Goal: Transaction & Acquisition: Book appointment/travel/reservation

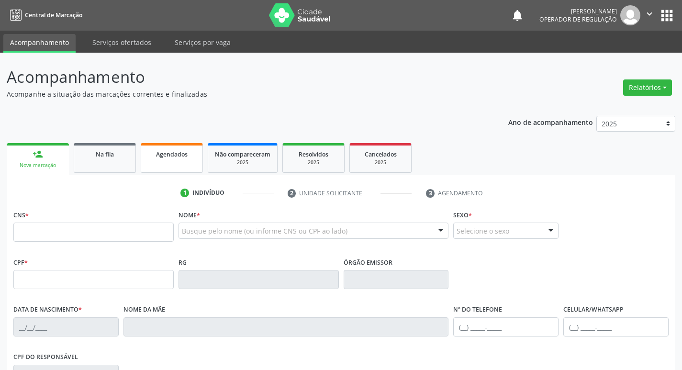
click at [172, 152] on span "Agendados" at bounding box center [172, 154] width 32 height 8
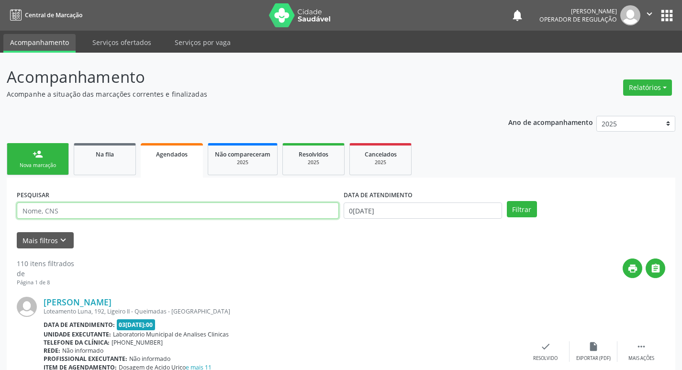
click at [44, 210] on input "text" at bounding box center [178, 211] width 322 height 16
type input "[PERSON_NAME]"
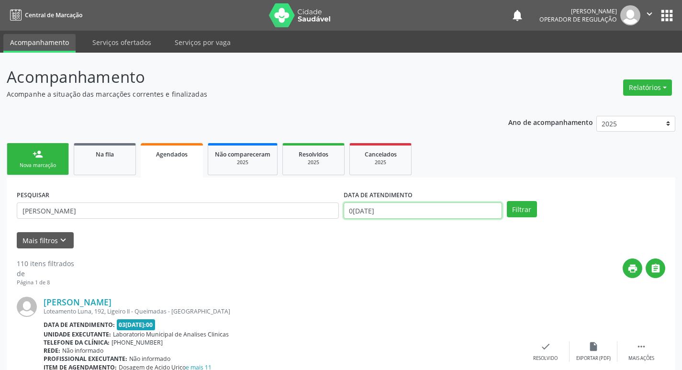
click at [375, 216] on input "0[DATE]" at bounding box center [423, 211] width 159 height 16
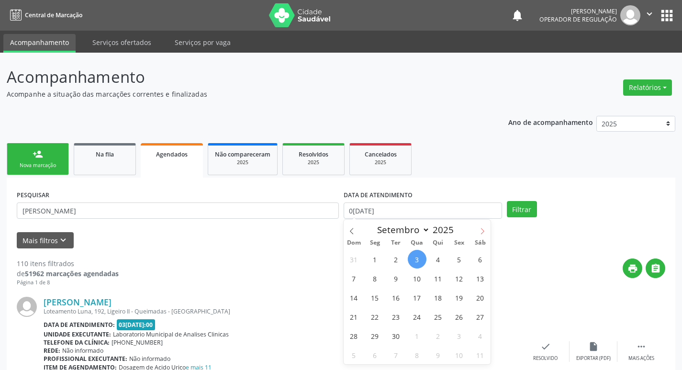
click at [481, 227] on span at bounding box center [483, 228] width 16 height 16
select select "9"
click at [443, 261] on span "2" at bounding box center [438, 259] width 19 height 19
type input "02/10/2025"
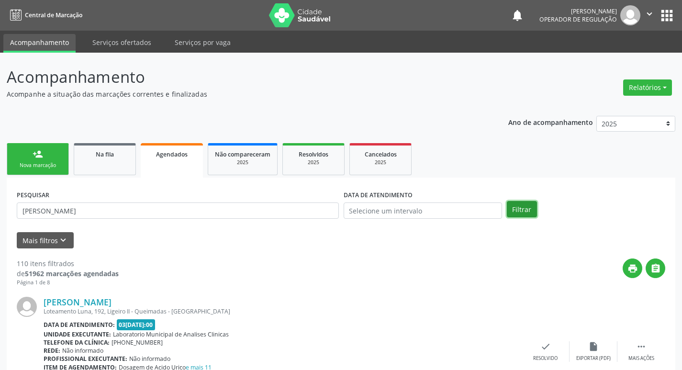
click at [511, 209] on button "Filtrar" at bounding box center [522, 209] width 30 height 16
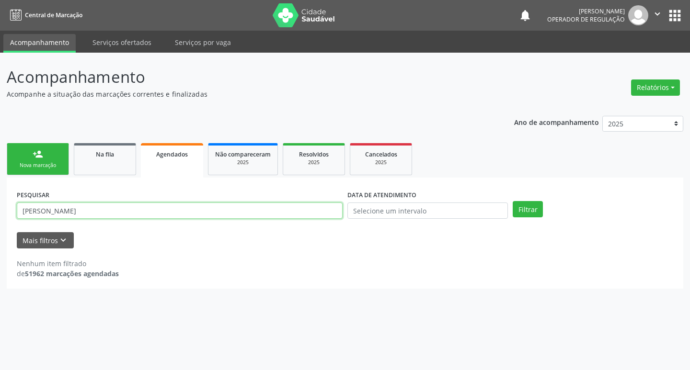
click at [63, 204] on input "WILLIANE B" at bounding box center [180, 211] width 326 height 16
type input "W"
type input "701104852486680"
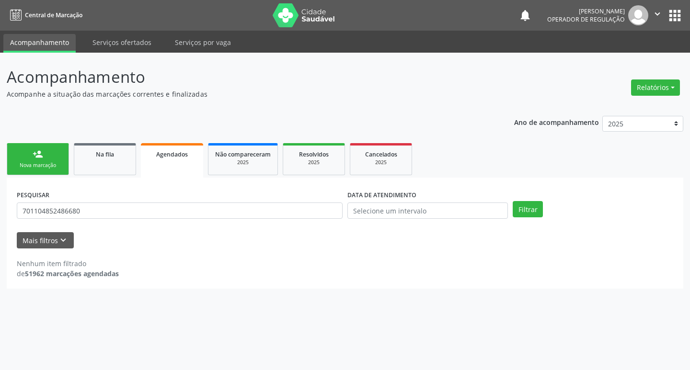
drag, startPoint x: 386, startPoint y: 195, endPoint x: 388, endPoint y: 203, distance: 8.4
click at [386, 198] on label "DATA DE ATENDIMENTO" at bounding box center [381, 195] width 69 height 15
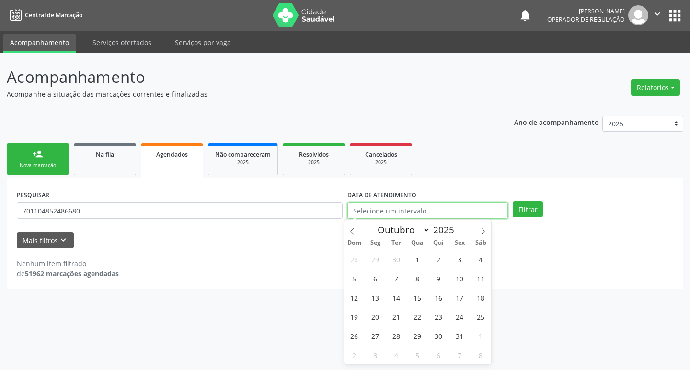
click at [388, 212] on input "text" at bounding box center [427, 211] width 160 height 16
click at [417, 263] on span "1" at bounding box center [417, 259] width 19 height 19
type input "01/10/2025"
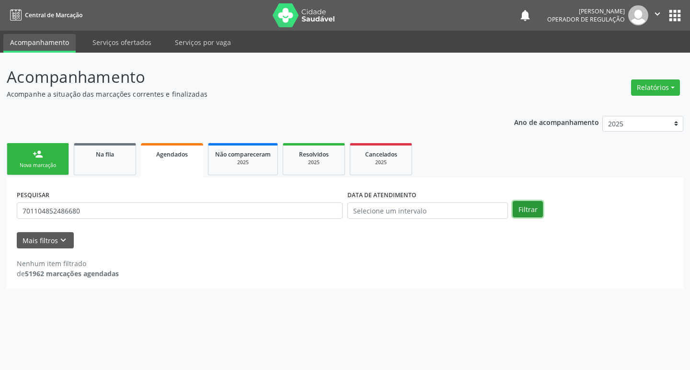
click at [525, 205] on button "Filtrar" at bounding box center [527, 209] width 30 height 16
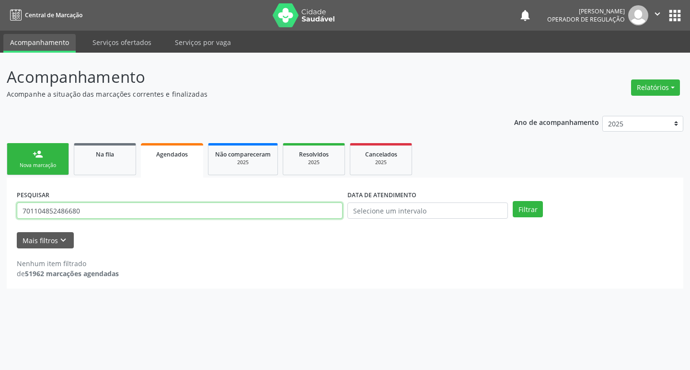
click at [112, 217] on input "701104852486680" at bounding box center [180, 211] width 326 height 16
type input "7"
click at [60, 206] on input "text" at bounding box center [180, 211] width 326 height 16
type input "D"
type input "708603061570882"
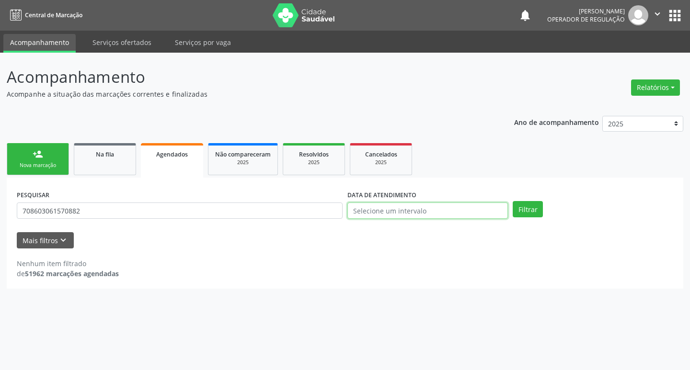
click at [405, 212] on input "text" at bounding box center [427, 211] width 160 height 16
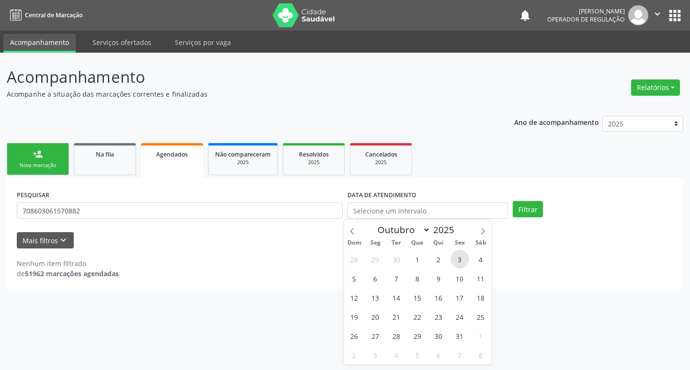
click at [463, 259] on span "3" at bounding box center [459, 259] width 19 height 19
type input "03/10/2025"
click at [523, 205] on button "Filtrar" at bounding box center [527, 209] width 30 height 16
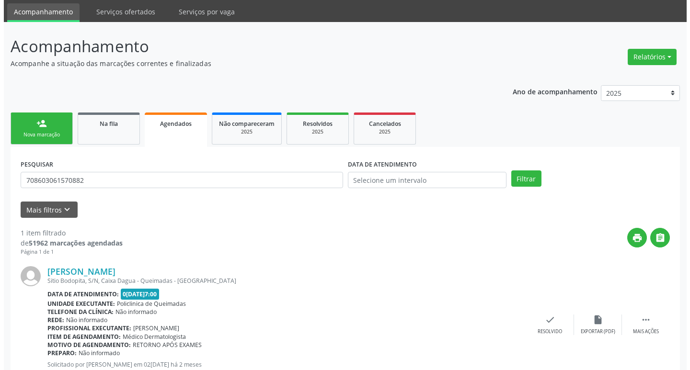
scroll to position [71, 0]
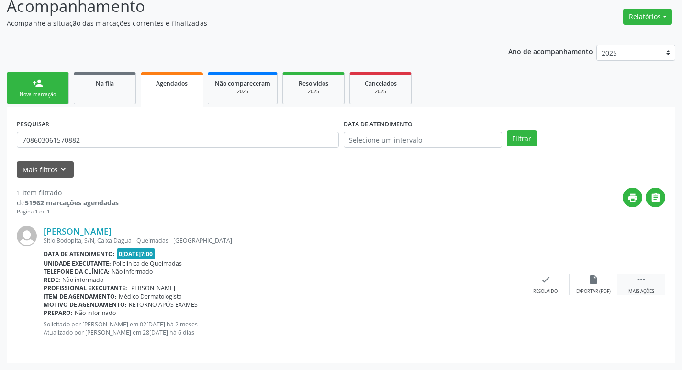
click at [637, 287] on div " Mais ações" at bounding box center [642, 284] width 48 height 21
click at [503, 285] on div "cancel Cancelar" at bounding box center [498, 284] width 48 height 21
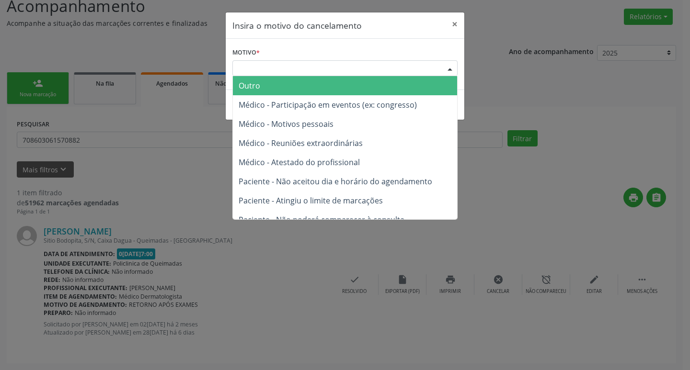
click at [318, 73] on div "Escolha o motivo" at bounding box center [344, 68] width 225 height 16
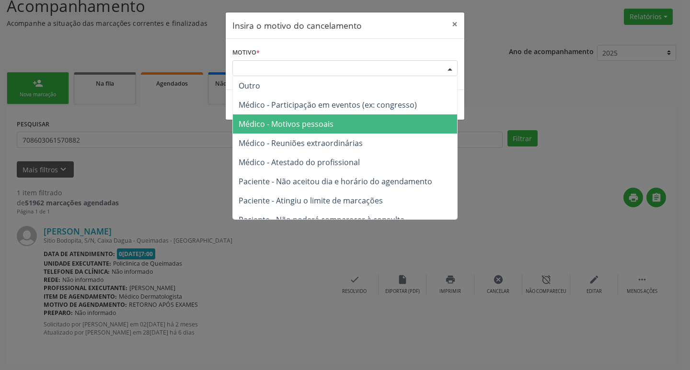
click at [329, 130] on span "Médico - Motivos pessoais" at bounding box center [345, 123] width 224 height 19
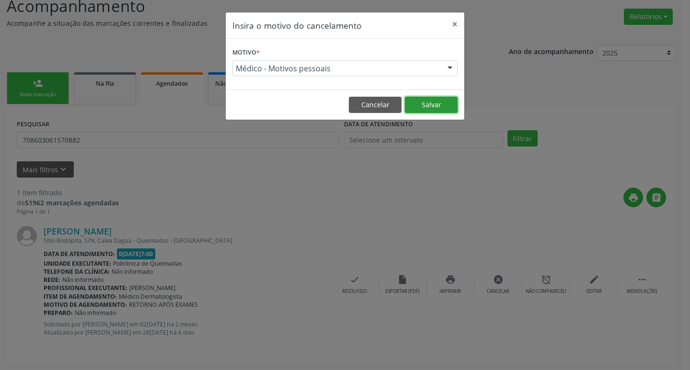
drag, startPoint x: 440, startPoint y: 101, endPoint x: 434, endPoint y: 102, distance: 5.5
click at [435, 102] on button "Salvar" at bounding box center [431, 105] width 53 height 16
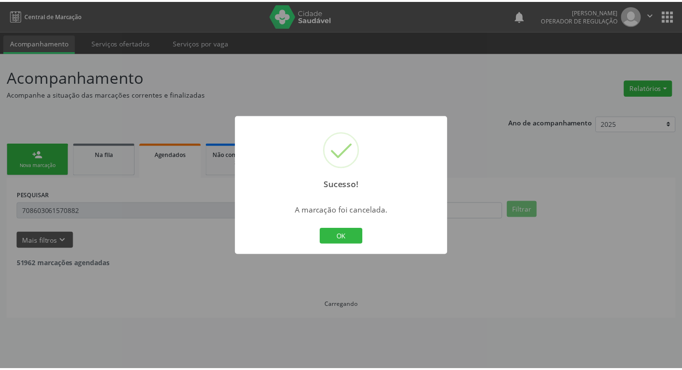
scroll to position [0, 0]
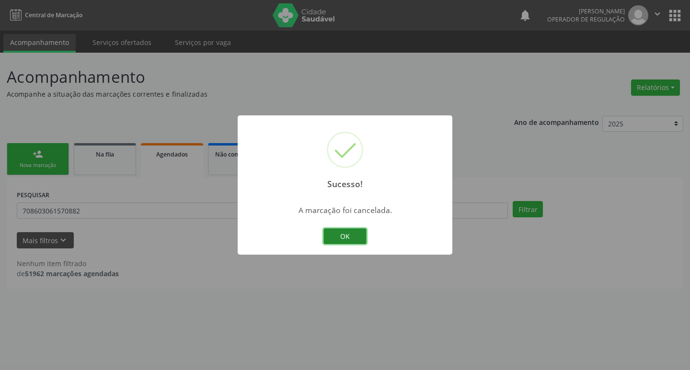
click at [352, 238] on button "OK" at bounding box center [344, 236] width 43 height 16
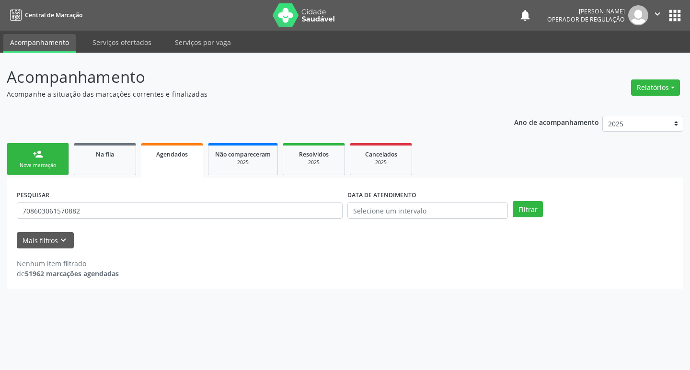
click at [21, 170] on link "person_add Nova marcação" at bounding box center [38, 159] width 62 height 32
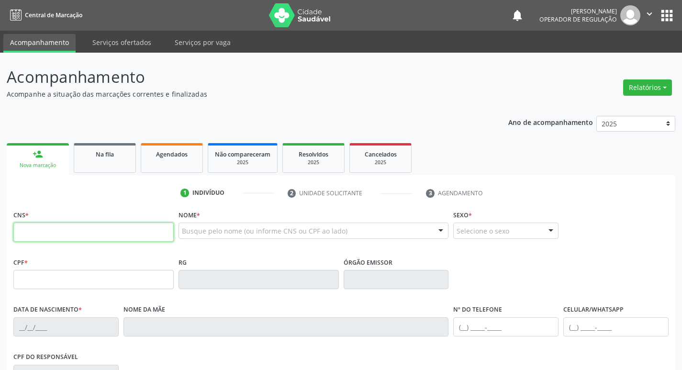
click at [44, 228] on input "text" at bounding box center [93, 232] width 160 height 19
type input "701 1048 5248 6680"
type input "704.652.554-42"
type input "12/12/1995"
type input "Maria Jose Anselmo de Souza"
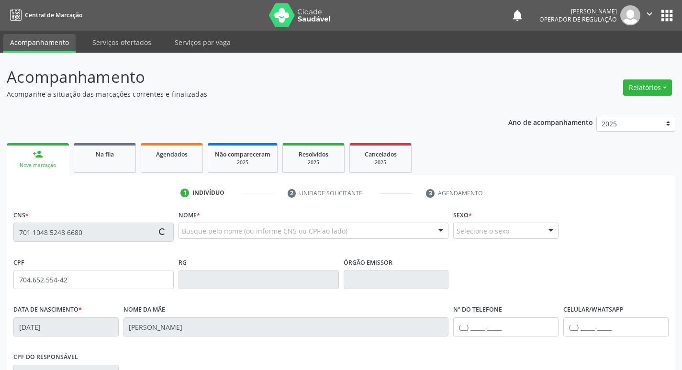
type input "(83) 8819-2748"
type input "31"
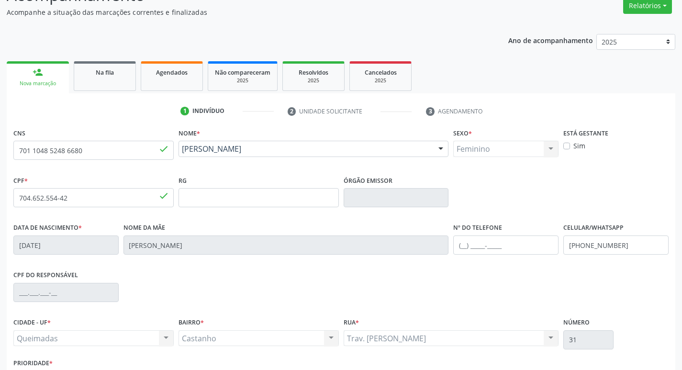
scroll to position [149, 0]
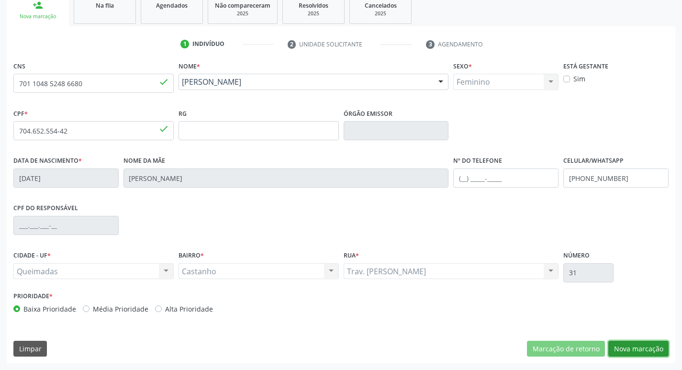
click at [642, 345] on button "Nova marcação" at bounding box center [639, 349] width 60 height 16
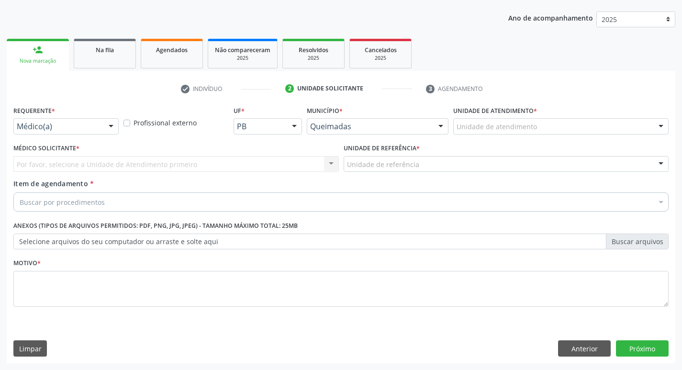
scroll to position [104, 0]
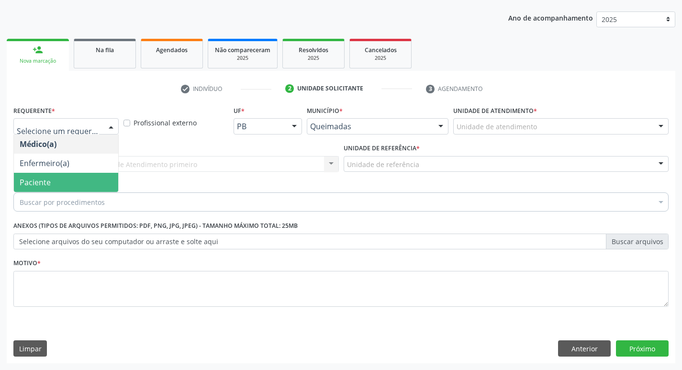
click at [61, 185] on span "Paciente" at bounding box center [66, 182] width 104 height 19
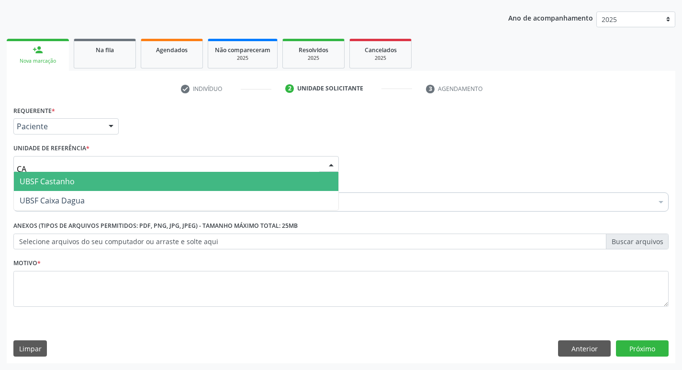
type input "CAS"
click at [68, 174] on span "UBSF Castanho" at bounding box center [176, 181] width 325 height 19
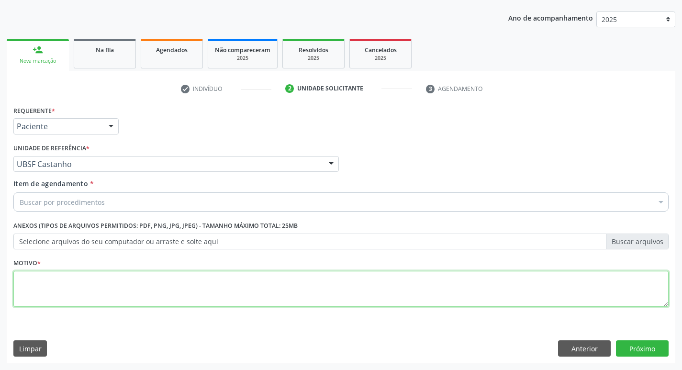
click at [68, 275] on textarea at bounding box center [341, 289] width 656 height 36
type textarea "AVALIACAO"
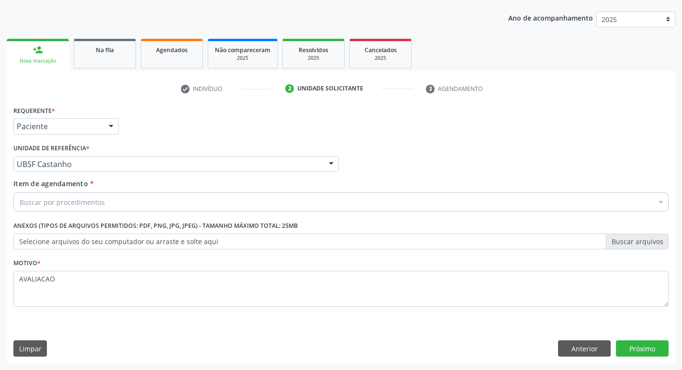
click at [70, 208] on div "Buscar por procedimentos" at bounding box center [341, 202] width 656 height 19
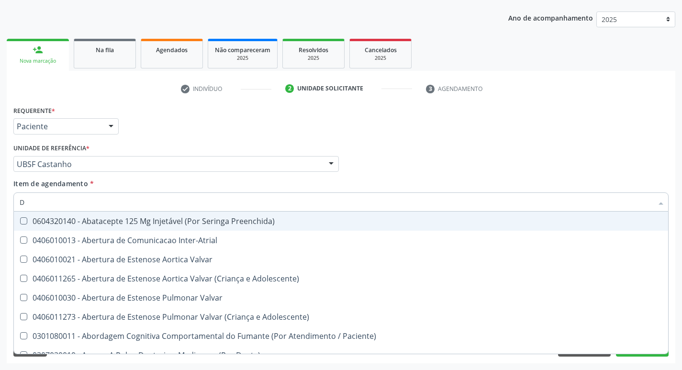
type input "DERMATO"
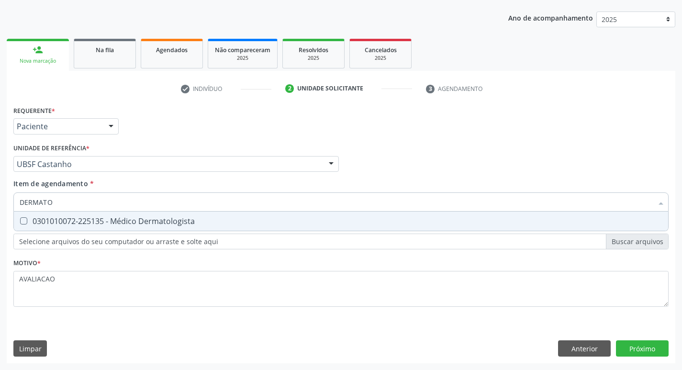
click at [119, 222] on div "0301010072-225135 - Médico Dermatologista" at bounding box center [341, 221] width 643 height 8
checkbox Dermatologista "true"
click at [639, 352] on div "Requerente * Paciente Médico(a) Enfermeiro(a) Paciente Nenhum resultado encontr…" at bounding box center [341, 233] width 669 height 260
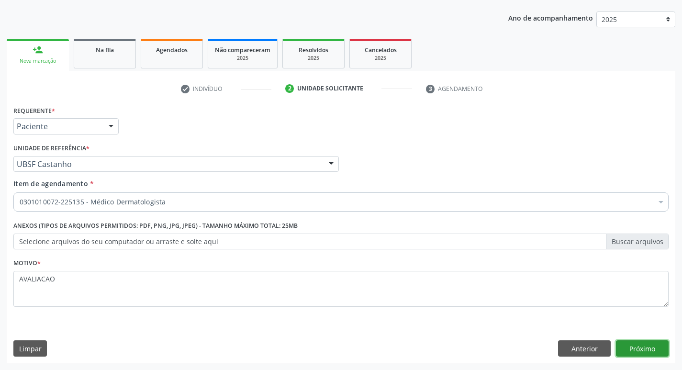
click at [653, 354] on button "Próximo" at bounding box center [642, 349] width 53 height 16
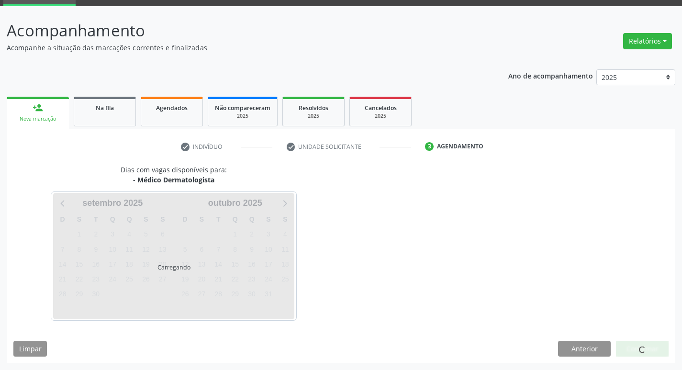
scroll to position [46, 0]
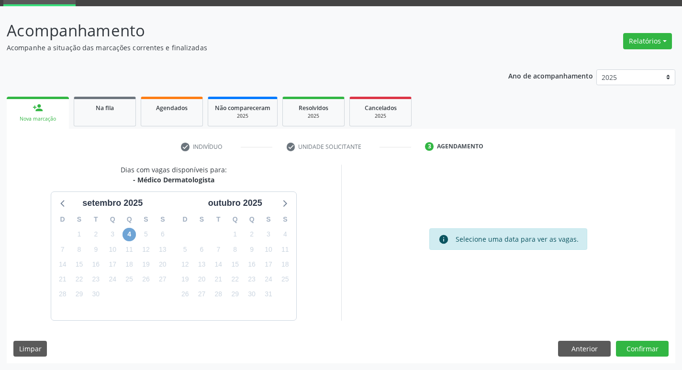
click at [126, 233] on span "4" at bounding box center [129, 234] width 13 height 13
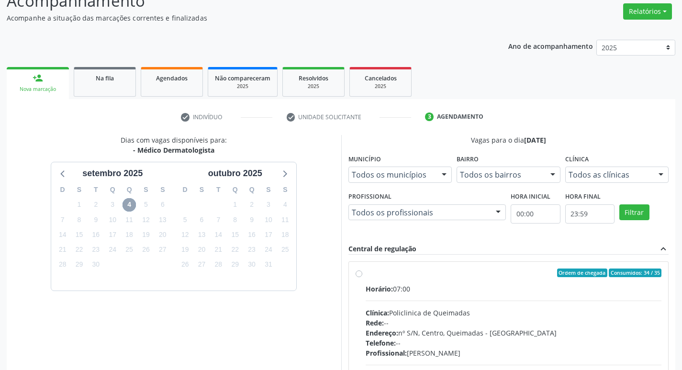
scroll to position [185, 0]
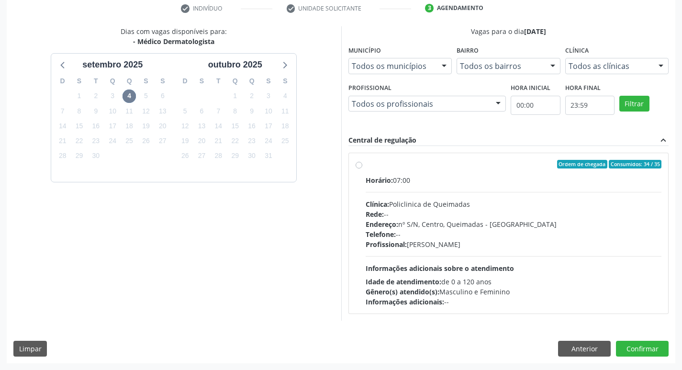
click at [533, 213] on div "Rede: --" at bounding box center [514, 214] width 296 height 10
click at [363, 169] on input "Ordem de chegada Consumidos: 34 / 35 Horário: 07:00 Clínica: Policlinica de Que…" at bounding box center [359, 164] width 7 height 9
radio input "true"
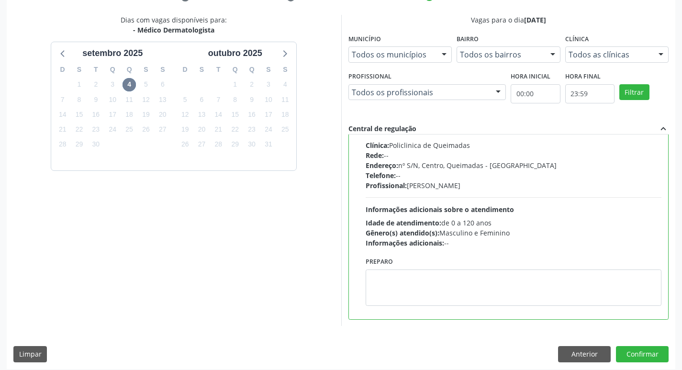
scroll to position [202, 0]
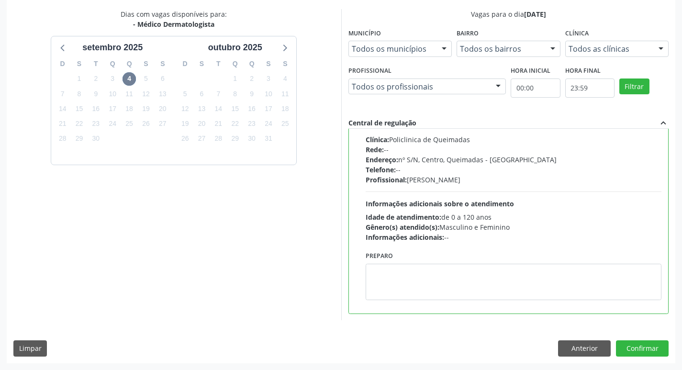
click at [636, 335] on div "Dias com vagas disponíveis para: - Médico Dermatologista setembro 2025 D S T Q …" at bounding box center [341, 186] width 669 height 354
click at [638, 341] on button "Confirmar" at bounding box center [642, 349] width 53 height 16
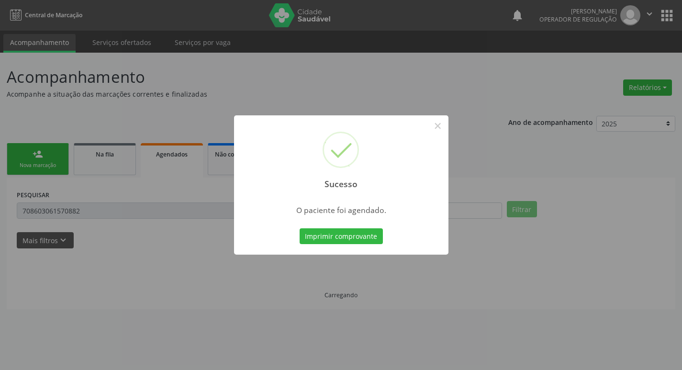
scroll to position [0, 0]
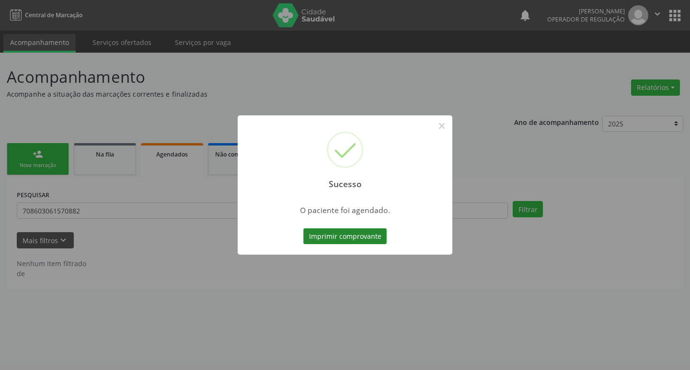
click at [362, 234] on button "Imprimir comprovante" at bounding box center [344, 236] width 83 height 16
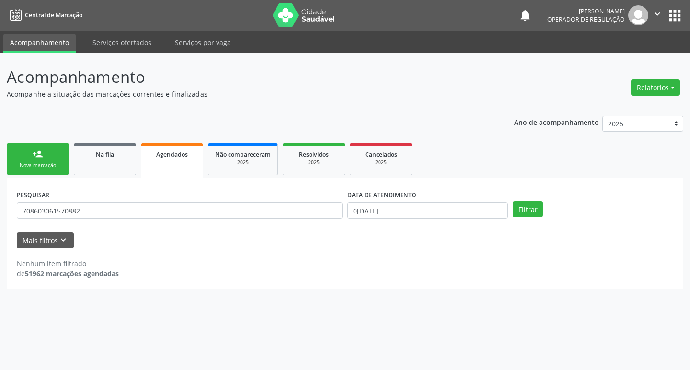
click at [48, 163] on div "Nova marcação" at bounding box center [38, 165] width 48 height 7
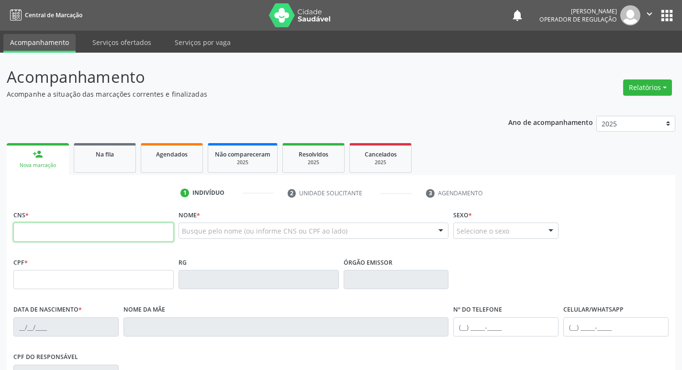
click at [59, 233] on input "text" at bounding box center [93, 232] width 160 height 19
type input "700 0032 7401 1201"
type input "18/10/1997"
type input "Marisa Alves de Moura"
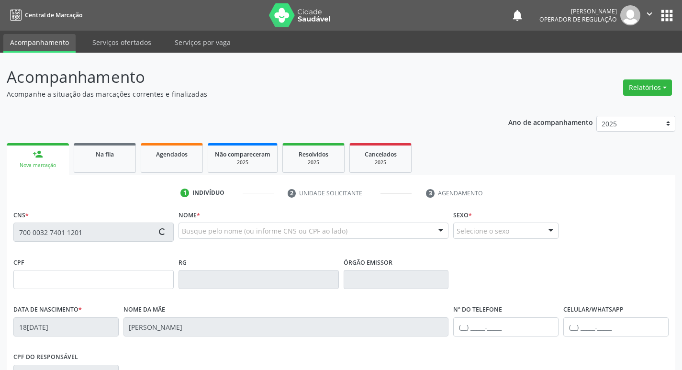
type input "(83) 99117-7137"
type input "074.796.194-80"
type input "87"
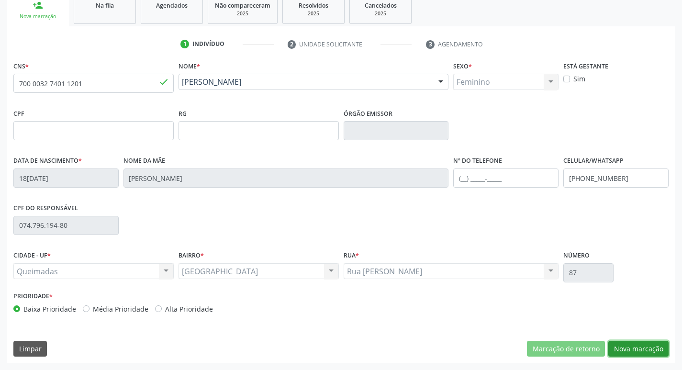
click at [631, 348] on button "Nova marcação" at bounding box center [639, 349] width 60 height 16
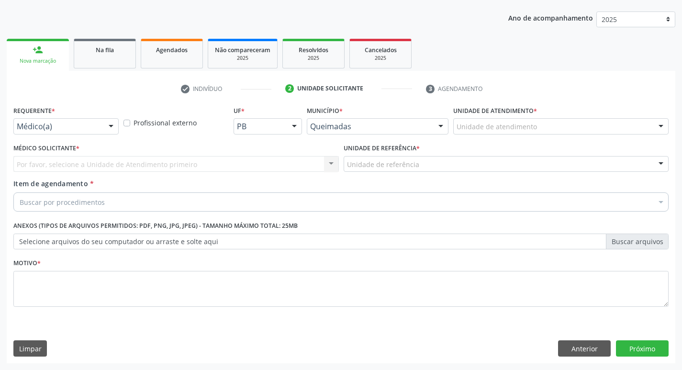
scroll to position [104, 0]
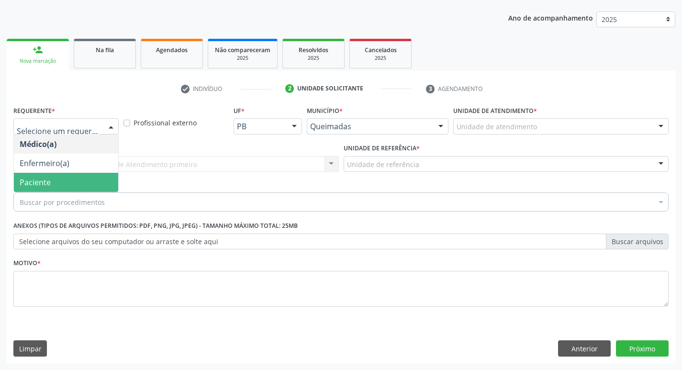
click at [41, 182] on span "Paciente" at bounding box center [35, 182] width 31 height 11
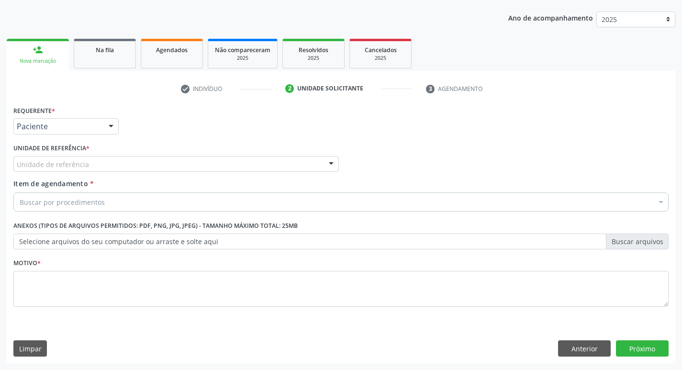
click at [35, 170] on div "Unidade de referência" at bounding box center [176, 164] width 326 height 16
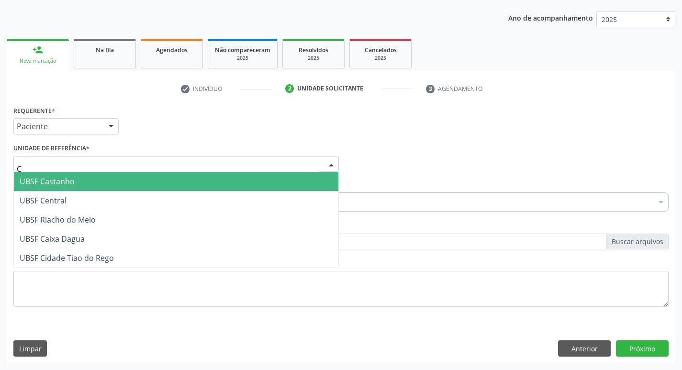
type input "CA"
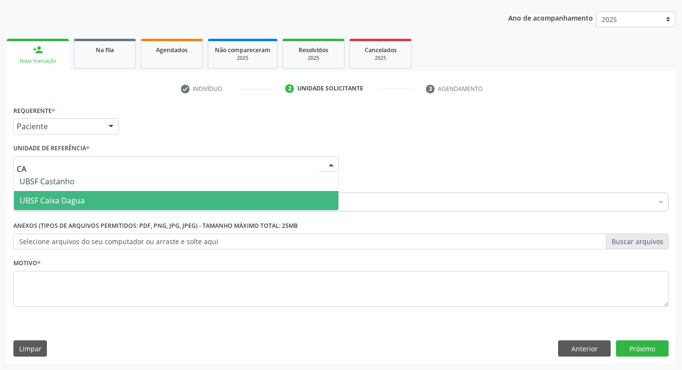
click at [50, 202] on span "UBSF Caixa Dagua" at bounding box center [52, 200] width 65 height 11
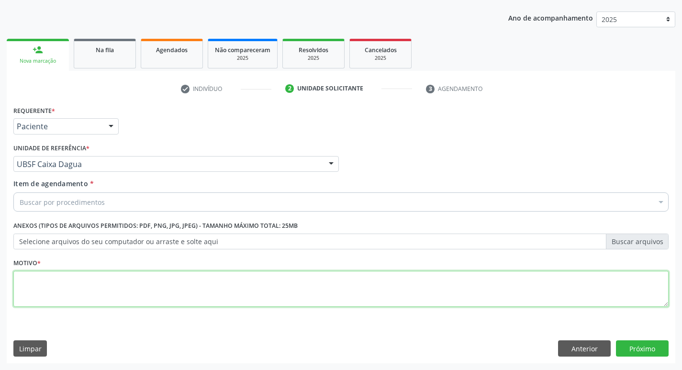
click at [57, 307] on textarea at bounding box center [341, 289] width 656 height 36
type textarea "AVALIACAO"
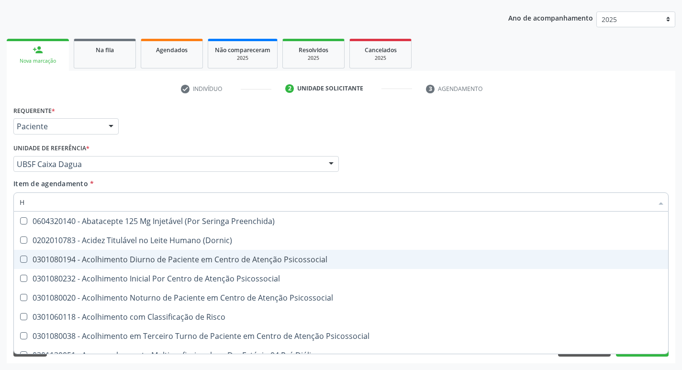
type input "HEMOGR"
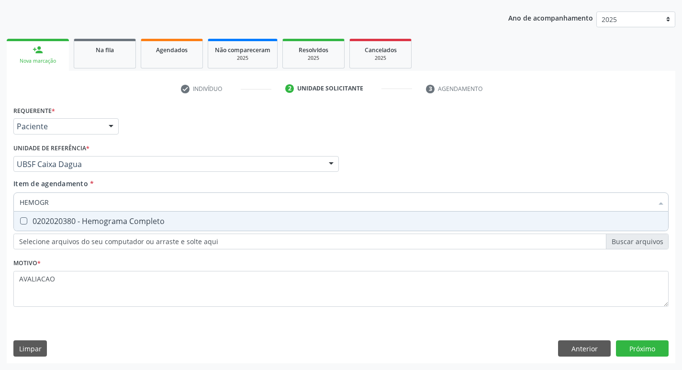
click at [137, 221] on div "0202020380 - Hemograma Completo" at bounding box center [341, 221] width 643 height 8
checkbox Completo "true"
type input "HEMOG"
checkbox Completo "false"
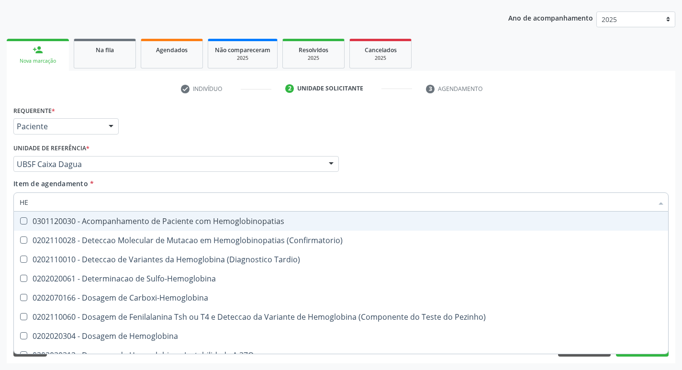
type input "H"
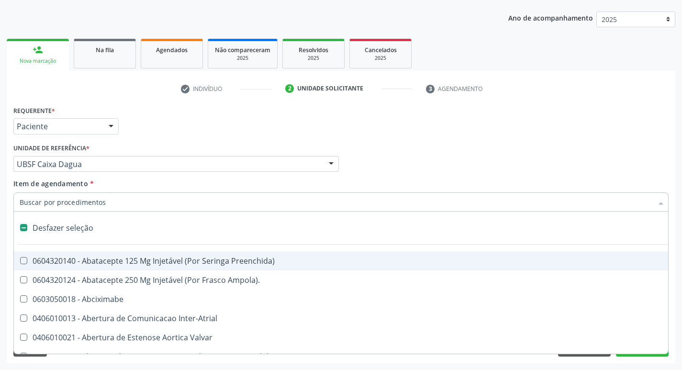
checkbox Capsula\) "false"
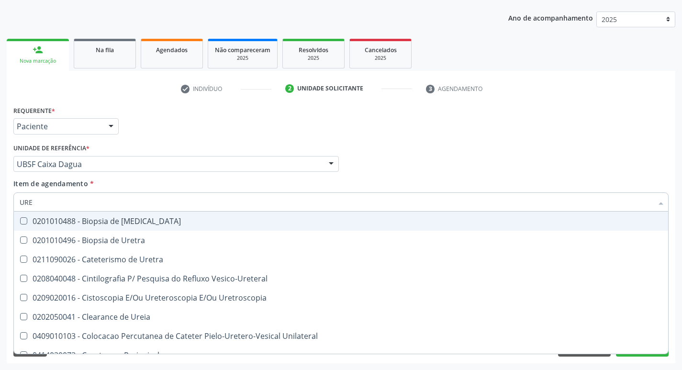
type input "UREI"
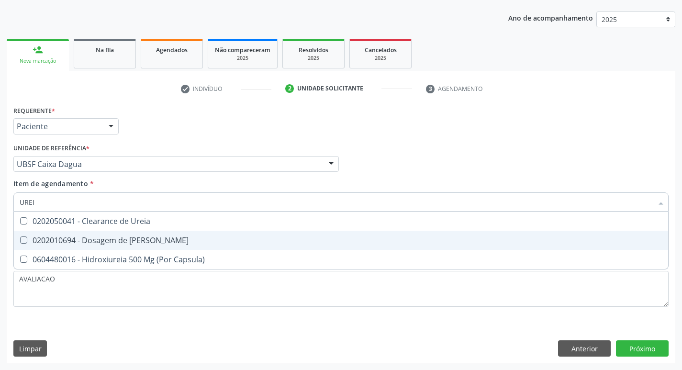
click at [139, 241] on div "0202010694 - Dosagem de [PERSON_NAME]" at bounding box center [341, 241] width 643 height 8
checkbox Ureia "true"
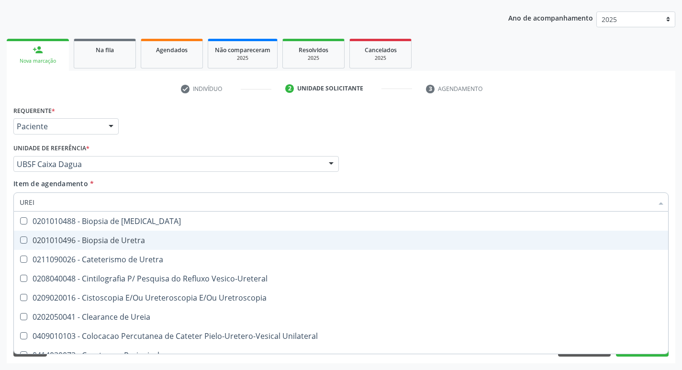
type input "URE"
checkbox Uretra "false"
type input "U"
checkbox Ureia "false"
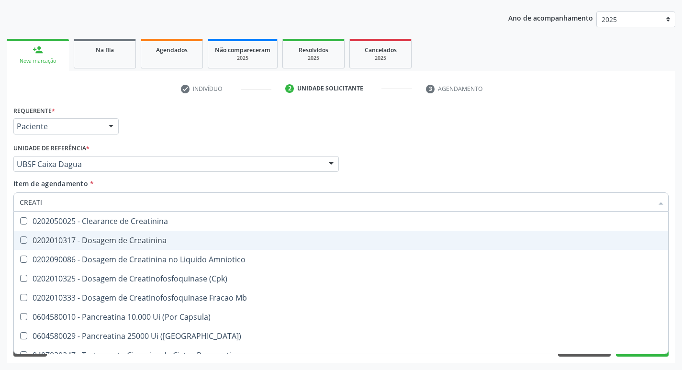
type input "CREATIN"
click at [139, 241] on div "0202010317 - Dosagem de Creatinina" at bounding box center [341, 241] width 643 height 8
checkbox Creatinina "true"
type input "CRE"
checkbox Creatinina "false"
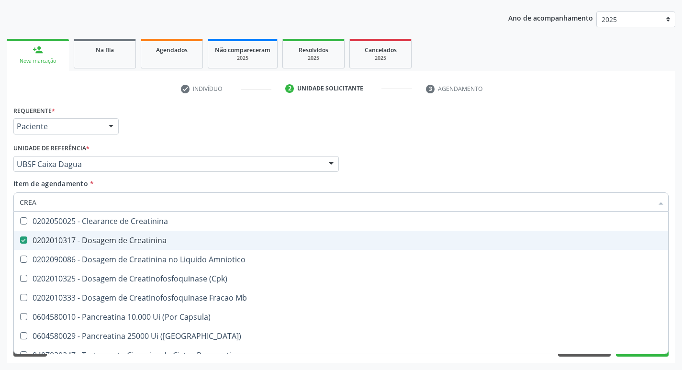
checkbox Amniotico "false"
checkbox Mb "false"
type input "C"
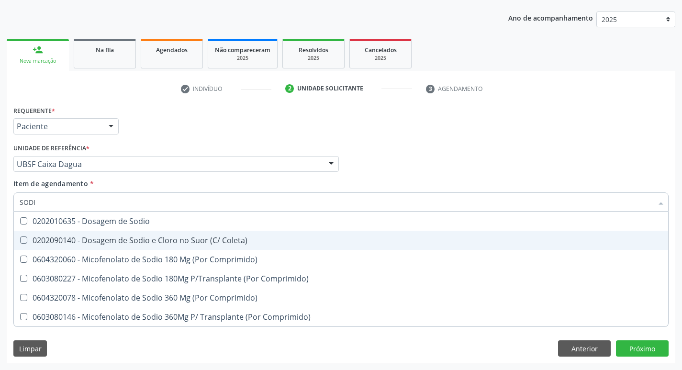
type input "SODIO"
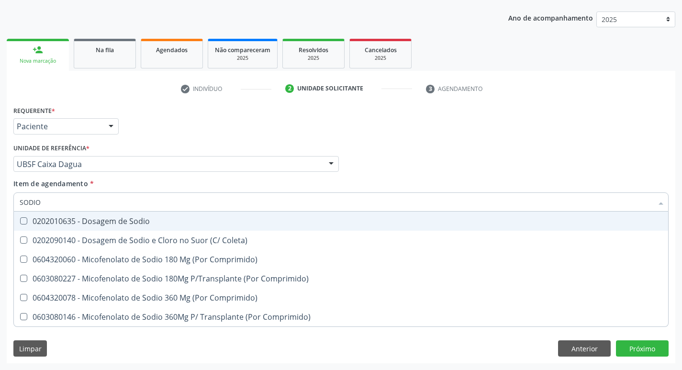
click at [151, 216] on span "0202010635 - Dosagem de Sodio" at bounding box center [341, 221] width 655 height 19
checkbox Sodio "true"
type input "S"
checkbox Sodio "false"
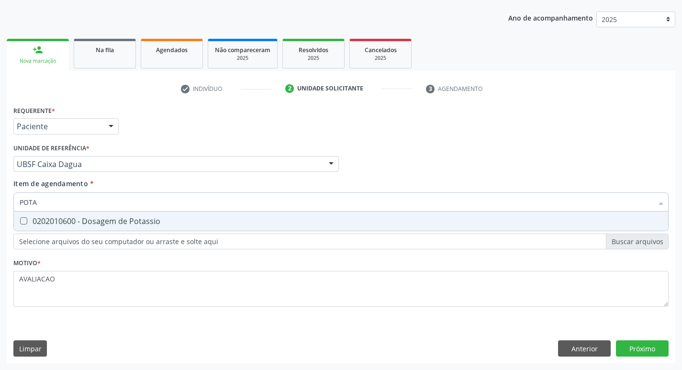
type input "POTAS"
click at [151, 217] on div "0202010600 - Dosagem de Potassio" at bounding box center [341, 221] width 643 height 8
checkbox Potassio "true"
type input "P"
checkbox Potassio "false"
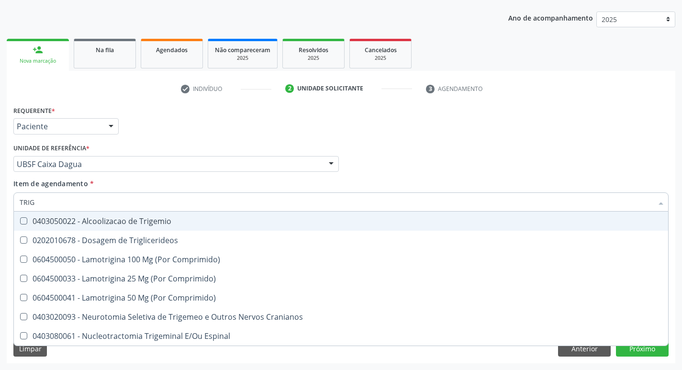
type input "TRIGL"
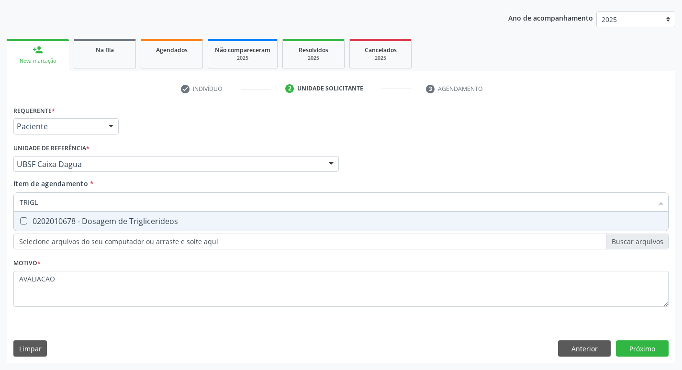
click at [151, 217] on div "0202010678 - Dosagem de Triglicerideos" at bounding box center [341, 221] width 643 height 8
checkbox Triglicerideos "true"
type input "TRIG"
checkbox Triglicerideos "false"
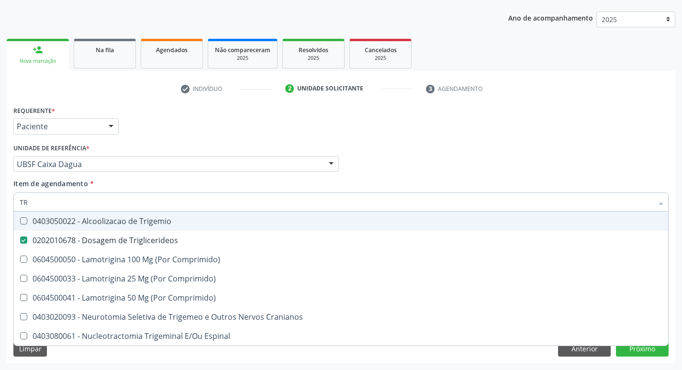
type input "T"
checkbox Triglicerideos "false"
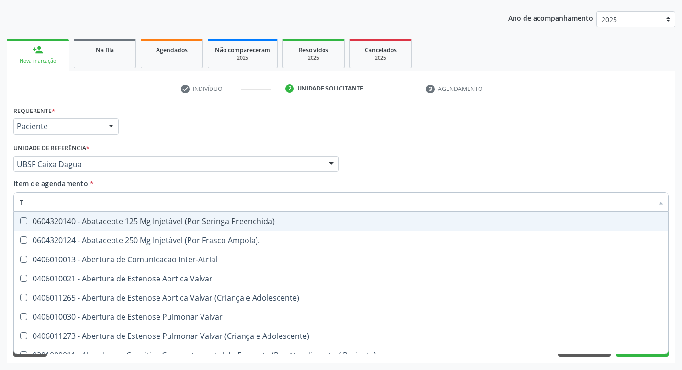
type input "TG"
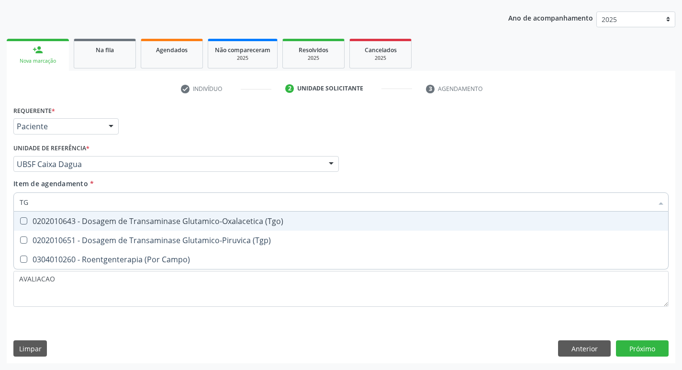
click at [151, 217] on div "0202010643 - Dosagem de Transaminase Glutamico-Oxalacetica (Tgo)" at bounding box center [341, 221] width 643 height 8
checkbox \(Tgo\) "true"
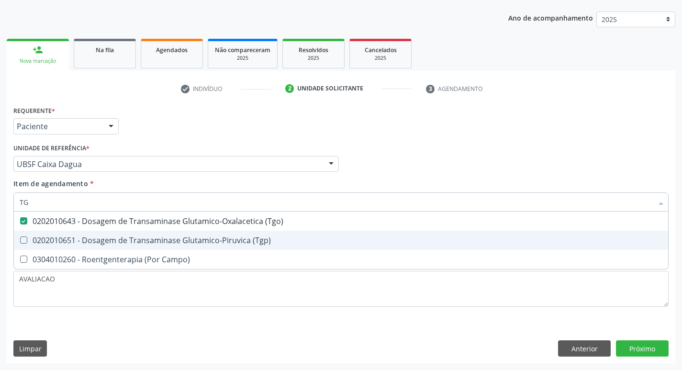
click at [203, 241] on div "0202010651 - Dosagem de Transaminase Glutamico-Piruvica (Tgp)" at bounding box center [341, 241] width 643 height 8
checkbox \(Tgp\) "true"
type input "T"
checkbox \(Tgo\) "false"
checkbox \(Tgp\) "false"
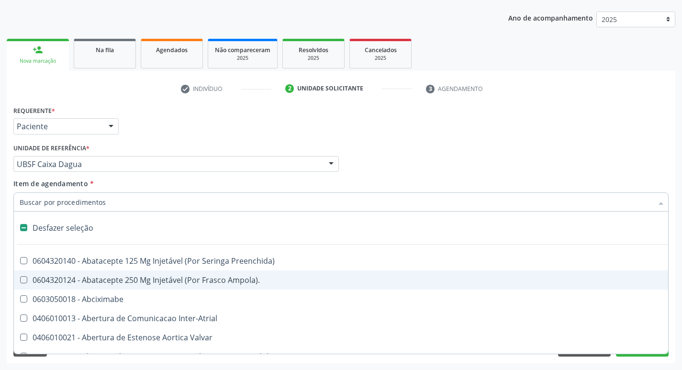
type input "H"
checkbox Convencional\) "true"
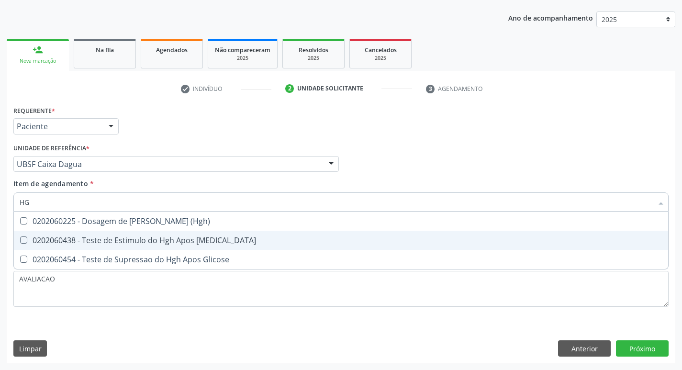
type input "H"
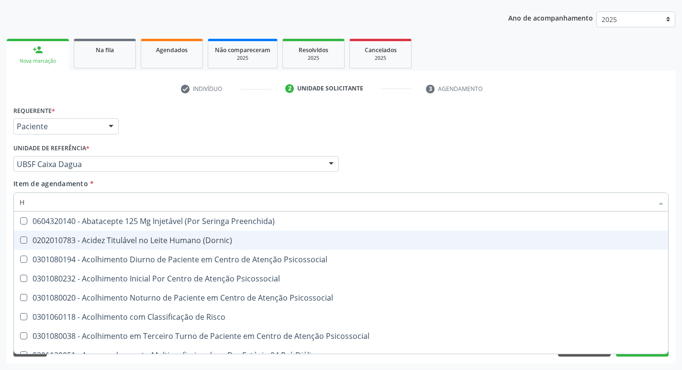
checkbox Completo "false"
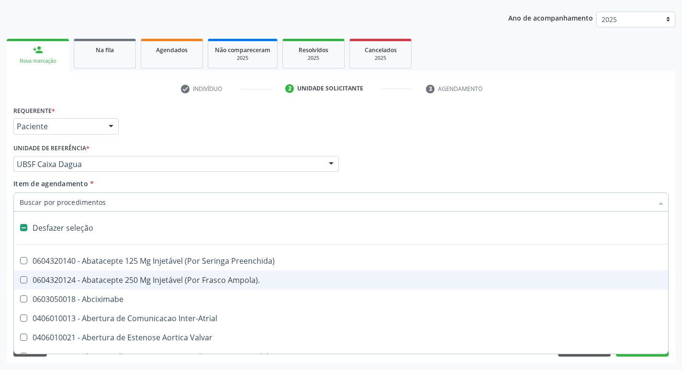
type input "G"
checkbox Criança "true"
checkbox Capsula\) "true"
checkbox Transferências "true"
checkbox Quantitativa\) "true"
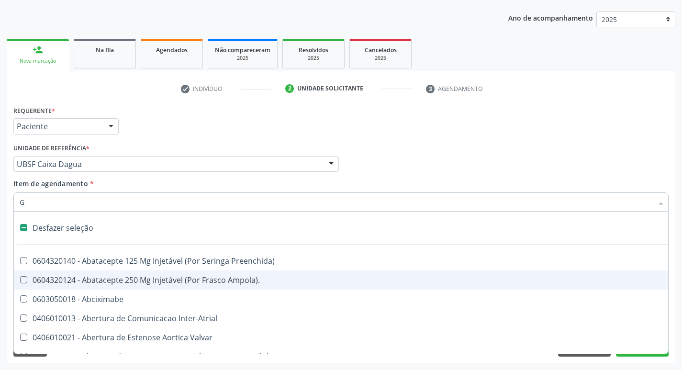
checkbox Esforco "true"
checkbox Osso "true"
checkbox \(Dacriocintilografia\) "true"
checkbox Persistente "true"
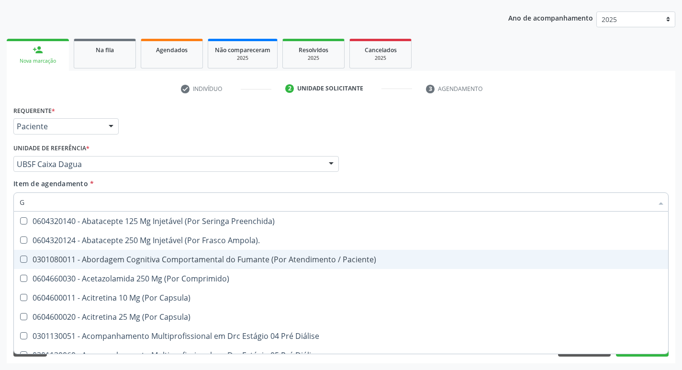
type input "GLICOSE"
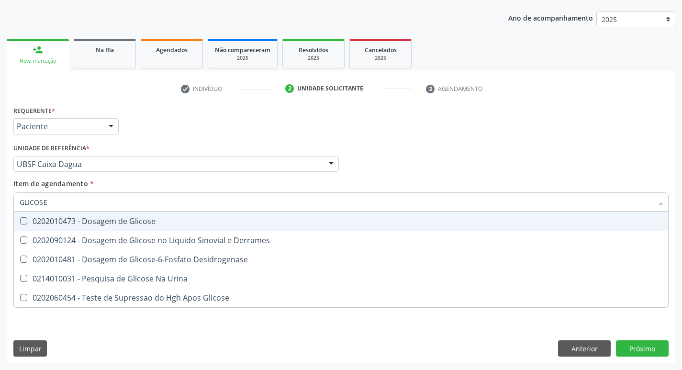
click at [117, 221] on div "0202010473 - Dosagem de Glicose" at bounding box center [341, 221] width 643 height 8
checkbox Glicose "true"
type input "GLICOS"
checkbox Glicose "false"
checkbox Derrames "true"
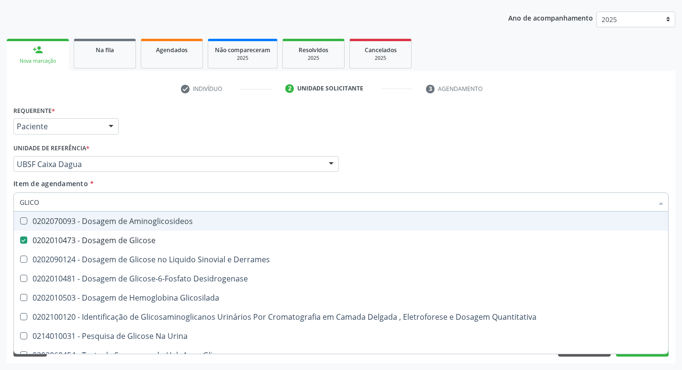
type input "GLIC"
checkbox Glicose "false"
checkbox Derrames "false"
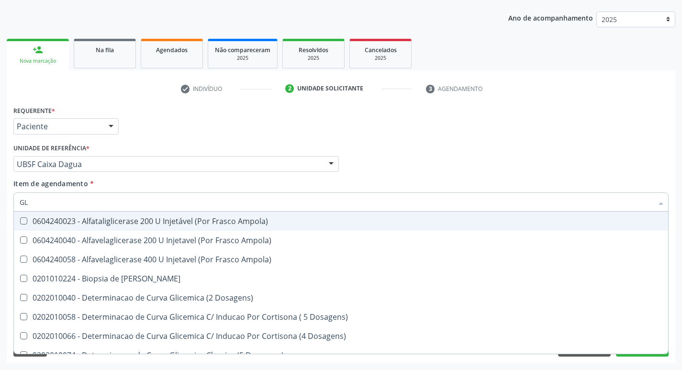
type input "G"
checkbox Glicose "false"
checkbox Triglicerideos "false"
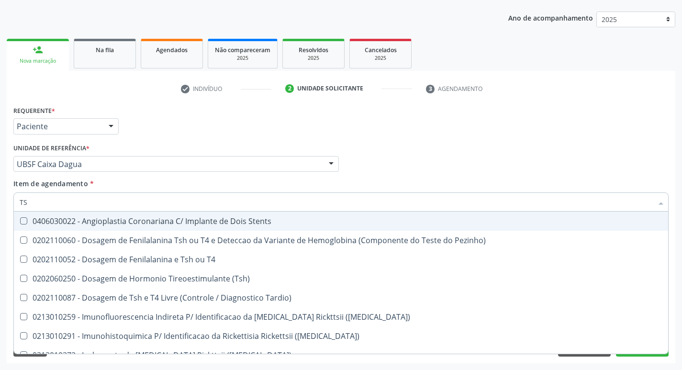
type input "TSH"
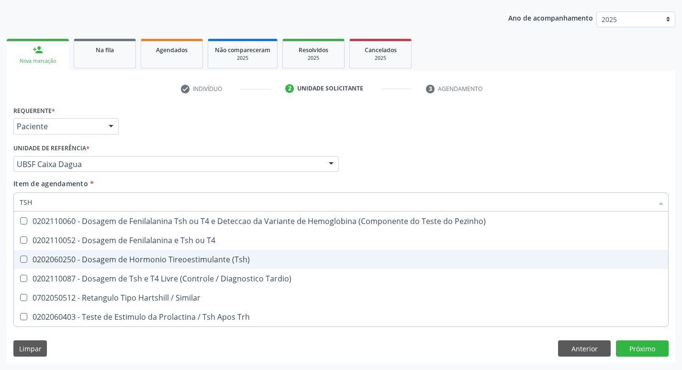
click at [181, 256] on div "0202060250 - Dosagem de Hormonio Tireoestimulante (Tsh)" at bounding box center [341, 260] width 643 height 8
checkbox \(Tsh\) "true"
type input "TS"
checkbox \(Tsh\) "false"
checkbox Tardio\) "true"
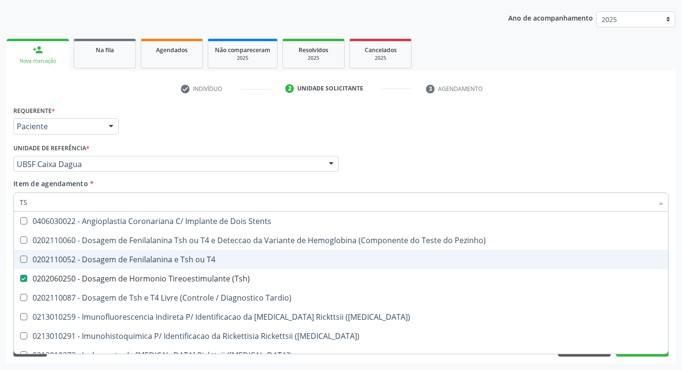
type input "T"
checkbox \(Tsh\) "false"
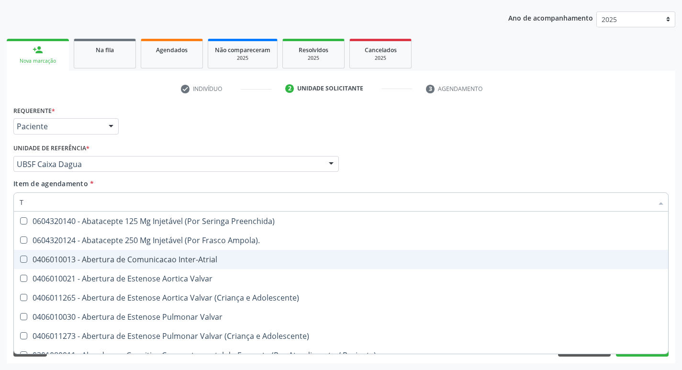
type input "T4"
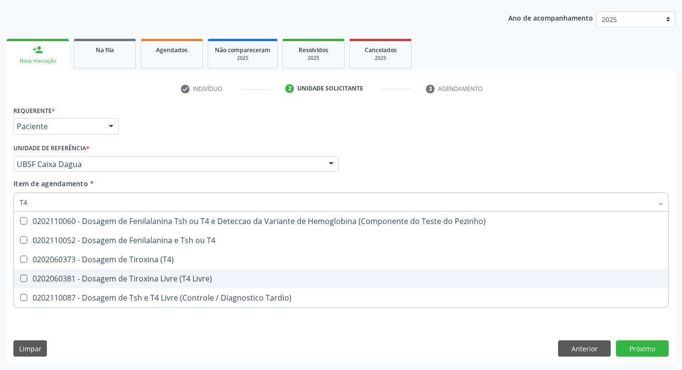
click at [179, 286] on span "0202060381 - Dosagem de Tiroxina Livre (T4 Livre)" at bounding box center [341, 278] width 655 height 19
checkbox Livre\) "true"
type input "T"
checkbox Livre\) "false"
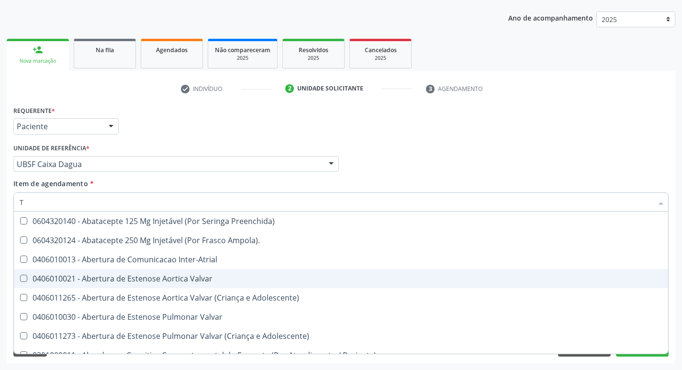
type input "TP"
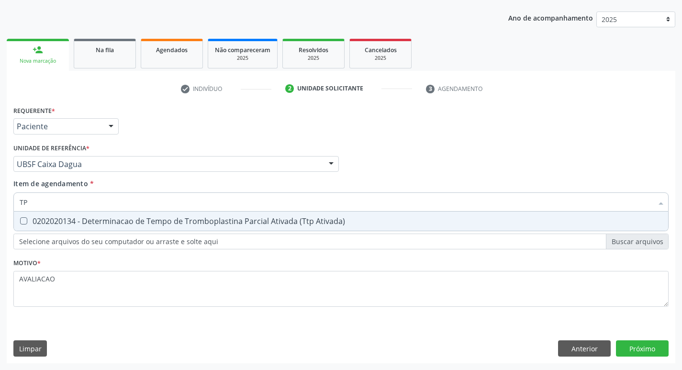
click at [202, 222] on div "0202020134 - Determinacao de Tempo de Tromboplastina Parcial Ativada (Ttp Ativa…" at bounding box center [341, 221] width 643 height 8
checkbox Ativada\) "true"
type input "T"
checkbox Ativada\) "false"
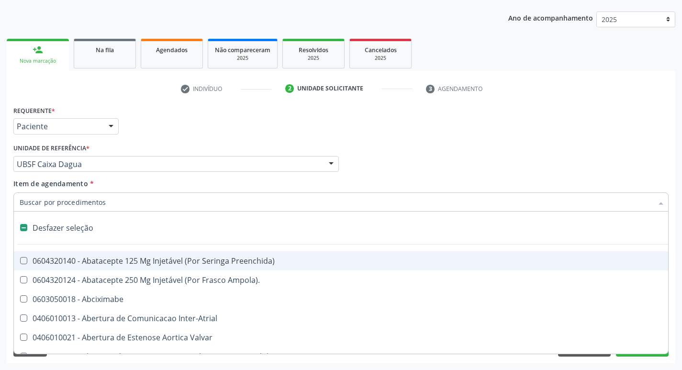
type input "V"
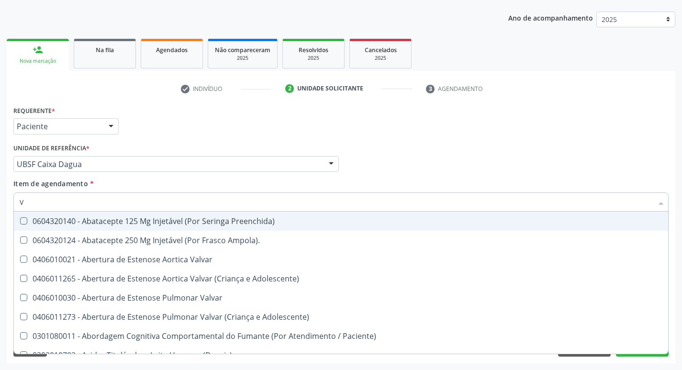
checkbox Ativada\) "true"
checkbox Livre\) "true"
checkbox \(Tgp\) "true"
type input "VI"
checkbox Psicoterapia "true"
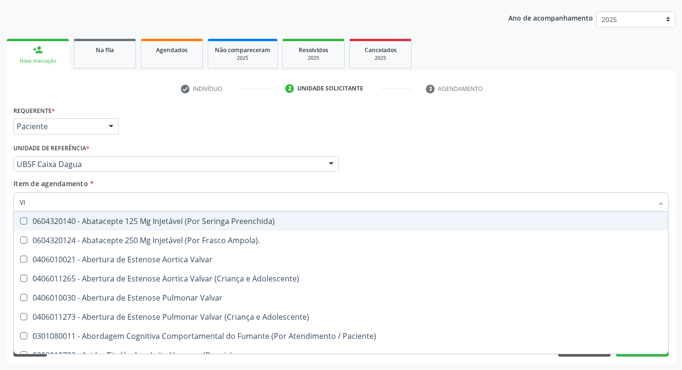
checkbox Ativada\) "false"
checkbox Livre\) "false"
checkbox \(Tgp\) "false"
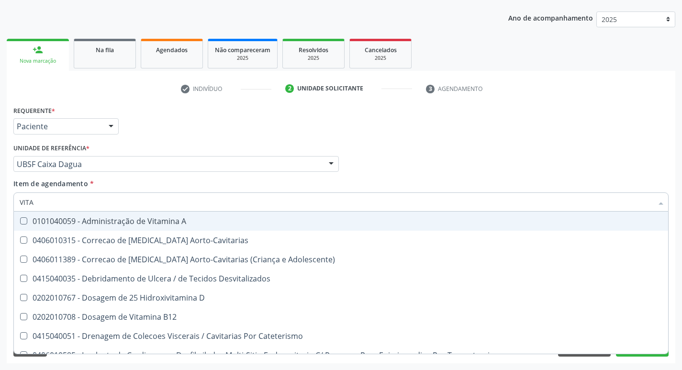
type input "VITAM"
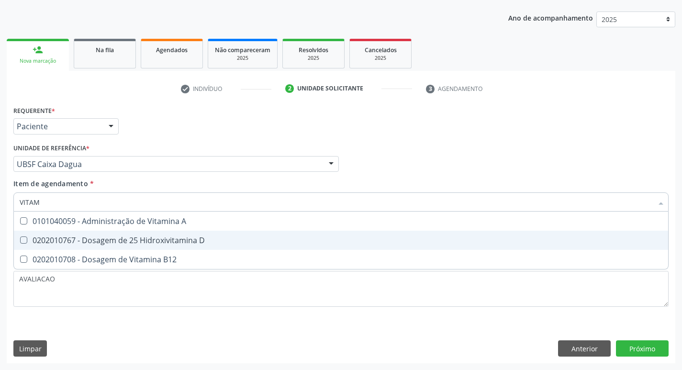
drag, startPoint x: 199, startPoint y: 237, endPoint x: 196, endPoint y: 246, distance: 10.0
click at [198, 237] on div "0202010767 - Dosagem de 25 Hidroxivitamina D" at bounding box center [341, 241] width 643 height 8
checkbox D "true"
click at [191, 251] on span "0202010708 - Dosagem de Vitamina B12" at bounding box center [341, 259] width 655 height 19
checkbox B12 "true"
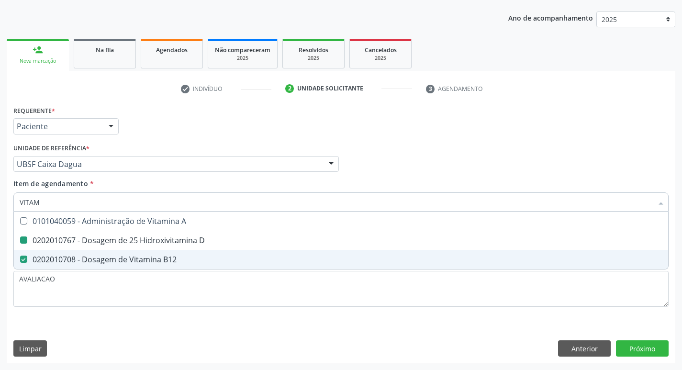
type input "VITA"
checkbox D "false"
checkbox B12 "false"
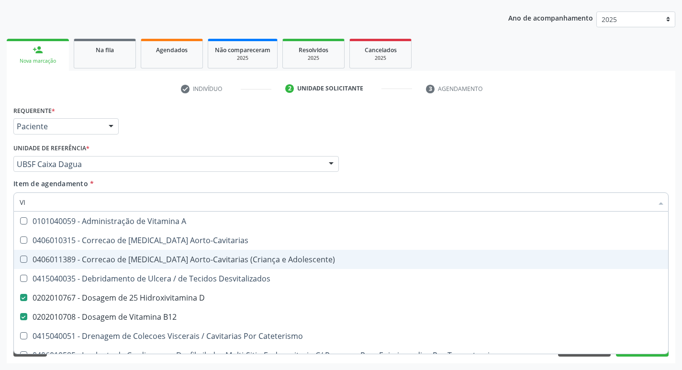
type input "V"
checkbox D "false"
checkbox B12 "false"
checkbox Cateterismo "false"
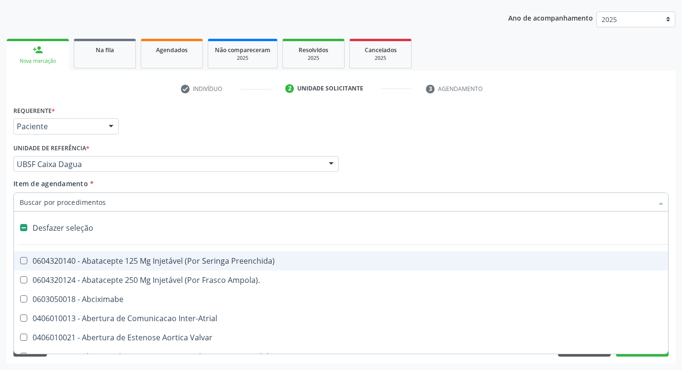
type input "2"
checkbox Bilateral "true"
checkbox Total "true"
checkbox Biologica "true"
checkbox Vagina "true"
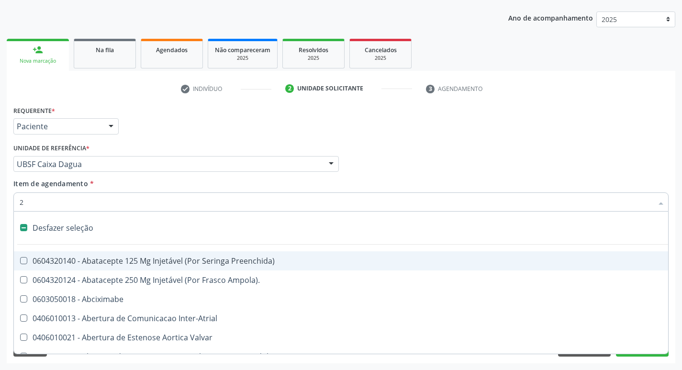
checkbox Internado "true"
checkbox Conica "true"
checkbox Inter-Ventricular "true"
checkbox Anos\) "true"
checkbox Congenita "true"
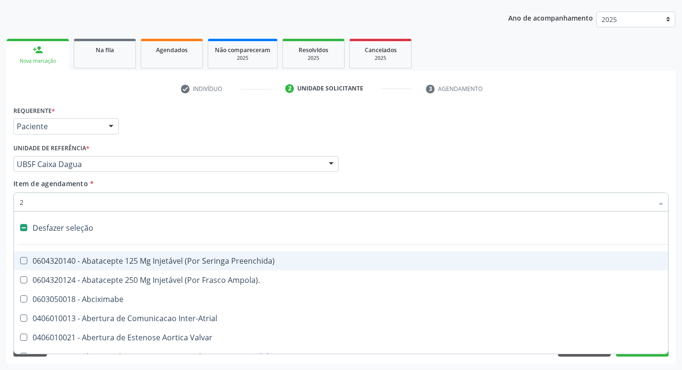
checkbox Adolescente\) "true"
checkbox Aorto-Cavitarias "true"
checkbox Congenita "true"
checkbox Adolescente\) "true"
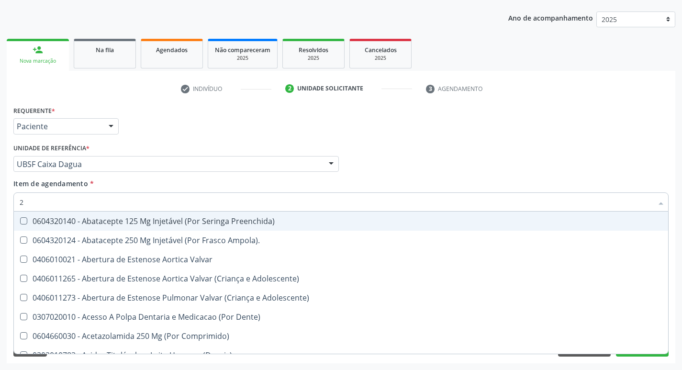
type input "20205001"
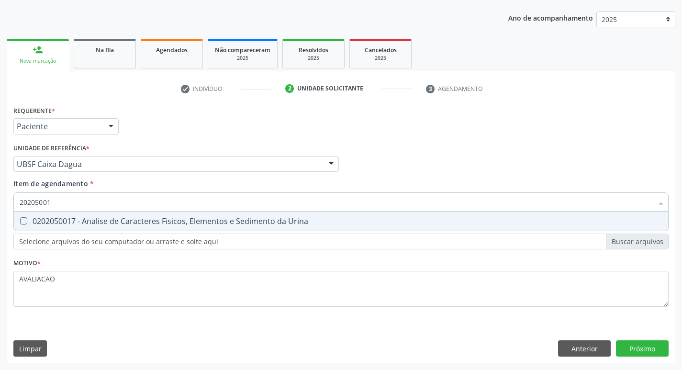
click at [136, 217] on div "0202050017 - Analise de Caracteres Fisicos, Elementos e Sedimento da Urina" at bounding box center [341, 221] width 643 height 8
checkbox Urina "true"
click at [653, 352] on div "Requerente * Paciente Médico(a) Enfermeiro(a) Paciente Nenhum resultado encontr…" at bounding box center [341, 233] width 669 height 260
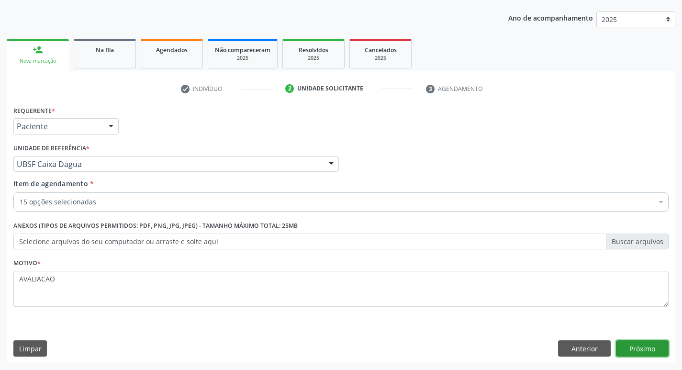
click at [649, 341] on button "Próximo" at bounding box center [642, 349] width 53 height 16
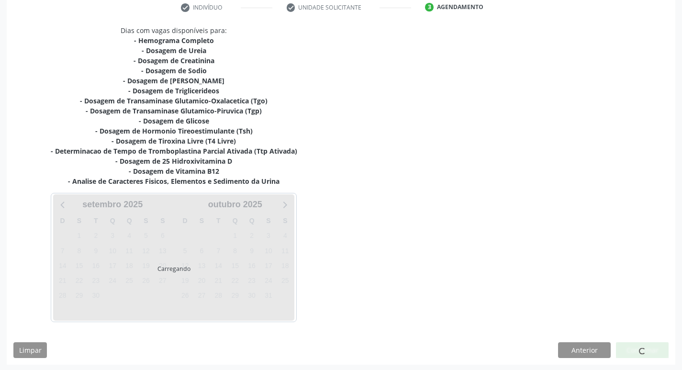
scroll to position [187, 0]
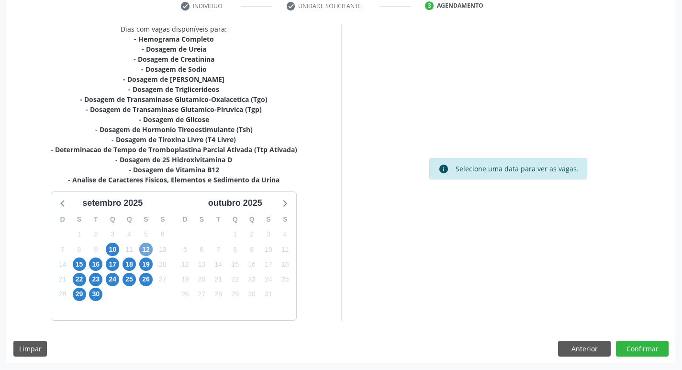
click at [148, 251] on span "12" at bounding box center [145, 249] width 13 height 13
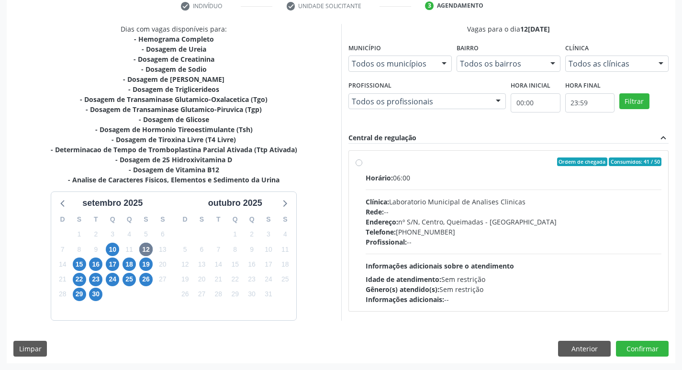
click at [519, 224] on div "Endereço: nº S/N, Centro, Queimadas - PB" at bounding box center [514, 222] width 296 height 10
click at [363, 166] on input "Ordem de chegada Consumidos: 41 / 50 Horário: 06:00 Clínica: Laboratorio Munici…" at bounding box center [359, 162] width 7 height 9
radio input "true"
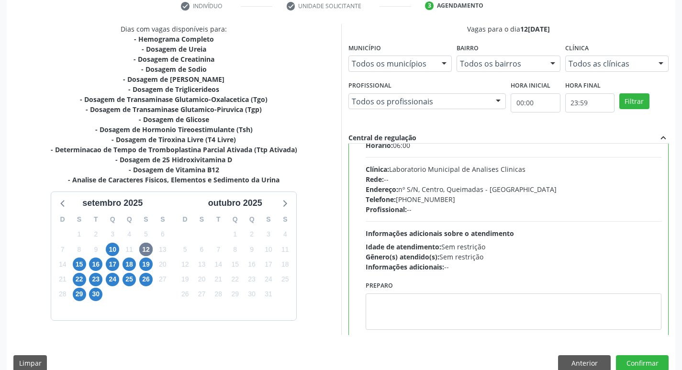
scroll to position [47, 0]
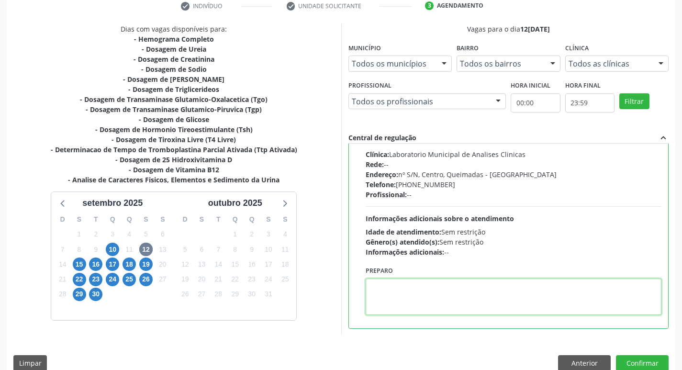
click at [413, 283] on textarea at bounding box center [514, 297] width 296 height 36
drag, startPoint x: 369, startPoint y: 287, endPoint x: 413, endPoint y: 288, distance: 44.6
click at [413, 288] on textarea "IR EM [GEOGRAPHIC_DATA]" at bounding box center [514, 297] width 296 height 36
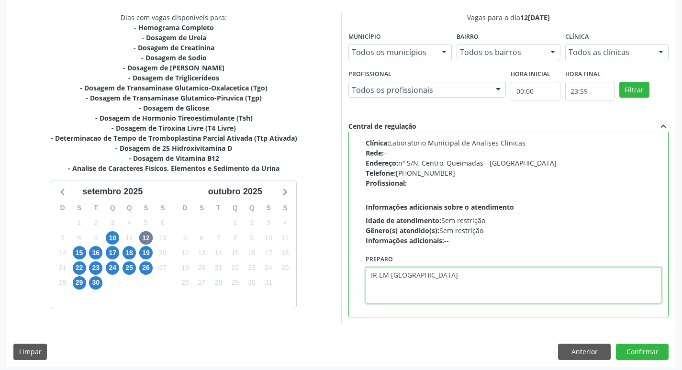
scroll to position [202, 0]
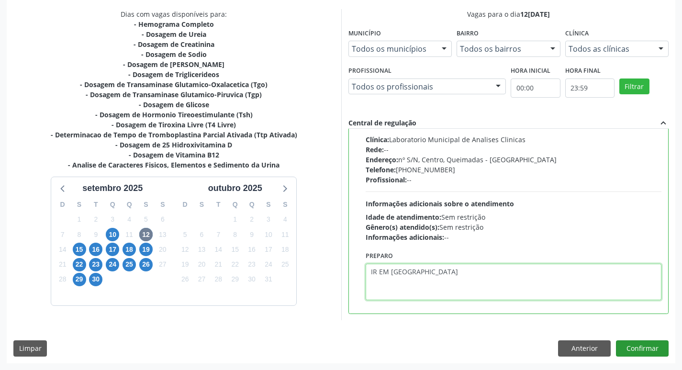
type textarea "IR EM [GEOGRAPHIC_DATA]"
click at [643, 349] on button "Confirmar" at bounding box center [642, 349] width 53 height 16
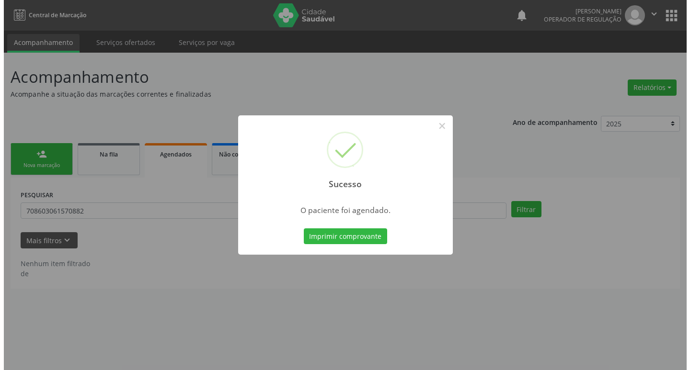
scroll to position [0, 0]
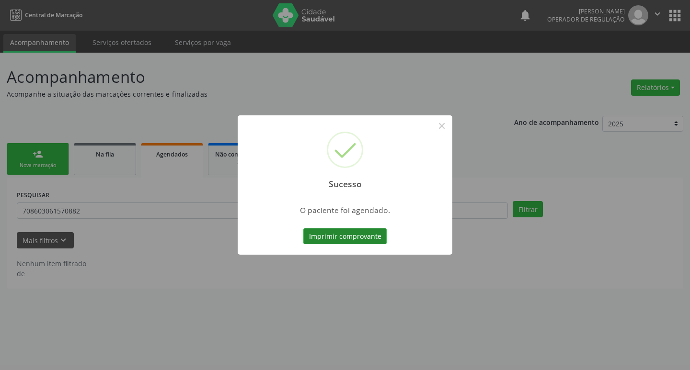
click at [360, 235] on button "Imprimir comprovante" at bounding box center [344, 236] width 83 height 16
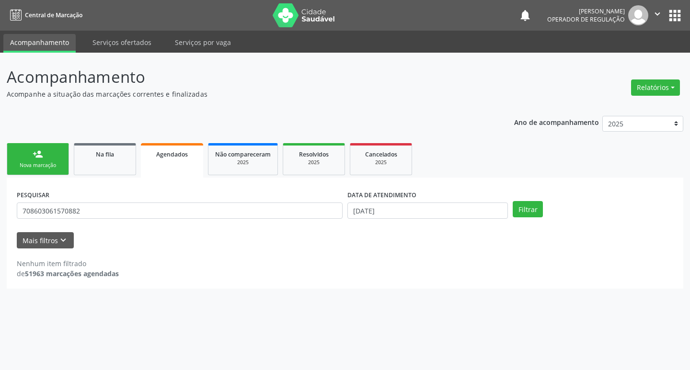
click at [56, 153] on link "person_add Nova marcação" at bounding box center [38, 159] width 62 height 32
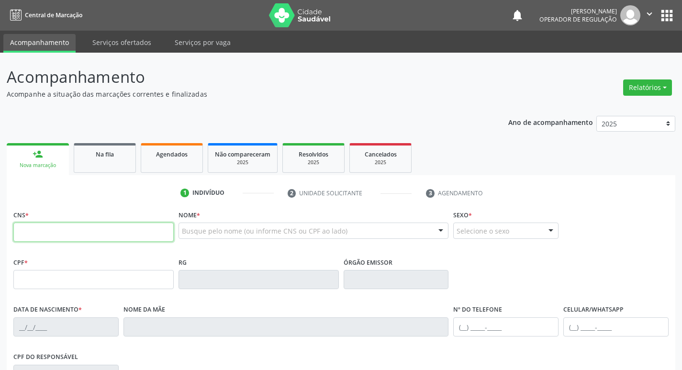
click at [75, 227] on input "text" at bounding box center [93, 232] width 160 height 19
click at [81, 236] on input "text" at bounding box center [93, 232] width 160 height 19
click at [35, 236] on input "text" at bounding box center [93, 232] width 160 height 19
type input "706 4096 9105 3381"
type input "047.522.344-67"
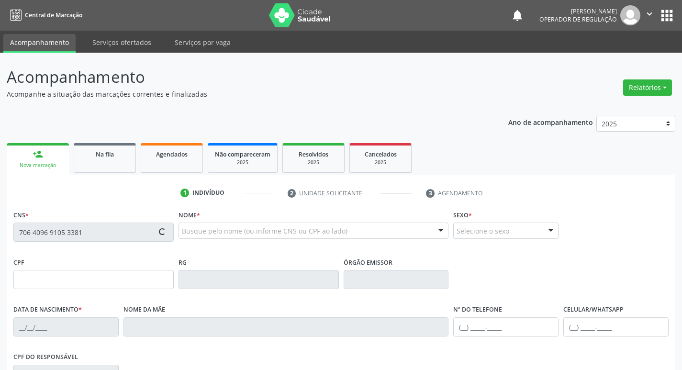
type input "24[DATE]"
type input "[PERSON_NAME]"
type input "[PHONE_NUMBER]"
type input "69"
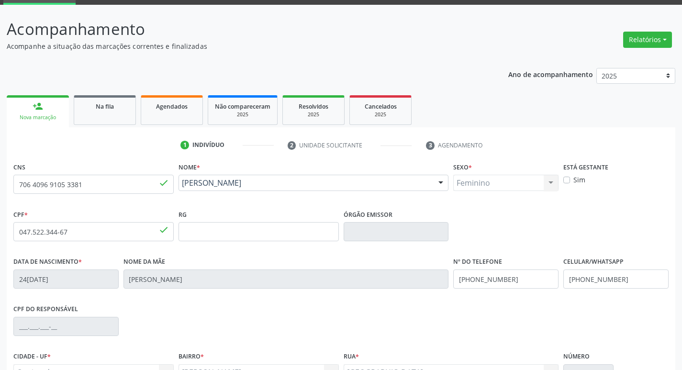
scroll to position [149, 0]
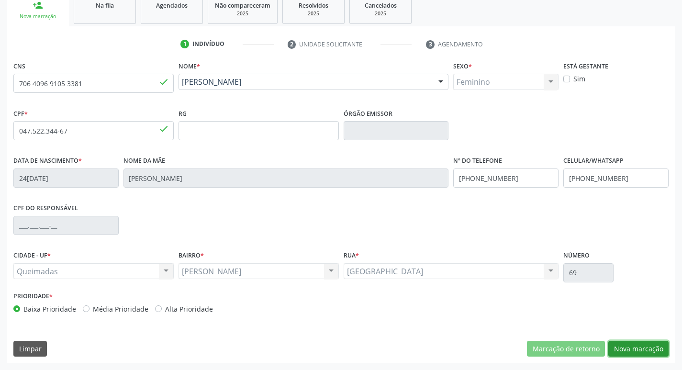
click at [634, 348] on button "Nova marcação" at bounding box center [639, 349] width 60 height 16
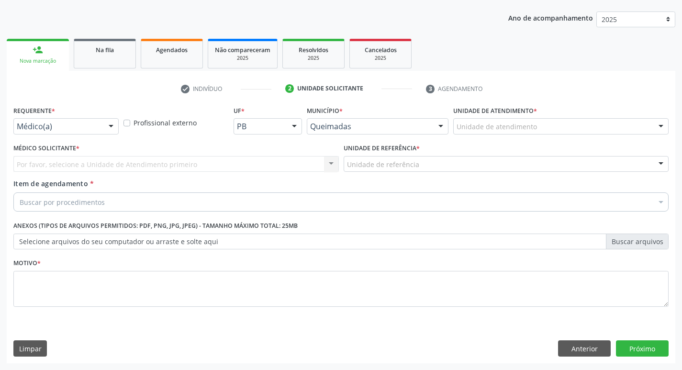
scroll to position [104, 0]
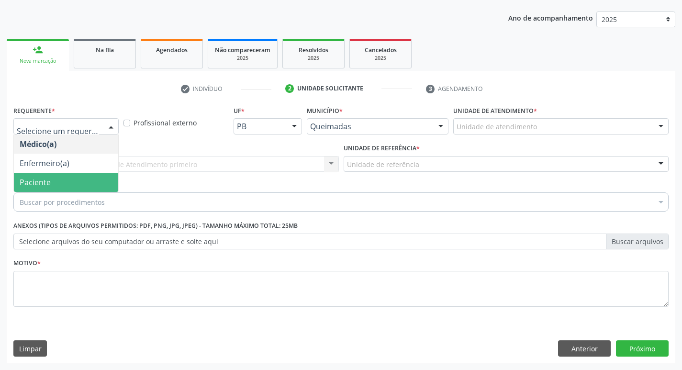
click at [53, 181] on span "Paciente" at bounding box center [66, 182] width 104 height 19
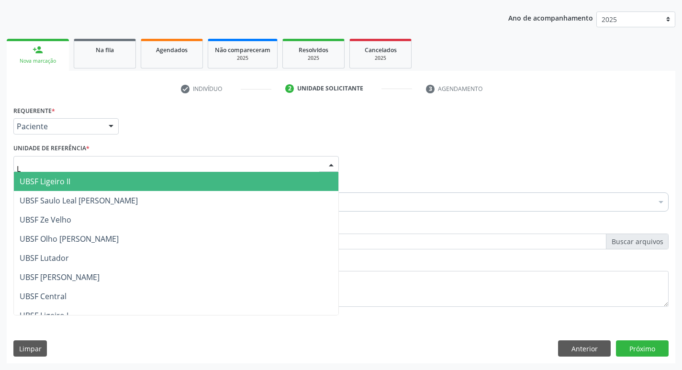
type input "LU"
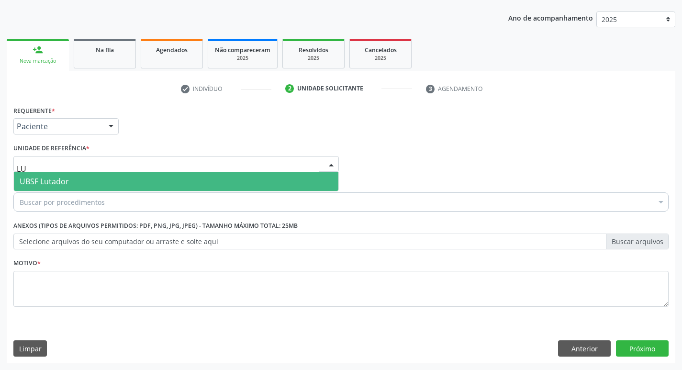
click at [57, 181] on span "UBSF Lutador" at bounding box center [44, 181] width 49 height 11
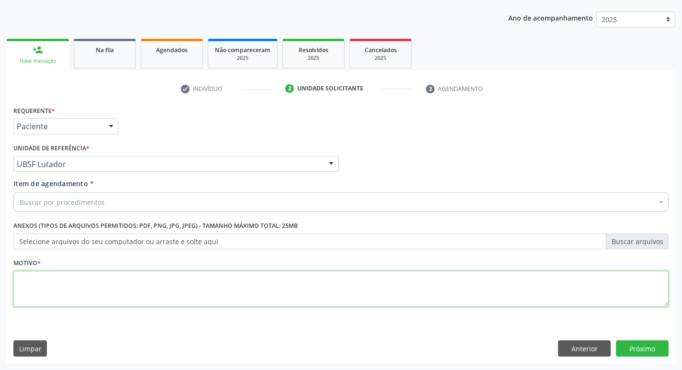
click at [61, 284] on textarea at bounding box center [341, 289] width 656 height 36
type textarea "AVALIACAO"
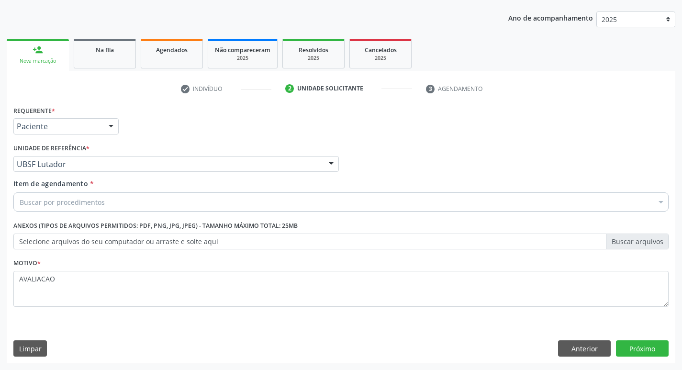
click at [60, 191] on div "Item de agendamento * Buscar por procedimentos Selecionar todos 0604320140 - Ab…" at bounding box center [341, 194] width 656 height 30
click at [60, 195] on div "Buscar por procedimentos" at bounding box center [341, 202] width 656 height 19
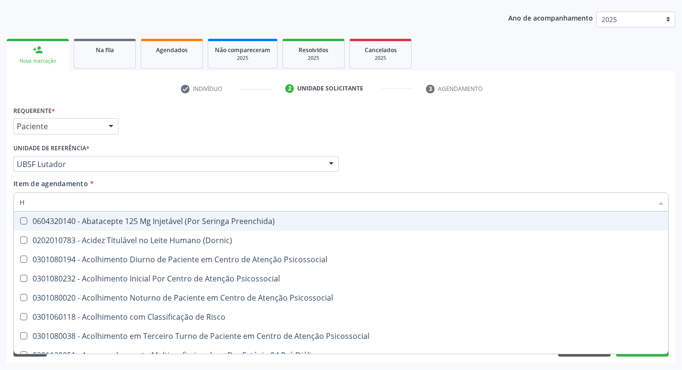
type input "HEMOGR"
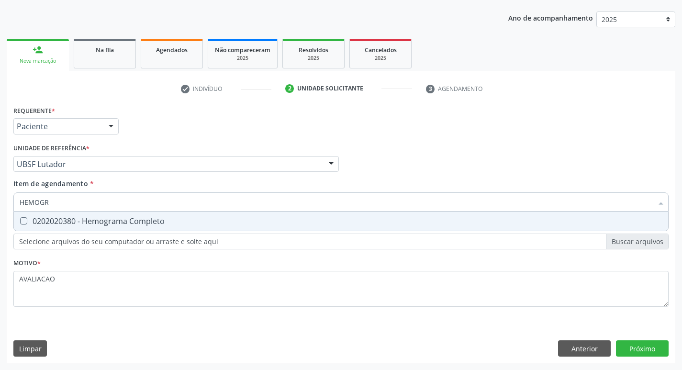
click at [114, 231] on span "0202020380 - Hemograma Completo" at bounding box center [341, 221] width 655 height 19
checkbox Completo "true"
type input "HEMOG"
checkbox Completo "false"
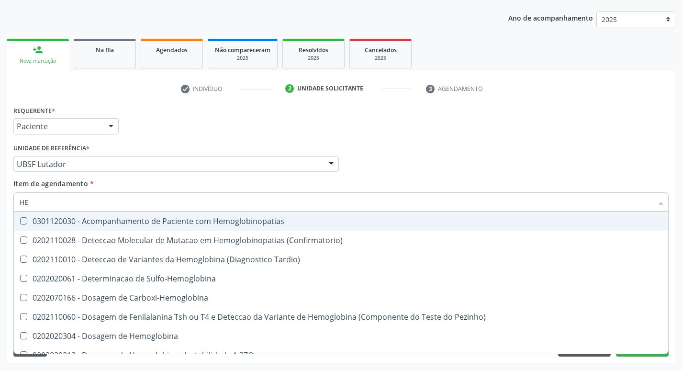
type input "H"
checkbox Completo "false"
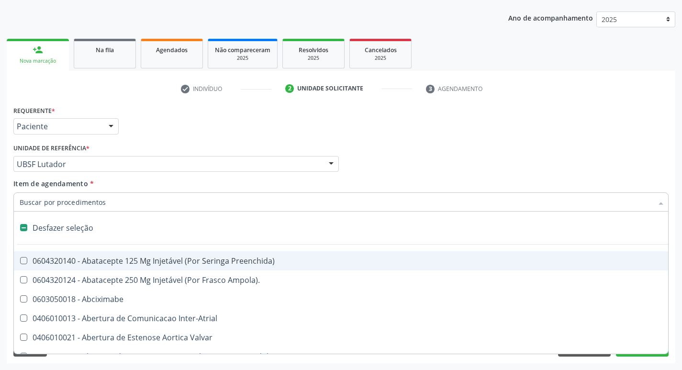
type input "G"
checkbox Persistente "true"
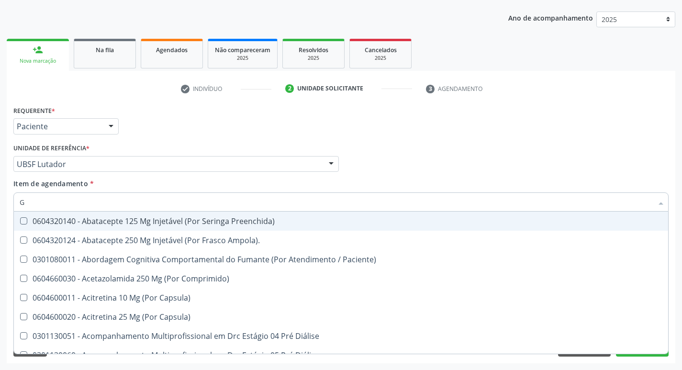
type input "GLICOSE"
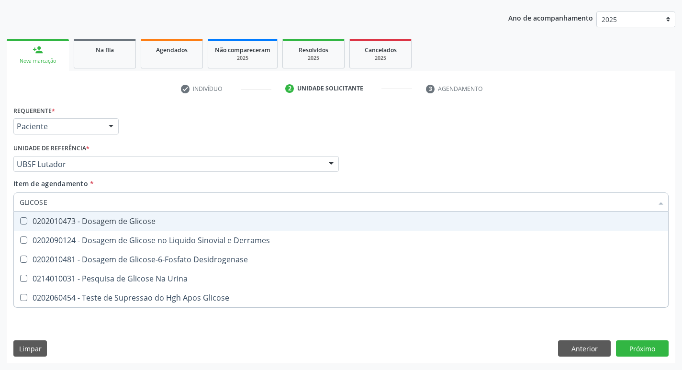
click at [151, 220] on div "0202010473 - Dosagem de Glicose" at bounding box center [341, 221] width 643 height 8
checkbox Glicose "true"
type input "GLICOS"
checkbox Glicose "false"
checkbox Derrames "true"
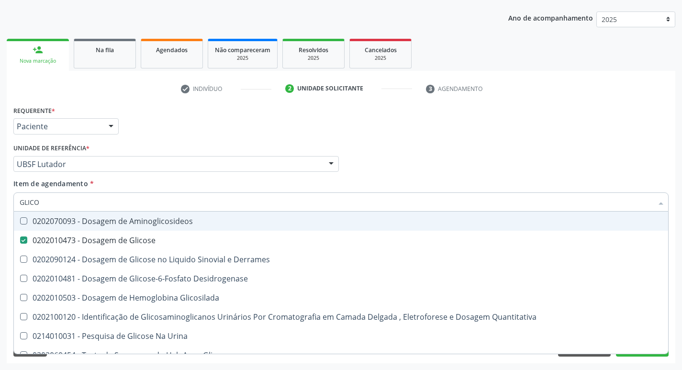
type input "GLIC"
checkbox Glicose "false"
checkbox Derrames "false"
type input "G"
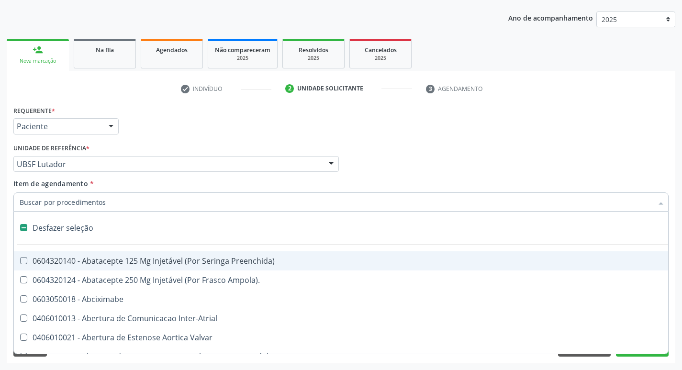
type input "H"
checkbox Convencional\) "true"
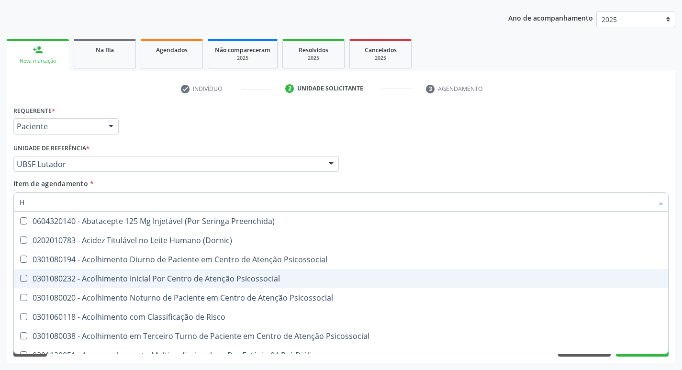
type input "HEMOGLOBINA G"
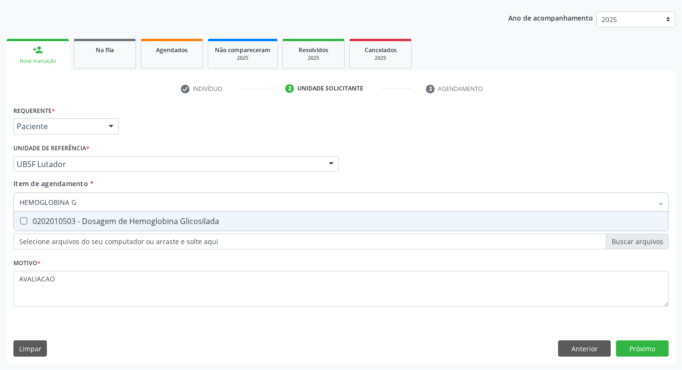
click at [147, 223] on div "0202010503 - Dosagem de Hemoglobina Glicosilada" at bounding box center [341, 221] width 643 height 8
checkbox Glicosilada "true"
type input "HEMOGLOBINA"
checkbox Glicosilada "false"
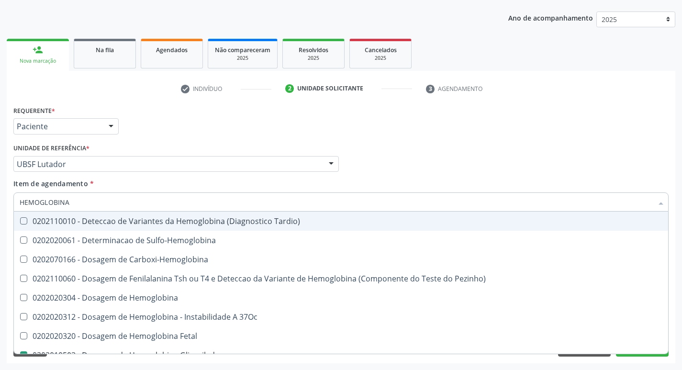
type input "HEMOGLOBIN"
checkbox Glicosilada "false"
checkbox Hemoglobina "true"
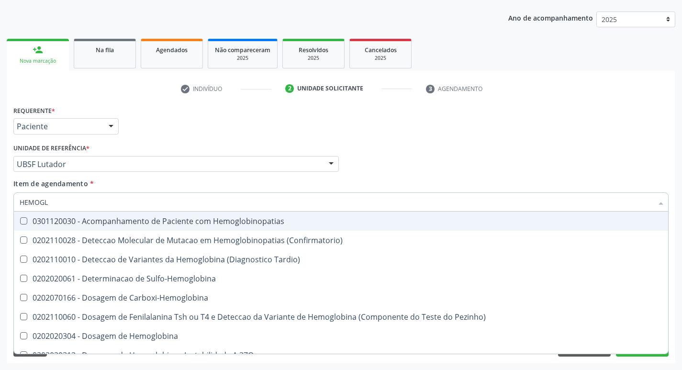
type input "HEMOG"
checkbox S "true"
type input "H"
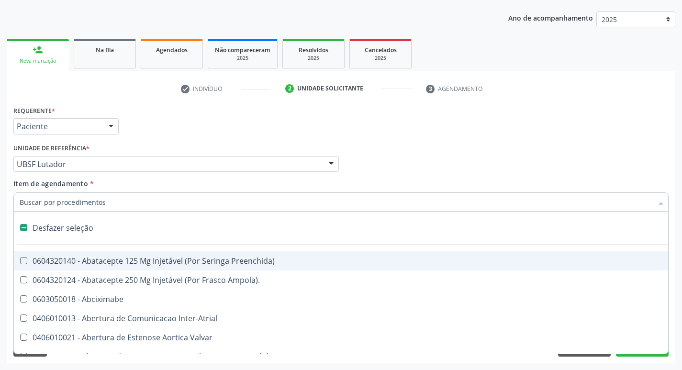
checkbox Dente\) "false"
checkbox Capsula\) "false"
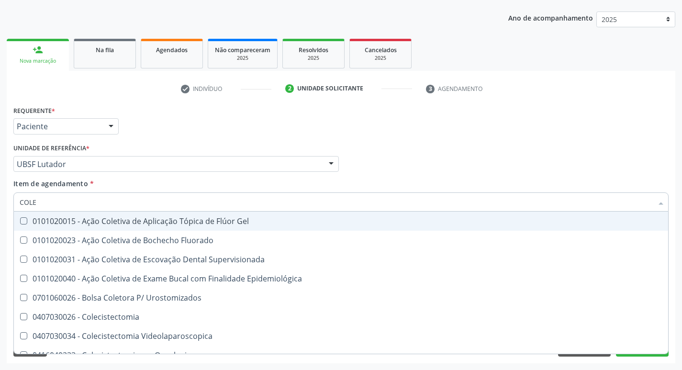
type input "COLES"
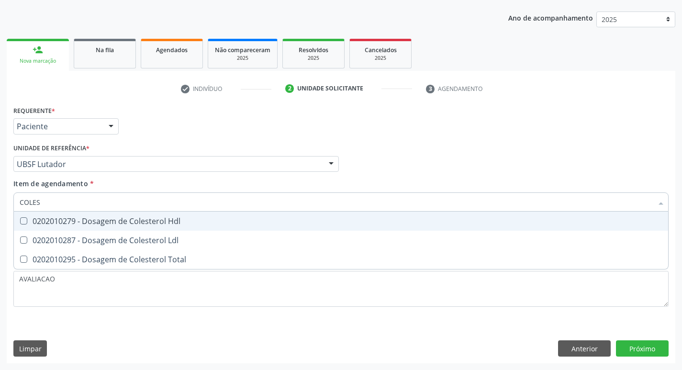
click at [147, 223] on div "0202010279 - Dosagem de Colesterol Hdl" at bounding box center [341, 221] width 643 height 8
checkbox Hdl "true"
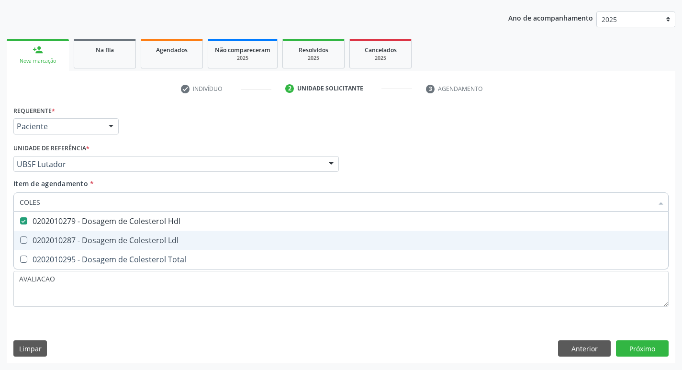
click at [140, 246] on span "0202010287 - Dosagem de Colesterol Ldl" at bounding box center [341, 240] width 655 height 19
checkbox Ldl "true"
type input "COLE"
checkbox Hdl "false"
checkbox Ldl "false"
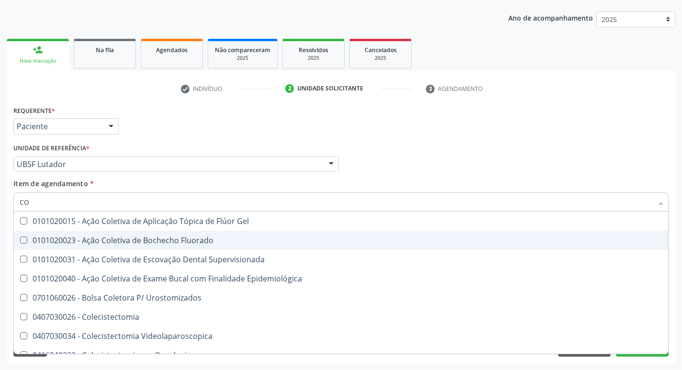
type input "C"
checkbox Hdl "false"
checkbox Ldl "false"
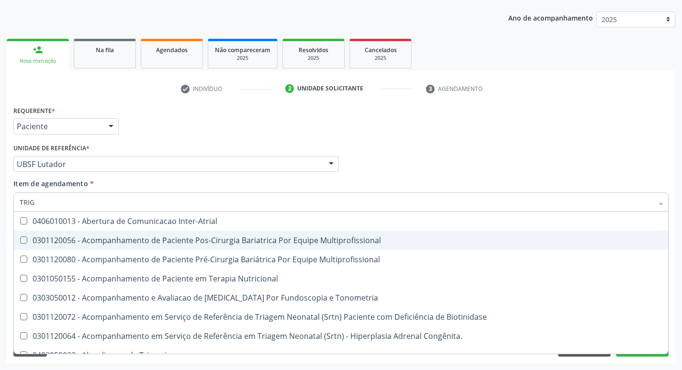
type input "TRIGL"
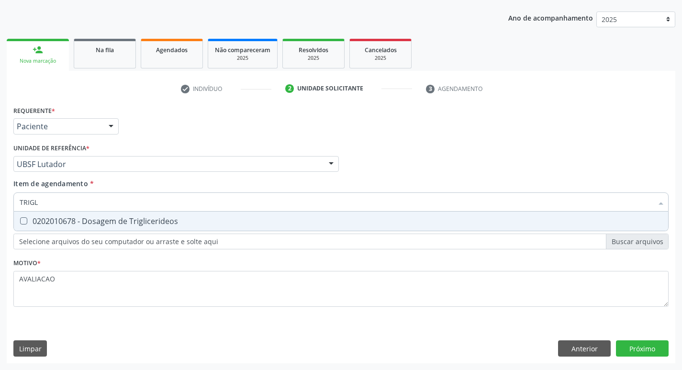
click at [133, 218] on div "0202010678 - Dosagem de Triglicerideos" at bounding box center [341, 221] width 643 height 8
checkbox Triglicerideos "true"
type input "TRIG"
checkbox Triglicerideos "false"
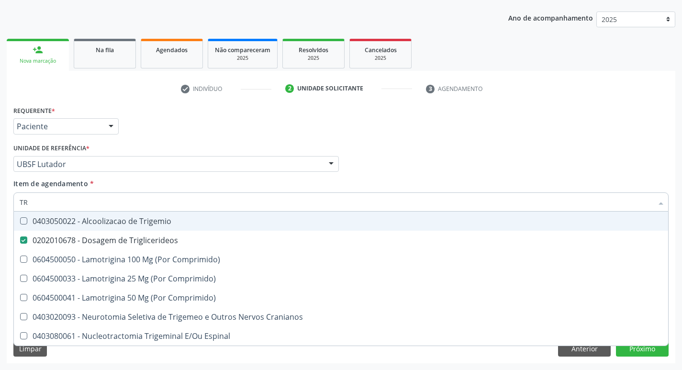
type input "T"
checkbox Triglicerideos "false"
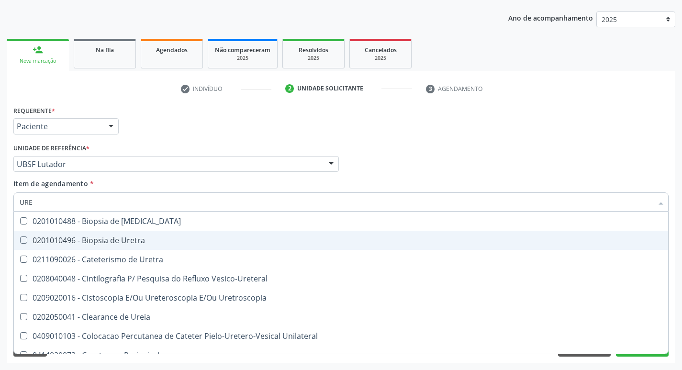
type input "UREI"
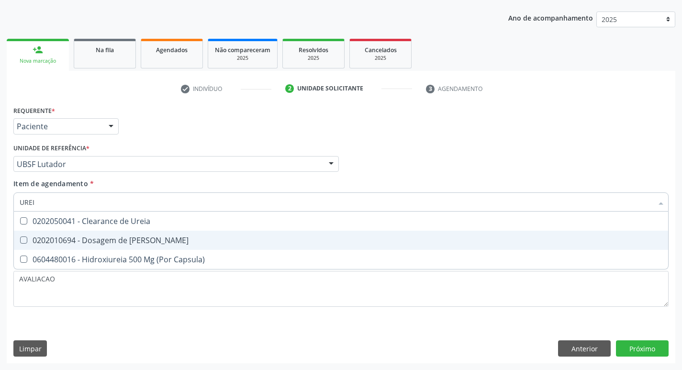
click at [161, 243] on div "0202010694 - Dosagem de [PERSON_NAME]" at bounding box center [341, 241] width 643 height 8
checkbox Ureia "true"
type input "URE"
checkbox Ureia "false"
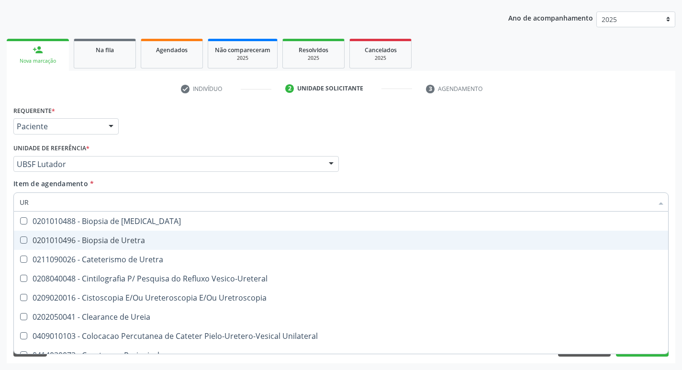
type input "U"
checkbox Ureia "false"
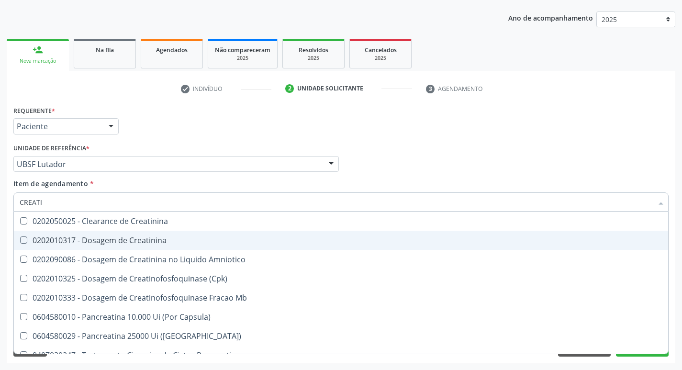
type input "CREATIN"
click at [161, 243] on div "0202010317 - Dosagem de Creatinina" at bounding box center [341, 241] width 643 height 8
checkbox Creatinina "true"
type input "CREAT"
checkbox Creatinina "false"
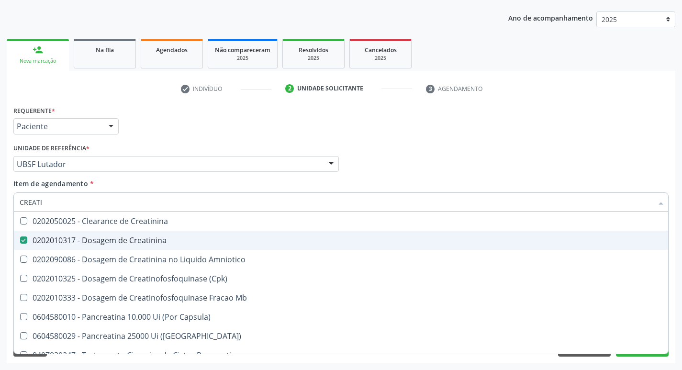
checkbox Amniotico "true"
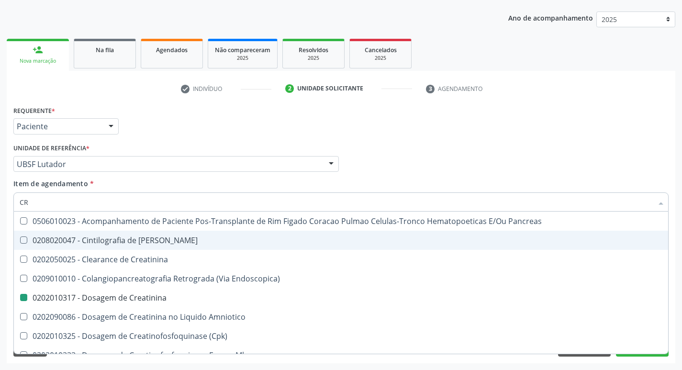
type input "C"
checkbox Creatinina "false"
checkbox Oncologia "false"
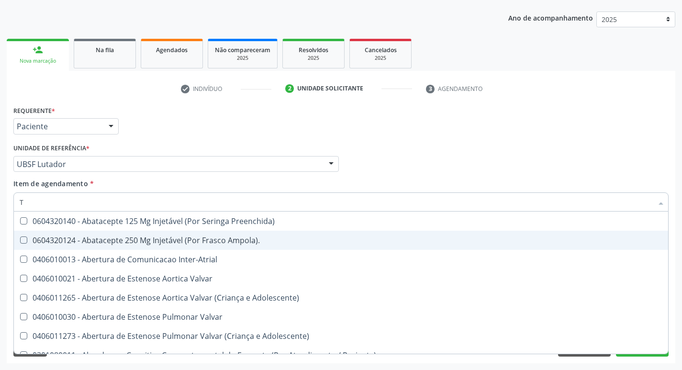
type input "TG"
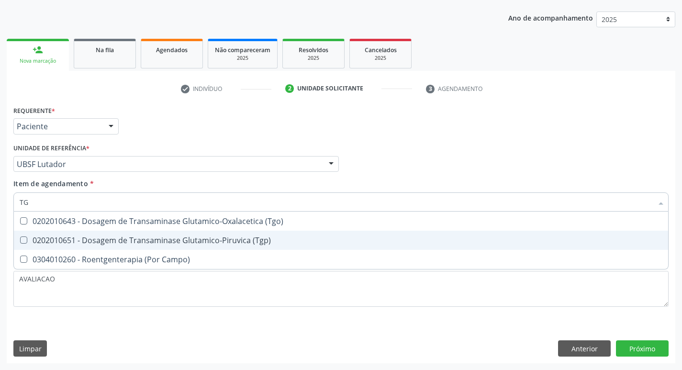
click at [161, 243] on div "0202010651 - Dosagem de Transaminase Glutamico-Piruvica (Tgp)" at bounding box center [341, 241] width 643 height 8
checkbox \(Tgp\) "true"
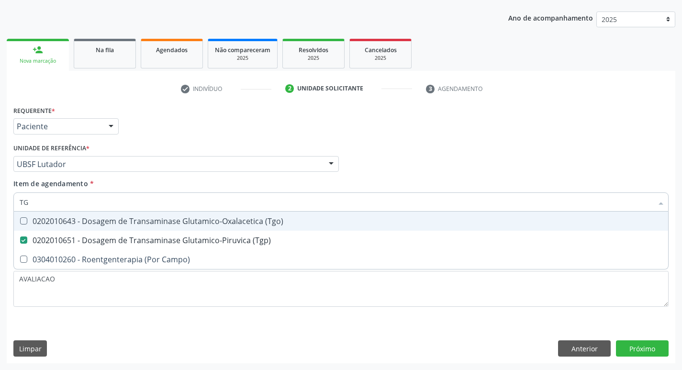
click at [175, 227] on span "0202010643 - Dosagem de Transaminase Glutamico-Oxalacetica (Tgo)" at bounding box center [341, 221] width 655 height 19
checkbox \(Tgo\) "true"
type input "T"
checkbox \(Tgo\) "false"
checkbox \(Tgp\) "false"
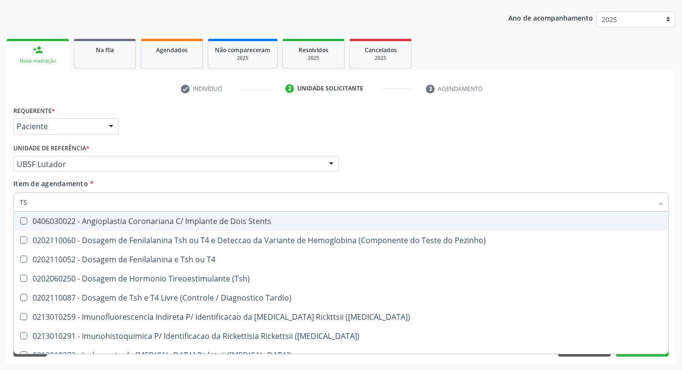
type input "TSH"
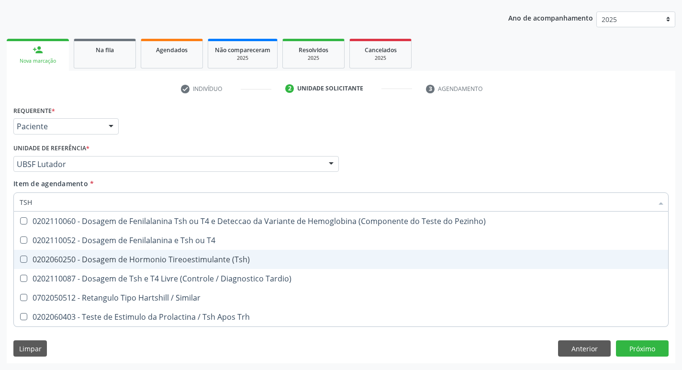
click at [208, 260] on div "0202060250 - Dosagem de Hormonio Tireoestimulante (Tsh)" at bounding box center [341, 260] width 643 height 8
checkbox \(Tsh\) "true"
type input "TS"
checkbox \(Tsh\) "false"
checkbox Tardio\) "true"
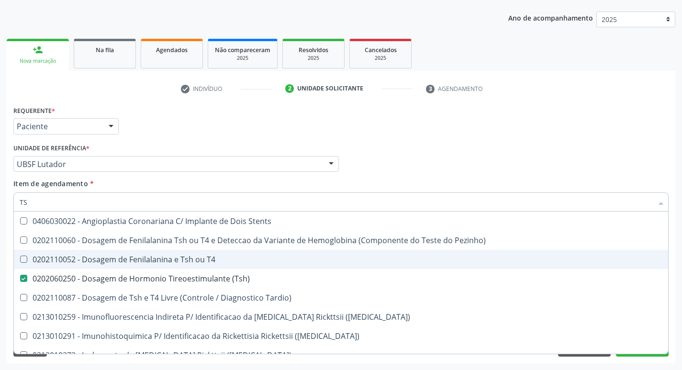
type input "T"
checkbox \(Tsh\) "false"
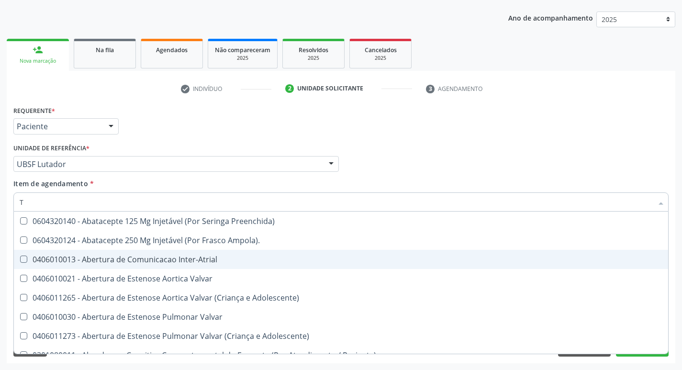
type input "T4"
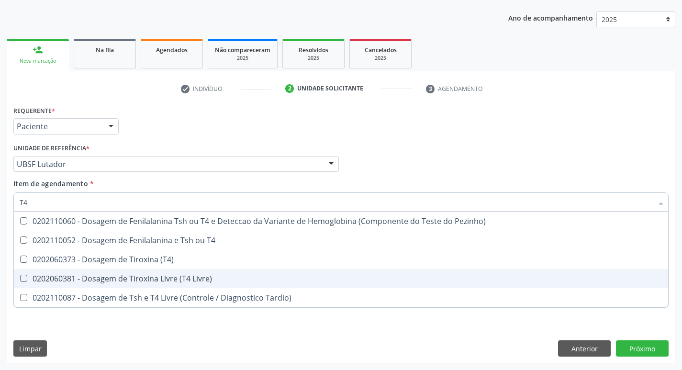
click at [180, 280] on div "0202060381 - Dosagem de Tiroxina Livre (T4 Livre)" at bounding box center [341, 279] width 643 height 8
checkbox Livre\) "true"
type input "T"
checkbox Livre\) "false"
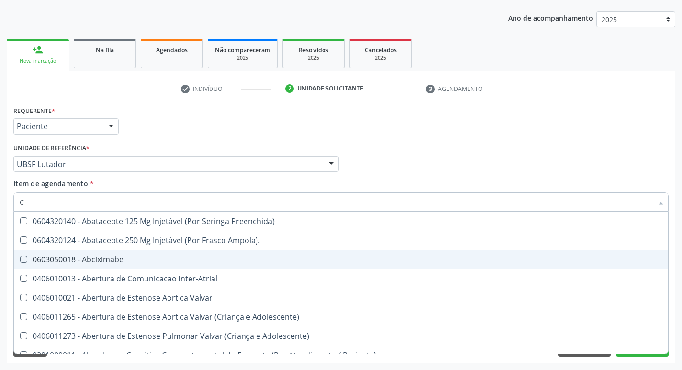
type input "CULTURA"
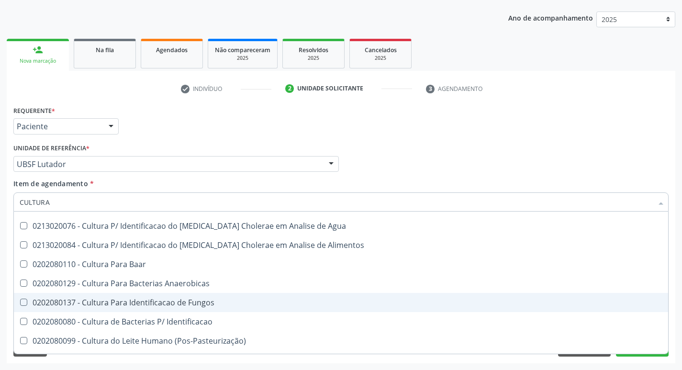
scroll to position [48, 0]
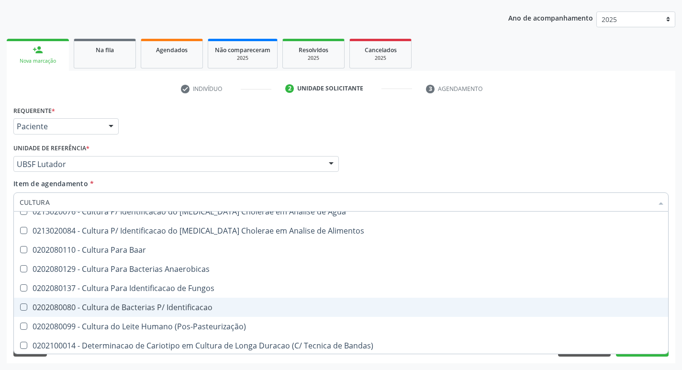
click at [204, 304] on div "0202080080 - Cultura de Bacterias P/ Identificacao" at bounding box center [341, 308] width 643 height 8
checkbox Identificacao "true"
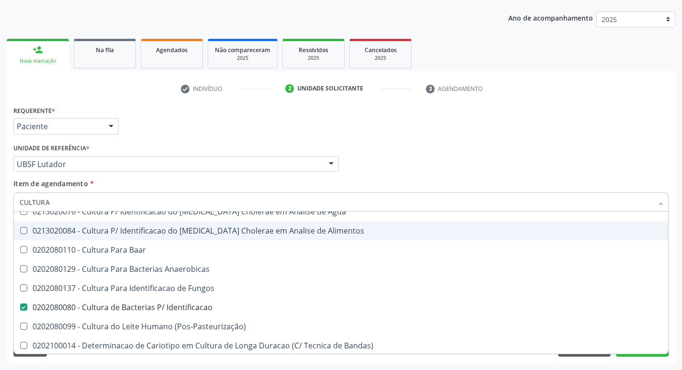
click at [565, 125] on div "Requerente * Paciente Médico(a) Enfermeiro(a) Paciente Nenhum resultado encontr…" at bounding box center [341, 121] width 660 height 37
checkbox Herpesvirus "true"
checkbox Agua "true"
checkbox Alimentos "true"
checkbox Baar "true"
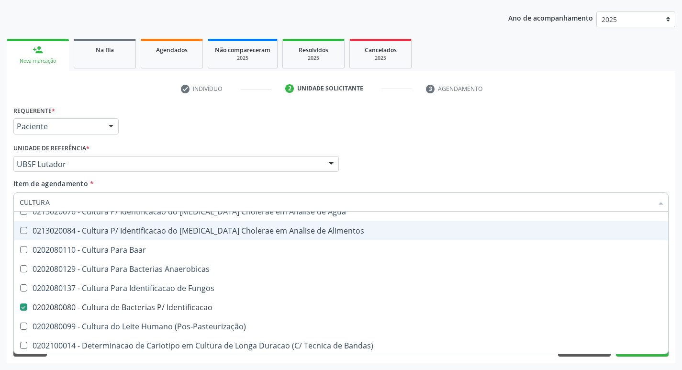
checkbox Anaerobicas "true"
checkbox Fungos "true"
checkbox \(Pos-Pasteurização\) "true"
checkbox Bandas\) "true"
checkbox Hemocultura "true"
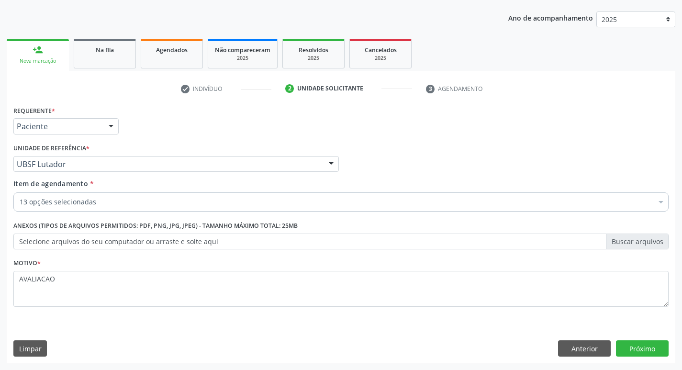
scroll to position [0, 0]
click at [634, 349] on button "Próximo" at bounding box center [642, 349] width 53 height 16
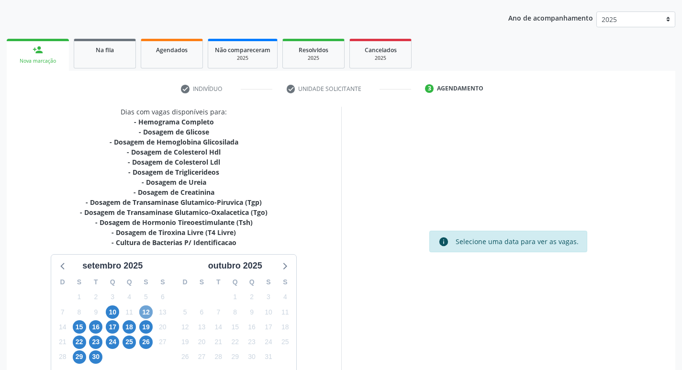
click at [151, 313] on span "12" at bounding box center [145, 312] width 13 height 13
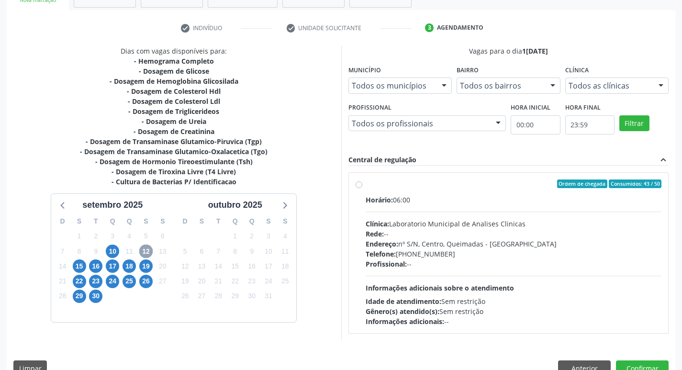
scroll to position [185, 0]
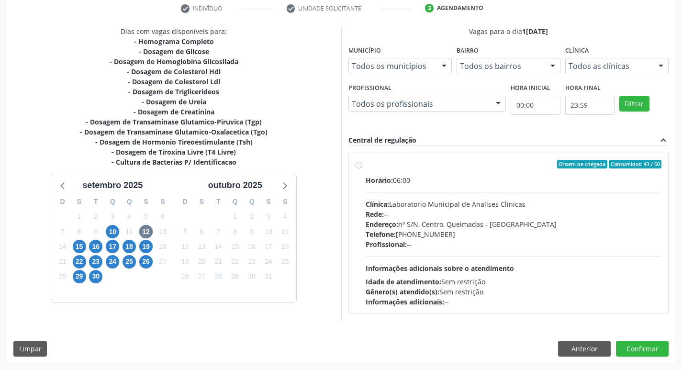
click at [462, 211] on div "Rede: --" at bounding box center [514, 214] width 296 height 10
click at [363, 169] on input "Ordem de chegada Consumidos: 43 / 50 Horário: 06:00 Clínica: Laboratorio Munici…" at bounding box center [359, 164] width 7 height 9
radio input "true"
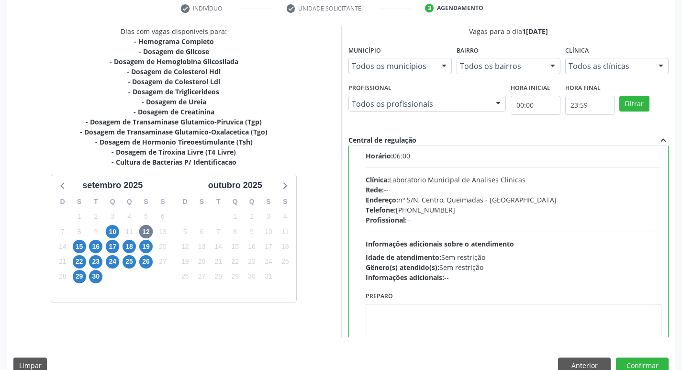
scroll to position [47, 0]
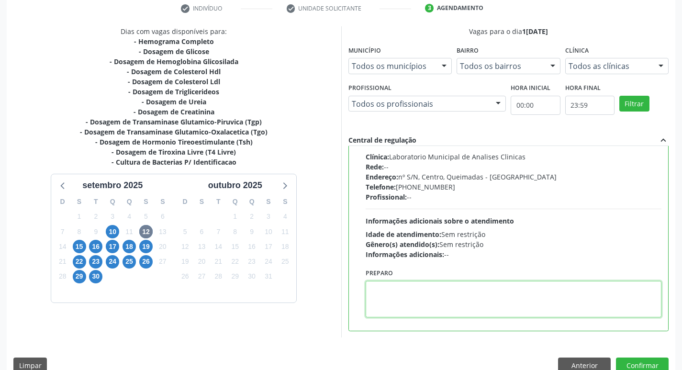
click at [424, 301] on textarea at bounding box center [514, 299] width 296 height 36
paste textarea "IR EM [GEOGRAPHIC_DATA]"
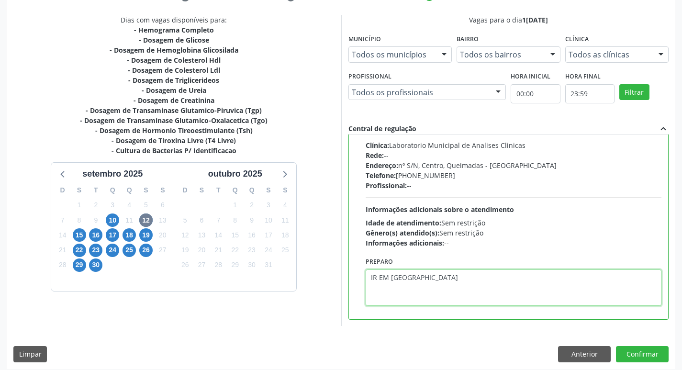
scroll to position [202, 0]
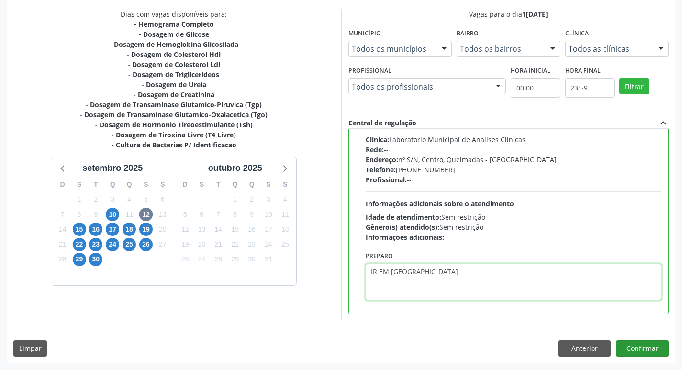
type textarea "IR EM [GEOGRAPHIC_DATA]"
click at [636, 344] on button "Confirmar" at bounding box center [642, 349] width 53 height 16
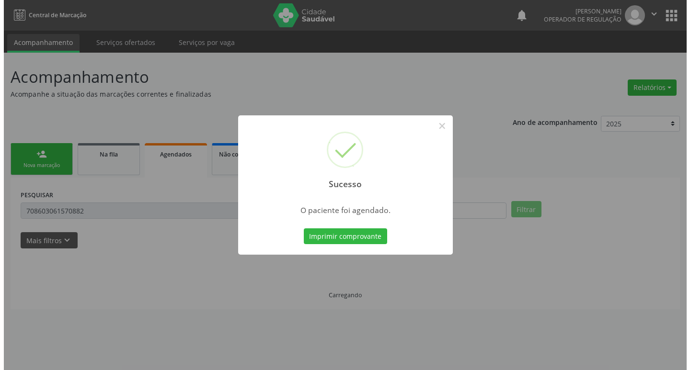
scroll to position [0, 0]
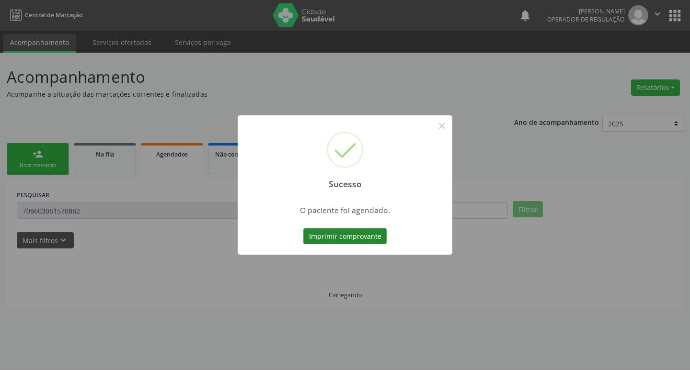
click at [352, 235] on button "Imprimir comprovante" at bounding box center [344, 236] width 83 height 16
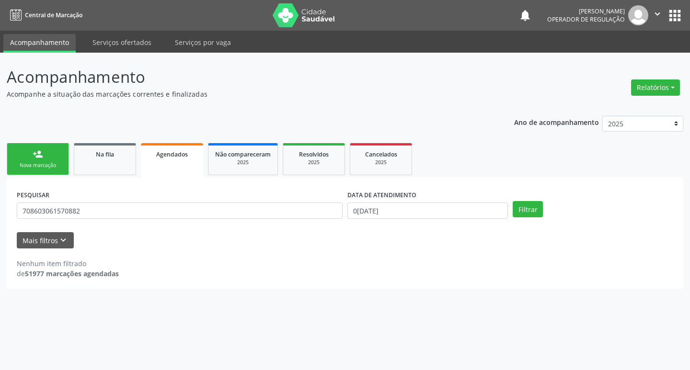
click at [28, 157] on link "person_add Nova marcação" at bounding box center [38, 159] width 62 height 32
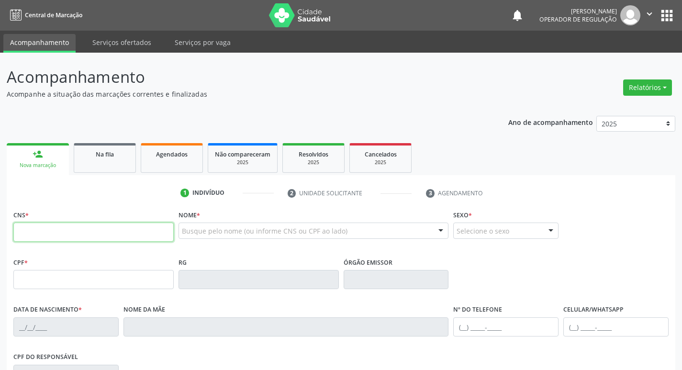
click at [47, 234] on input "text" at bounding box center [93, 232] width 160 height 19
click at [86, 233] on input "text" at bounding box center [93, 232] width 160 height 19
type input "706 9041 1682 0038"
type input "106.212.384-06"
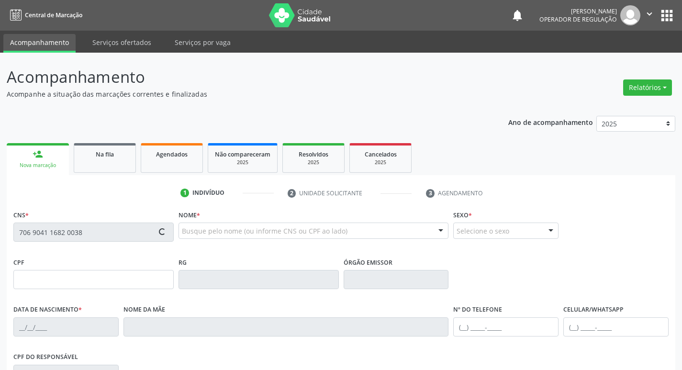
type input "16/02/1993"
type input "Maria de Lourdes Silva"
type input "(83) 99161-7691"
type input "109"
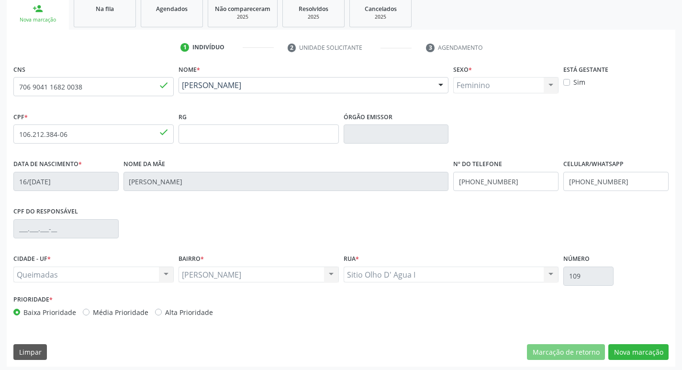
scroll to position [149, 0]
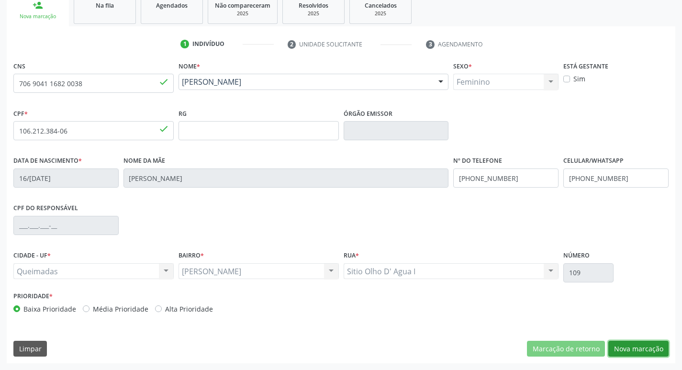
click at [644, 345] on button "Nova marcação" at bounding box center [639, 349] width 60 height 16
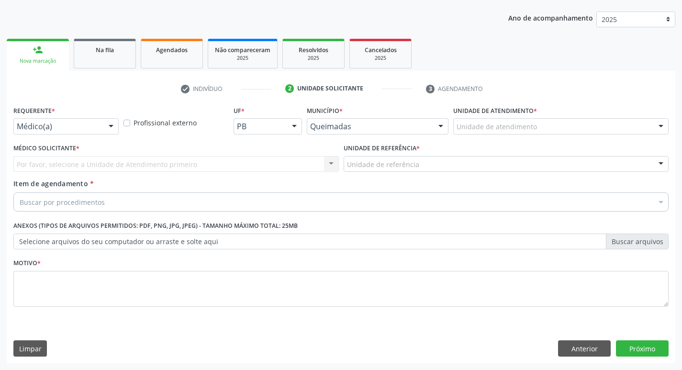
scroll to position [104, 0]
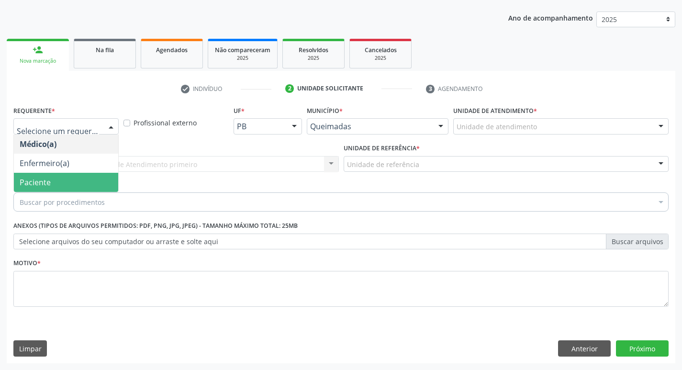
click at [73, 181] on span "Paciente" at bounding box center [66, 182] width 104 height 19
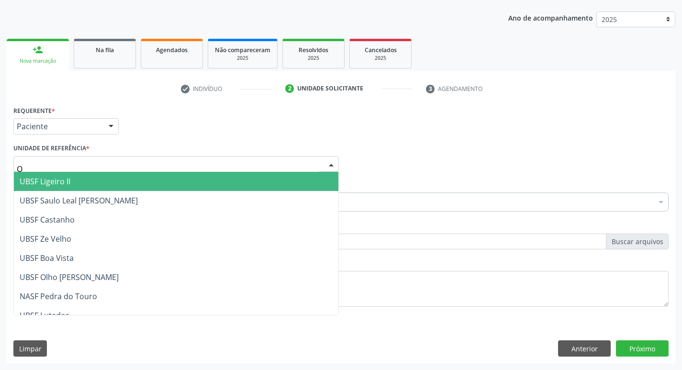
type input "OL"
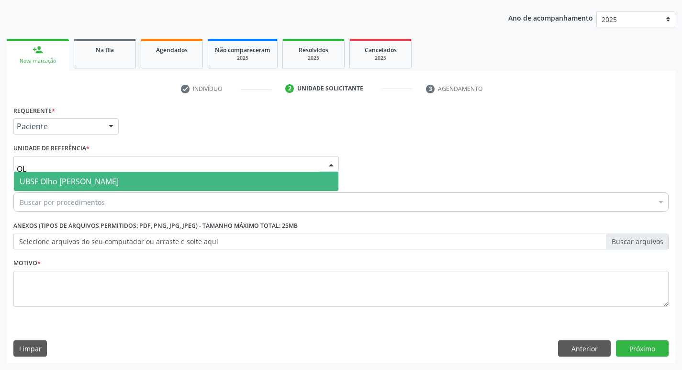
click at [78, 185] on span "UBSF Olho [PERSON_NAME]" at bounding box center [69, 181] width 99 height 11
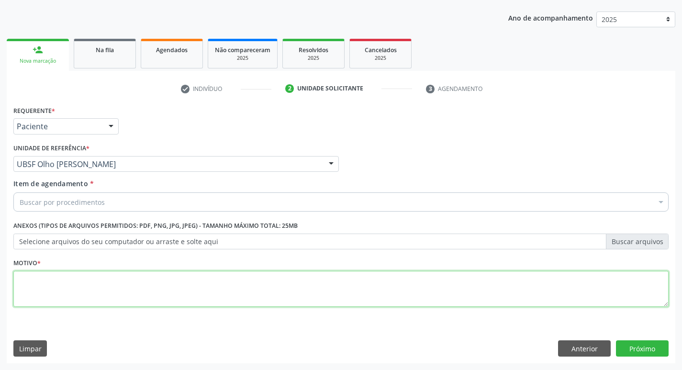
drag, startPoint x: 63, startPoint y: 285, endPoint x: 57, endPoint y: 284, distance: 6.1
click at [59, 284] on textarea at bounding box center [341, 289] width 656 height 36
type textarea "AVALIACAO"
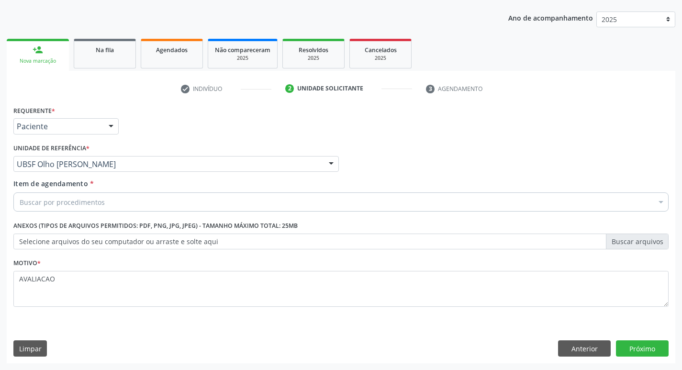
click at [108, 200] on div "Buscar por procedimentos" at bounding box center [341, 202] width 656 height 19
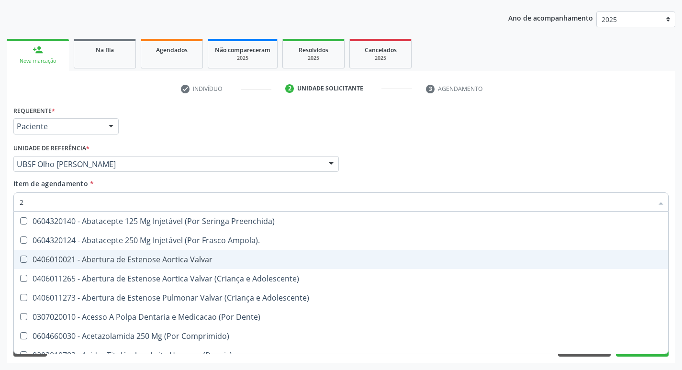
type input "20205001"
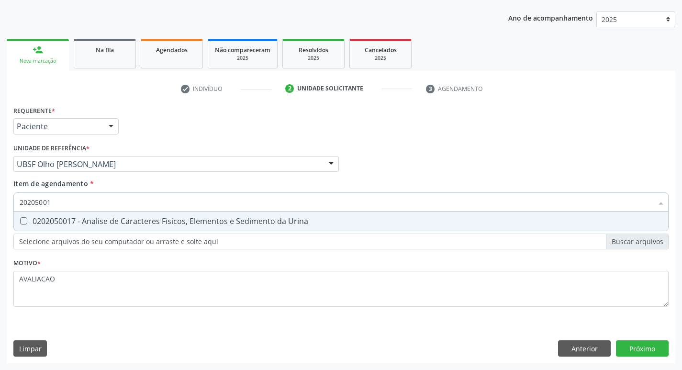
click at [117, 224] on div "0202050017 - Analise de Caracteres Fisicos, Elementos e Sedimento da Urina" at bounding box center [341, 221] width 643 height 8
checkbox Urina "true"
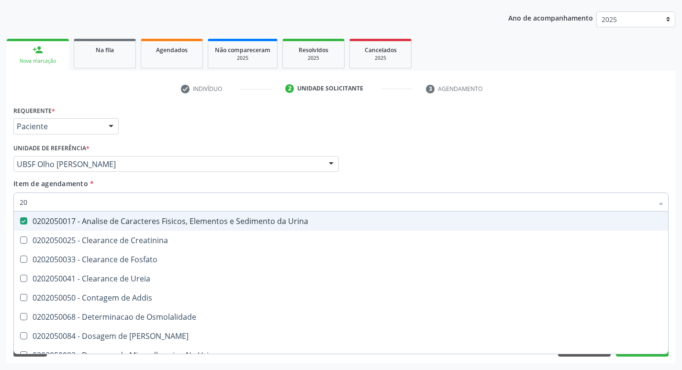
type input "2"
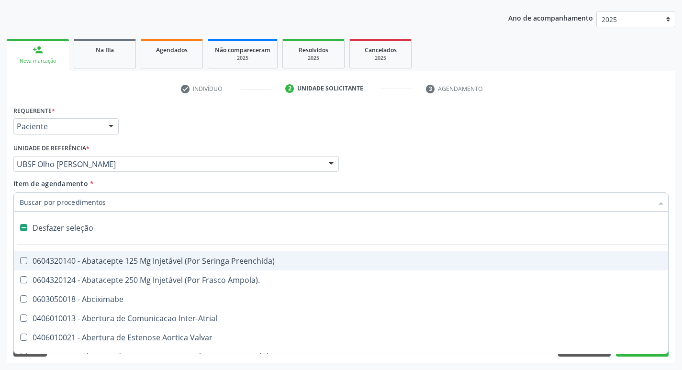
checkbox Preenchida\) "false"
checkbox Inter-Atrial "false"
type input "G"
checkbox Urina "false"
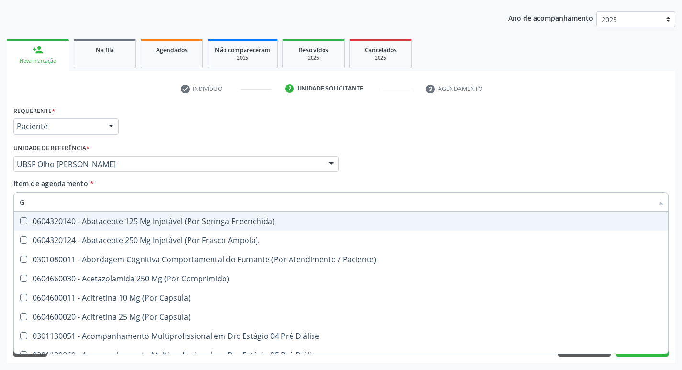
type input "GLICOSE"
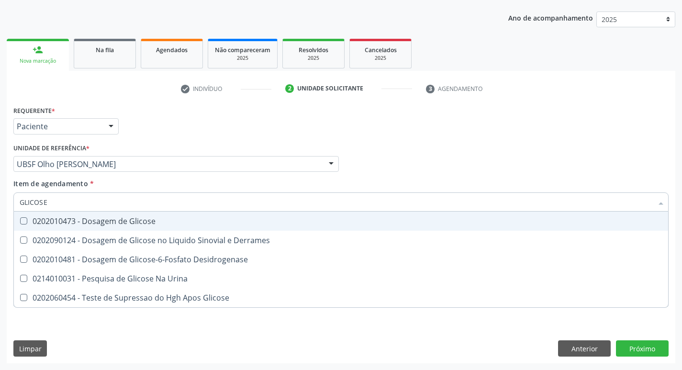
click at [116, 221] on div "0202010473 - Dosagem de Glicose" at bounding box center [341, 221] width 643 height 8
checkbox Glicose "true"
type input "GLICOS"
checkbox Glicose "false"
checkbox Derrames "true"
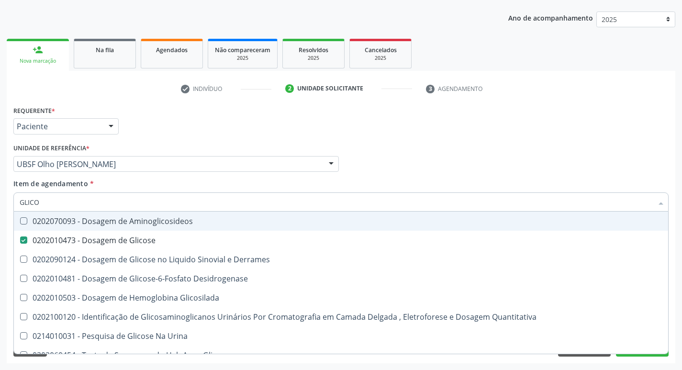
type input "GLIC"
checkbox Glicose "false"
checkbox Derrames "false"
type input "G"
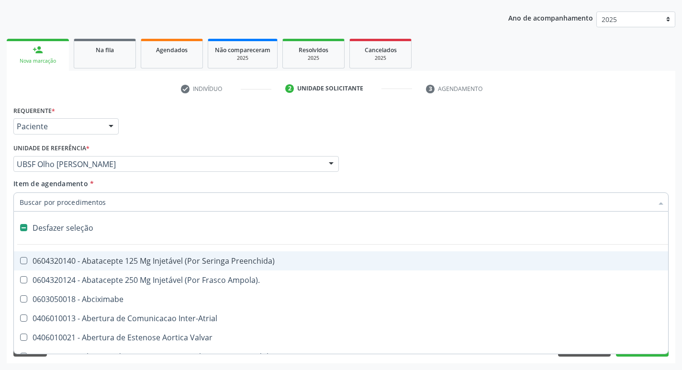
type input "H"
checkbox Urina "false"
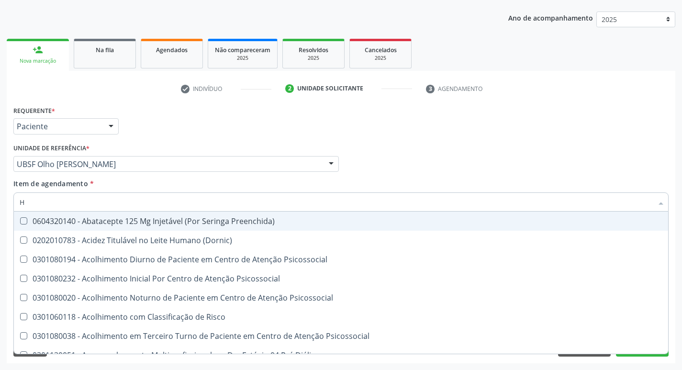
type input "HEMOGR"
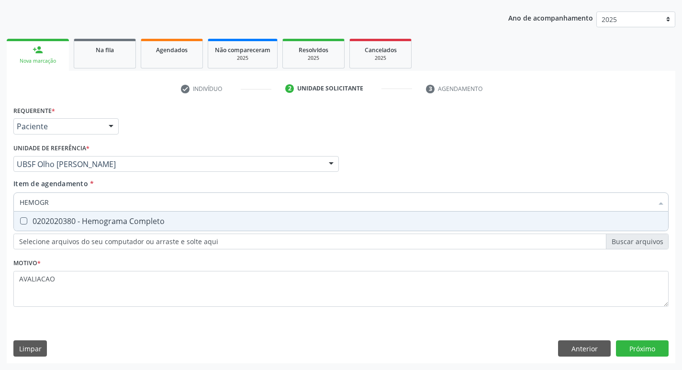
click at [129, 227] on span "0202020380 - Hemograma Completo" at bounding box center [341, 221] width 655 height 19
checkbox Completo "true"
type input "HEMOG"
checkbox Completo "false"
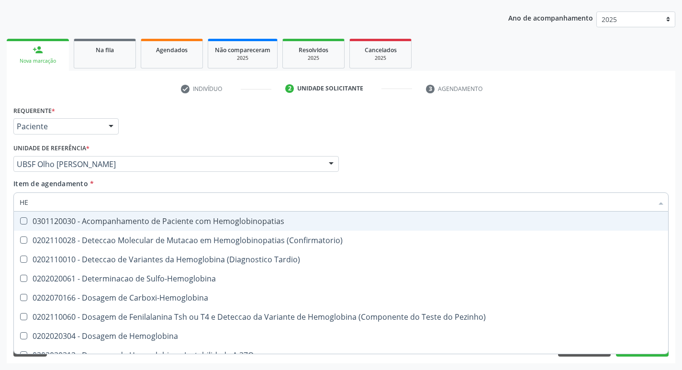
type input "H"
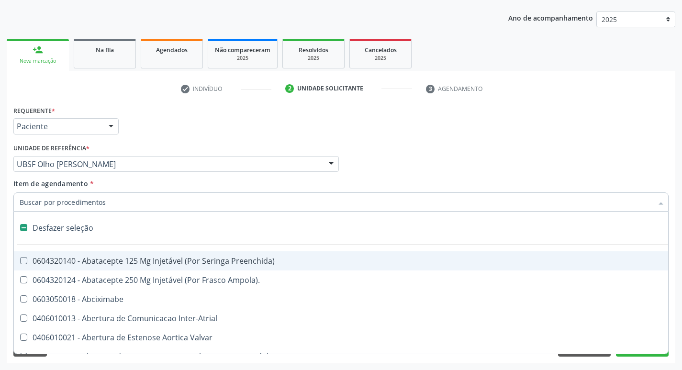
checkbox Capsula\) "false"
type input "I"
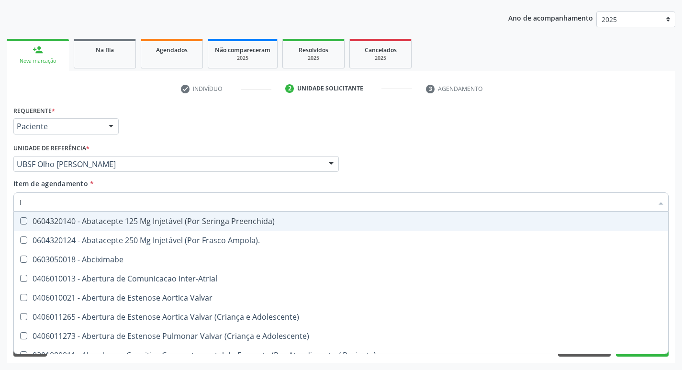
checkbox Urina "true"
checkbox Linfovenosa "false"
type input "IG"
checkbox Urina "false"
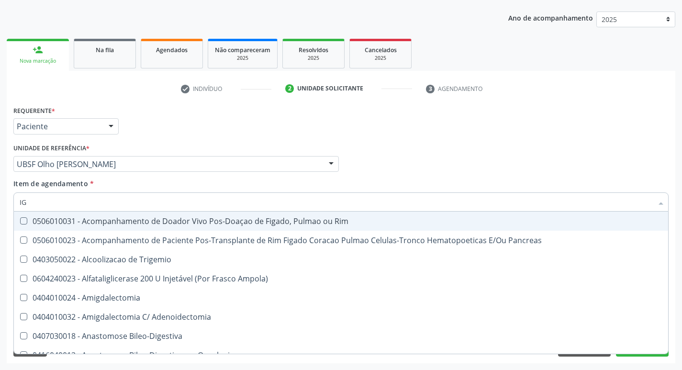
type input "IGG"
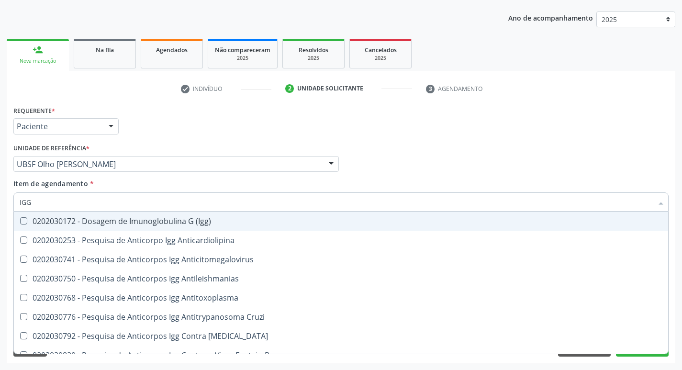
click at [155, 217] on div "0202030172 - Dosagem de Imunoglobulina G (Igg)" at bounding box center [341, 221] width 643 height 8
checkbox \(Igg\) "true"
type input "IG"
checkbox \(Igg\) "false"
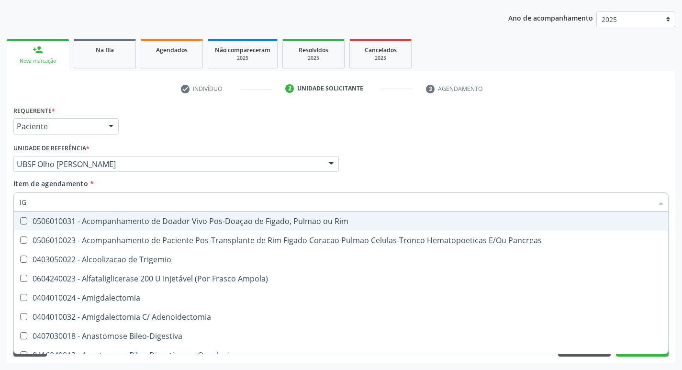
type input "IGM"
checkbox \(Igg\) "false"
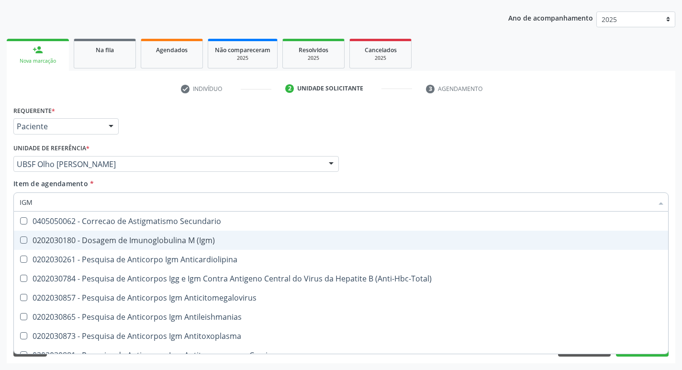
click at [168, 237] on div "0202030180 - Dosagem de Imunoglobulina M (Igm)" at bounding box center [341, 241] width 643 height 8
checkbox \(Igm\) "true"
type input "IG"
checkbox \(Igm\) "false"
checkbox \(Shiguelose\) "true"
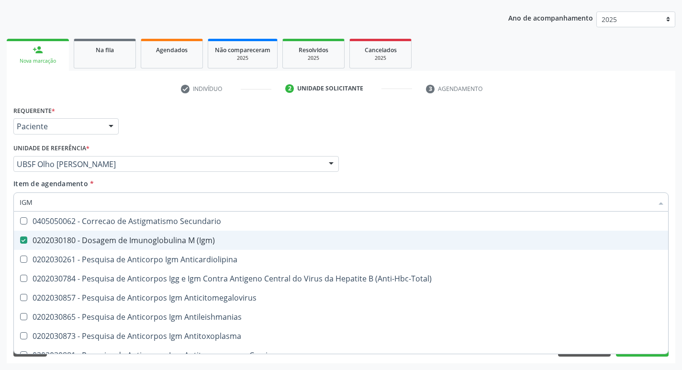
checkbox \(Parvovirose\) "true"
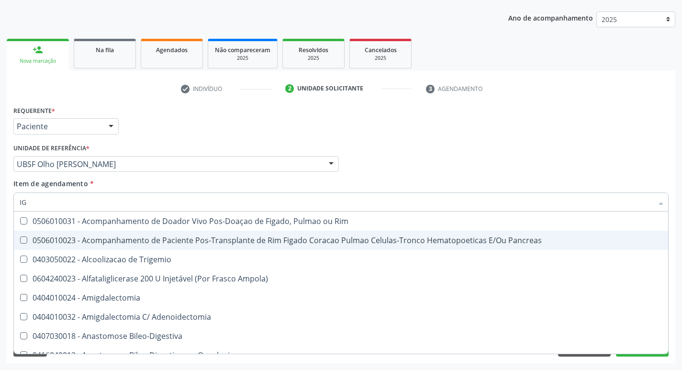
type input "I"
checkbox \(Igg\) "false"
checkbox \(Igm\) "false"
checkbox Uterina "false"
checkbox Hirtz\) "true"
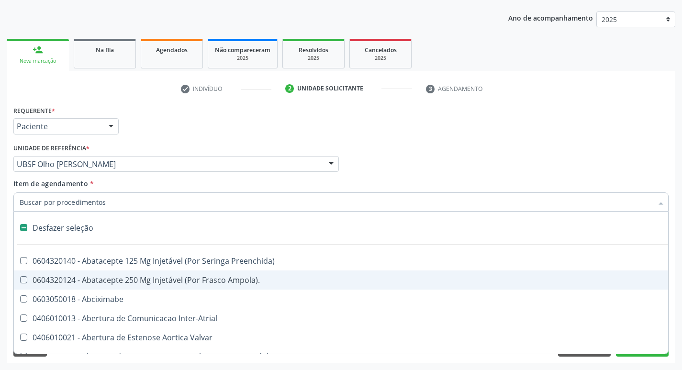
type input "H"
checkbox Urina "false"
checkbox Convencional\) "true"
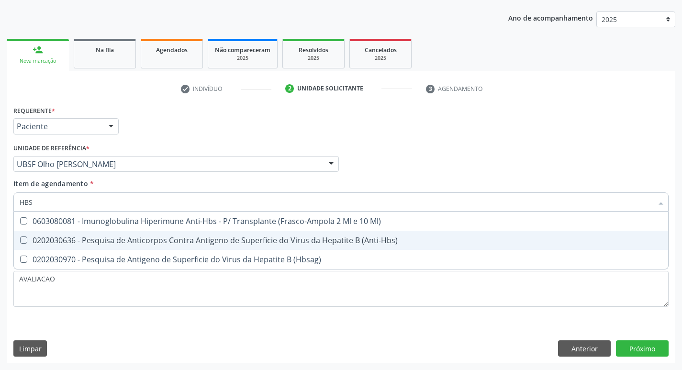
type input "HBSA"
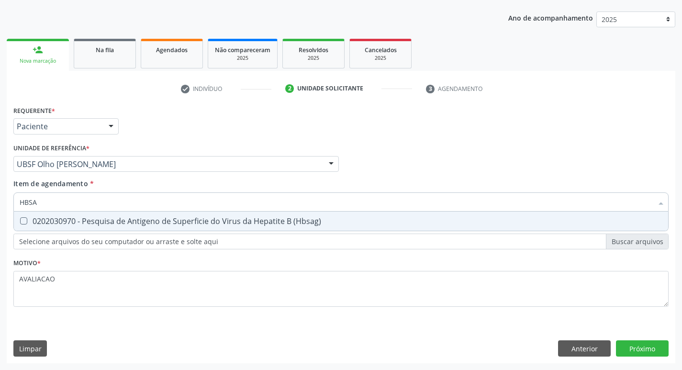
click at [190, 225] on div "0202030970 - Pesquisa de Antigeno de Superficie do Virus da Hepatite B (Hbsag)" at bounding box center [341, 221] width 643 height 8
checkbox \(Hbsag\) "true"
type input "HBS"
checkbox \(Hbsag\) "false"
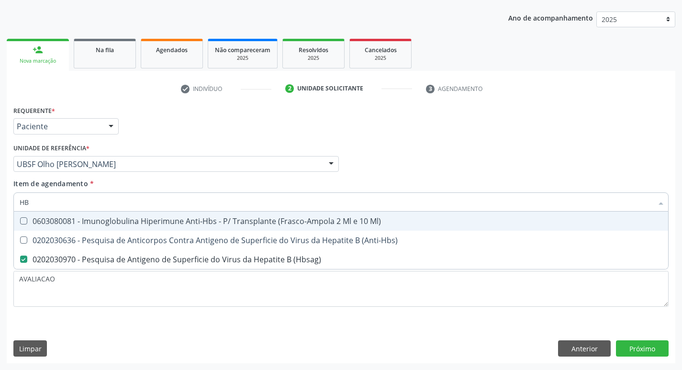
type input "H"
checkbox \(Hbsag\) "false"
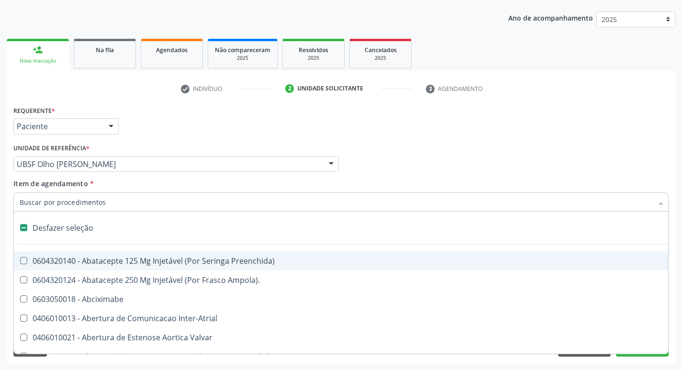
type input "R"
checkbox Tarso "true"
checkbox Urina "false"
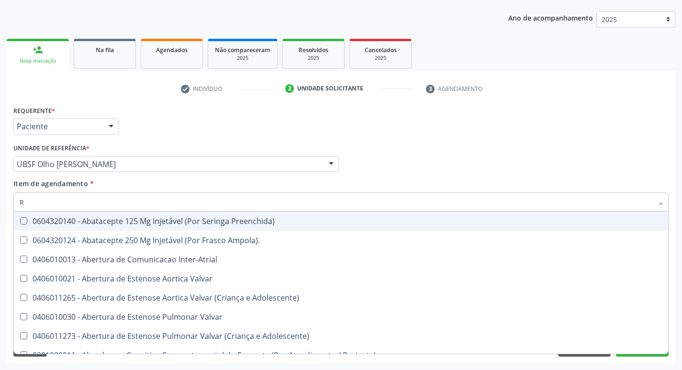
type input "RH"
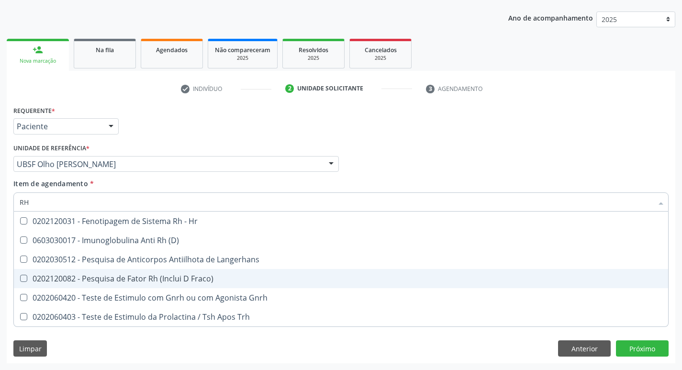
click at [208, 277] on div "0202120082 - Pesquisa de Fator Rh (Inclui D Fraco)" at bounding box center [341, 279] width 643 height 8
checkbox Fraco\) "true"
type input "R"
checkbox Fraco\) "false"
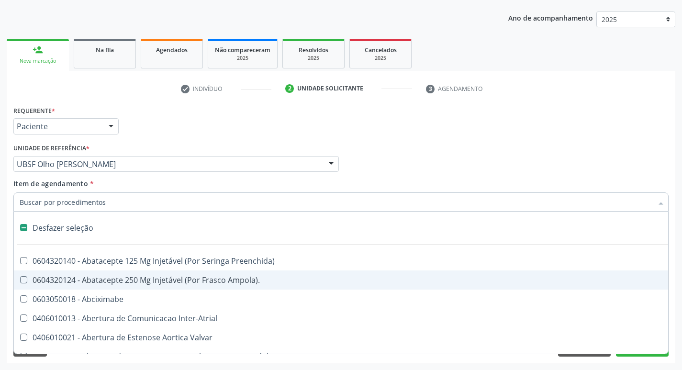
type input "S"
checkbox Revestido\) "true"
checkbox Urina "false"
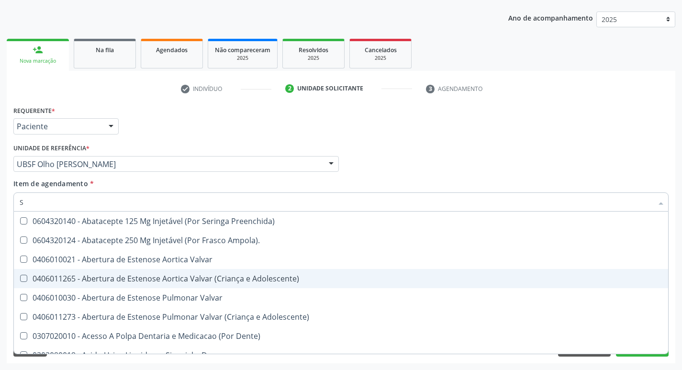
type input "SI"
checkbox Multiprofissional "true"
checkbox Urina "false"
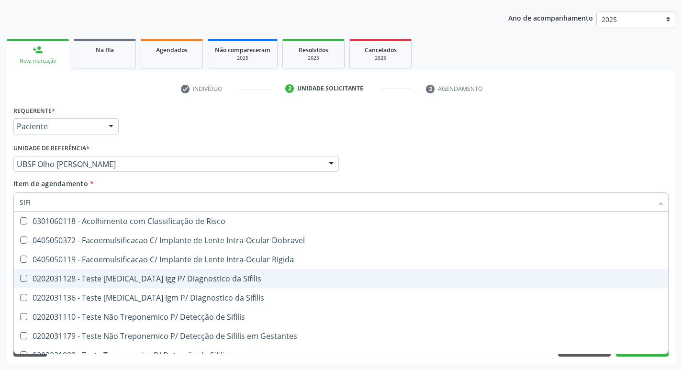
type input "SIFIL"
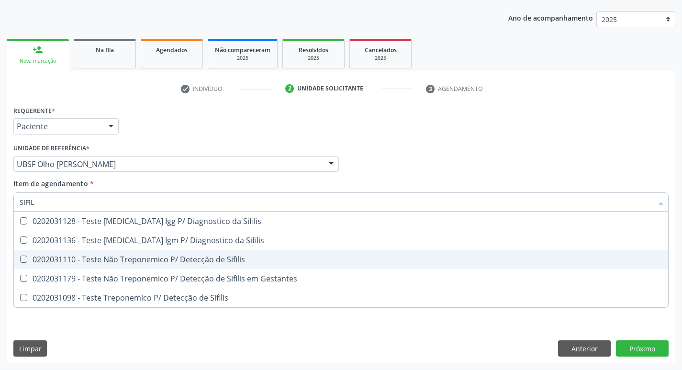
click at [198, 262] on div "0202031110 - Teste Não Treponemico P/ Detecção de Sifilis" at bounding box center [341, 260] width 643 height 8
checkbox Sifilis "false"
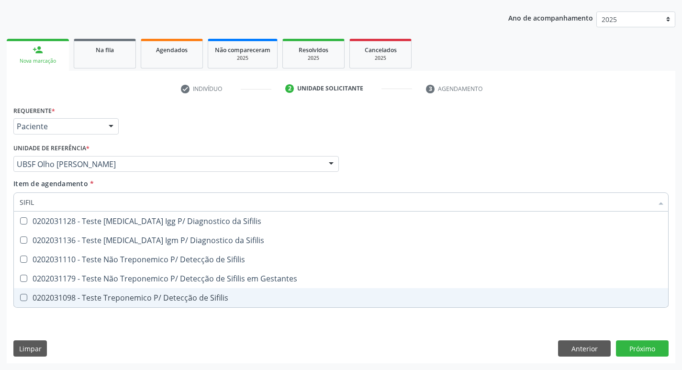
click at [187, 298] on div "0202031098 - Teste Treponemico P/ Detecção de Sifilis" at bounding box center [341, 298] width 643 height 8
checkbox Sifilis "true"
type input "SIFI"
checkbox Sifilis "false"
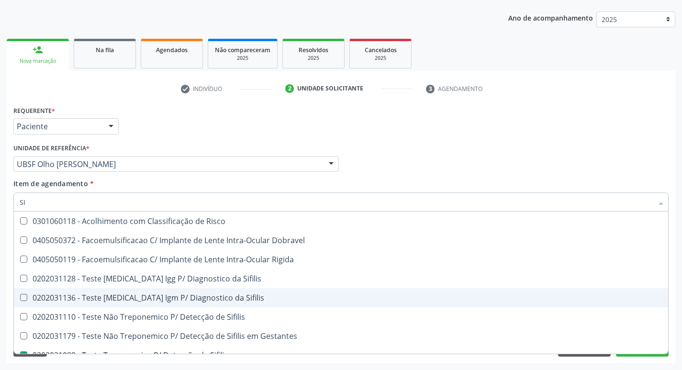
type input "S"
checkbox Sifilis "false"
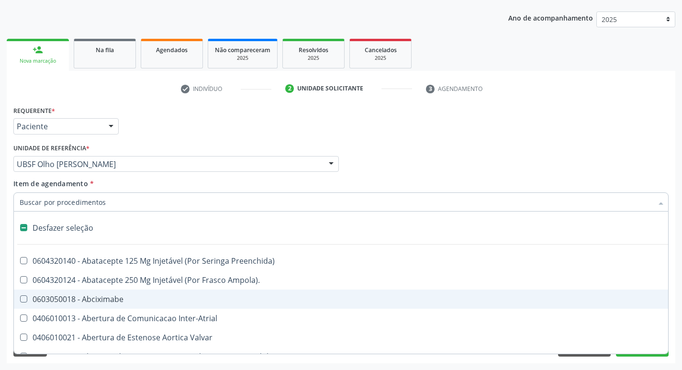
type input "C"
checkbox Dedo "true"
checkbox Urina "false"
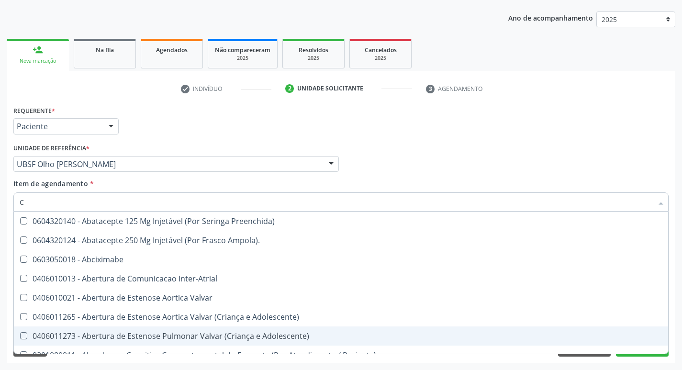
type input "CULTURA"
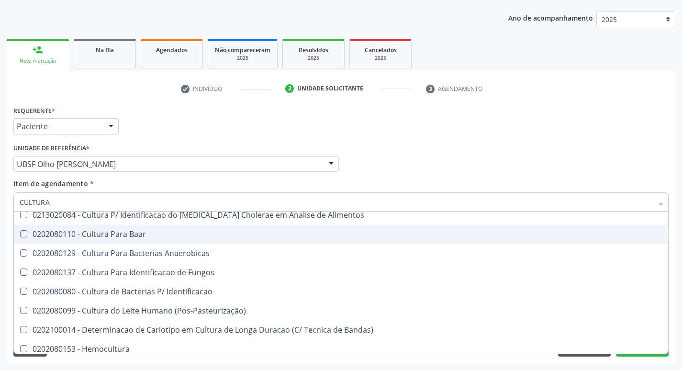
scroll to position [68, 0]
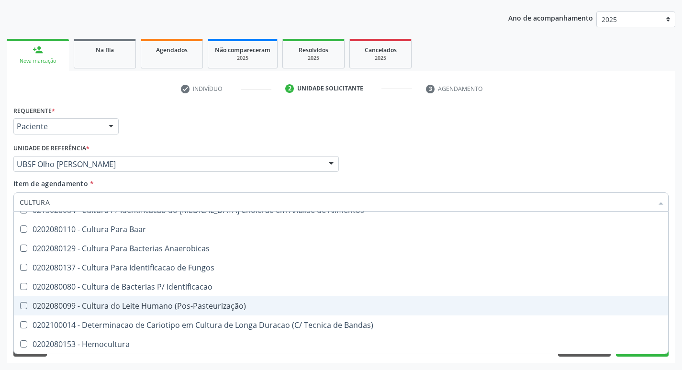
click at [193, 285] on div "0202080080 - Cultura de Bacterias P/ Identificacao" at bounding box center [341, 287] width 643 height 8
checkbox Identificacao "true"
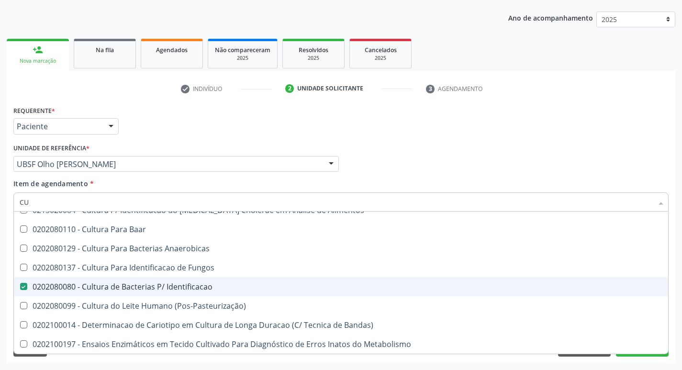
type input "C"
checkbox Identificacao "false"
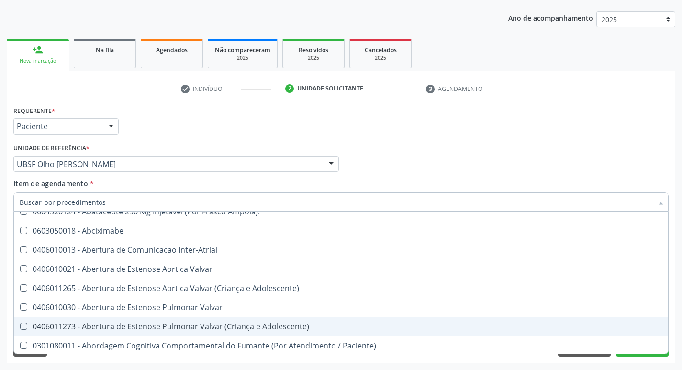
scroll to position [108, 0]
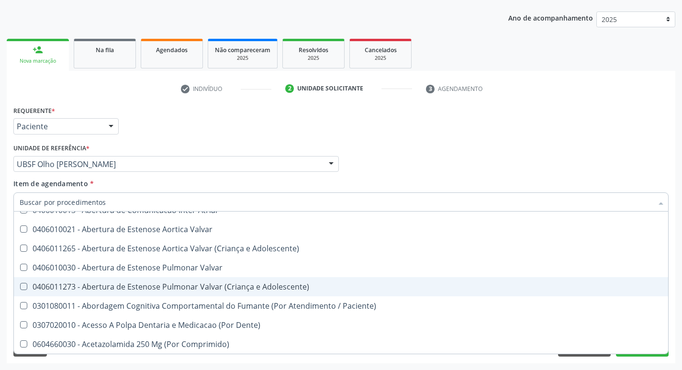
type input "E"
checkbox Voz "true"
checkbox Urina "false"
checkbox Aorto-Pulmonar "true"
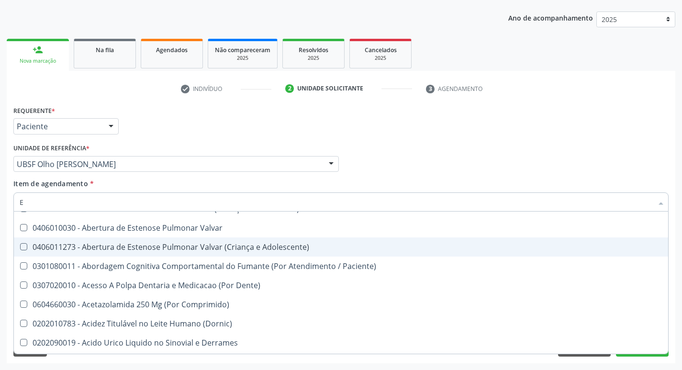
scroll to position [68, 0]
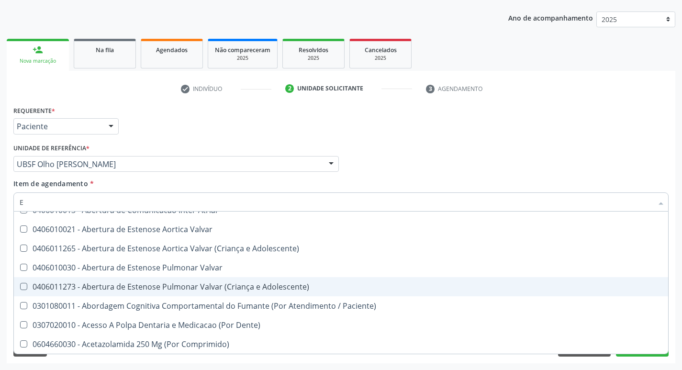
type input "EL"
checkbox Fenilcetonuria "true"
checkbox Urina "false"
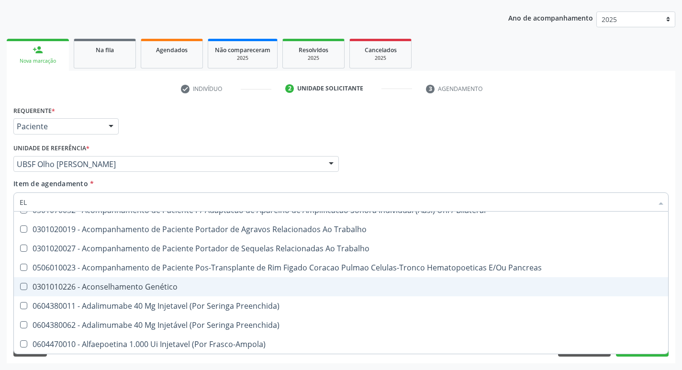
type input "ELI"
checkbox Urina "false"
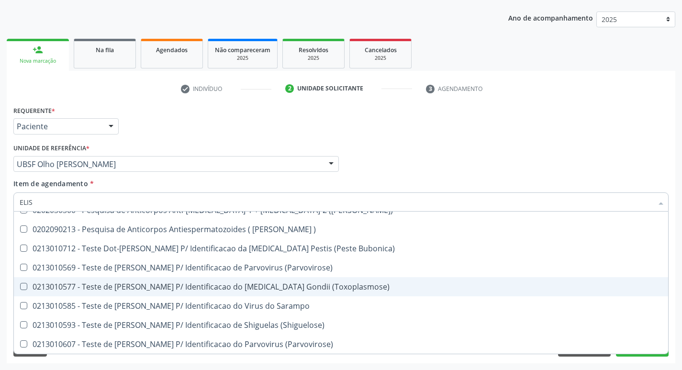
type input "ELISA"
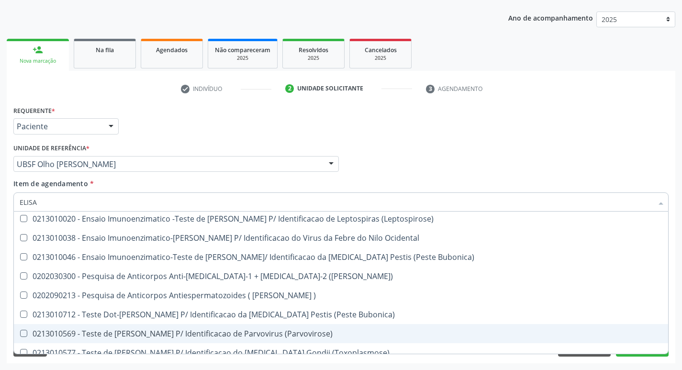
scroll to position [0, 0]
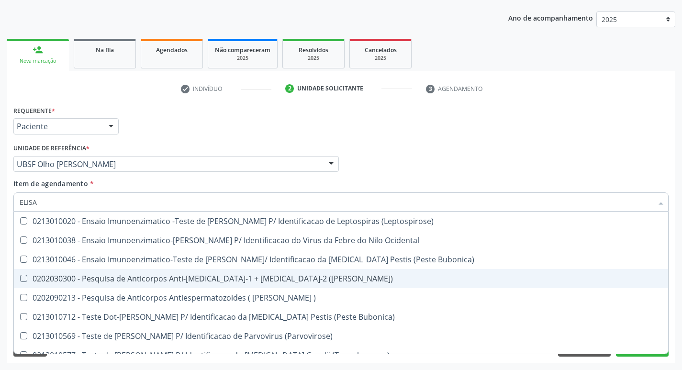
click at [272, 274] on span "0202030300 - Pesquisa de Anticorpos Anti-[MEDICAL_DATA]-1 + [MEDICAL_DATA]-2 ([…" at bounding box center [341, 278] width 655 height 19
checkbox \(Elisa\) "true"
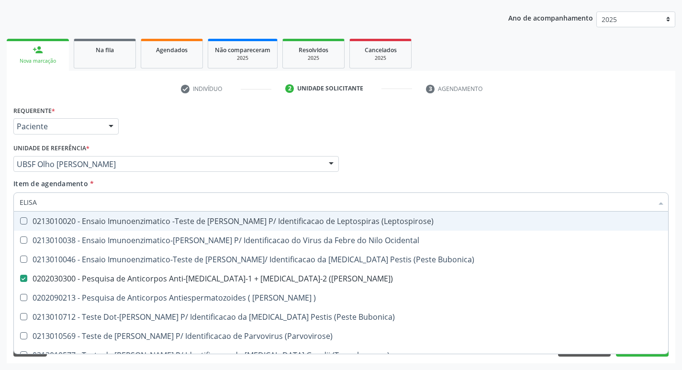
click at [612, 149] on div "Médico Solicitante Por favor, selecione a Unidade de Atendimento primeiro Nenhu…" at bounding box center [341, 159] width 660 height 37
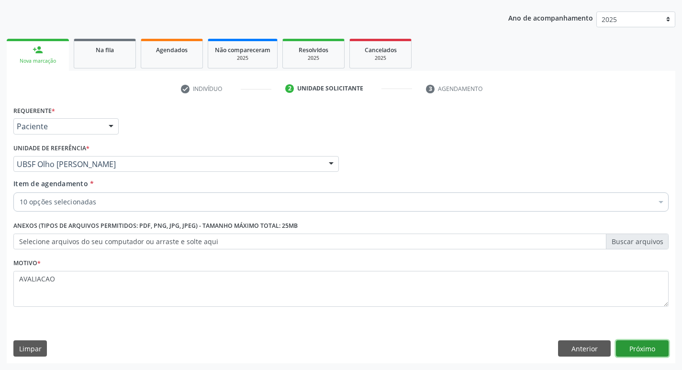
click at [645, 349] on button "Próximo" at bounding box center [642, 349] width 53 height 16
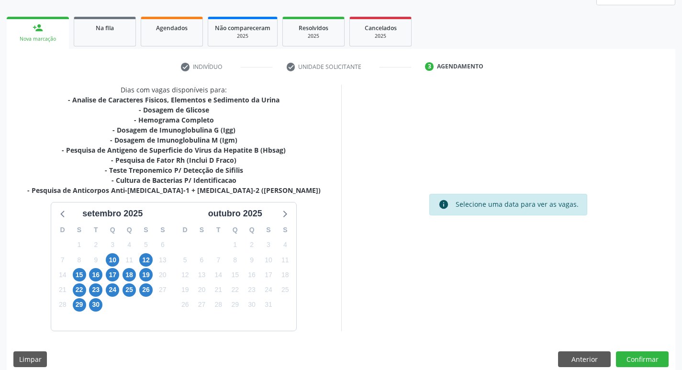
scroll to position [137, 0]
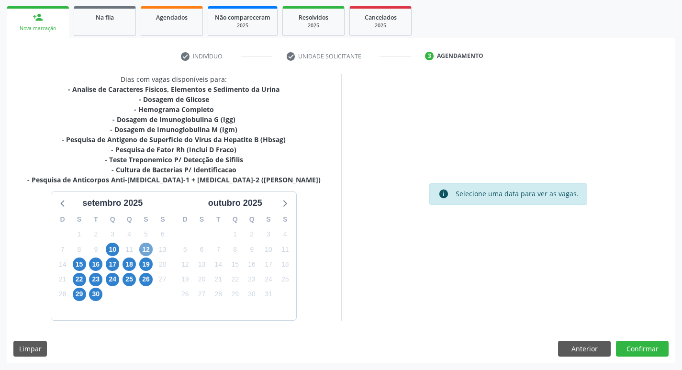
click at [144, 254] on span "12" at bounding box center [145, 249] width 13 height 13
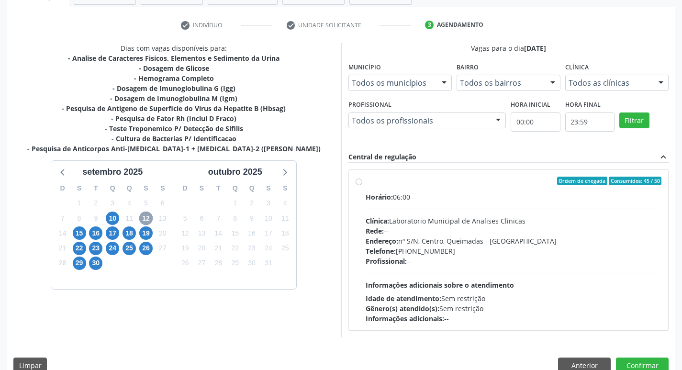
scroll to position [185, 0]
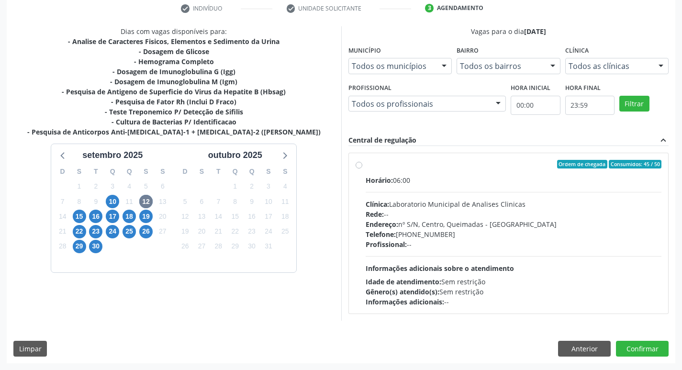
click at [491, 221] on div "Endereço: nº S/N, Centro, Queimadas - PB" at bounding box center [514, 224] width 296 height 10
click at [363, 169] on input "Ordem de chegada Consumidos: 45 / 50 Horário: 06:00 Clínica: Laboratorio Munici…" at bounding box center [359, 164] width 7 height 9
radio input "true"
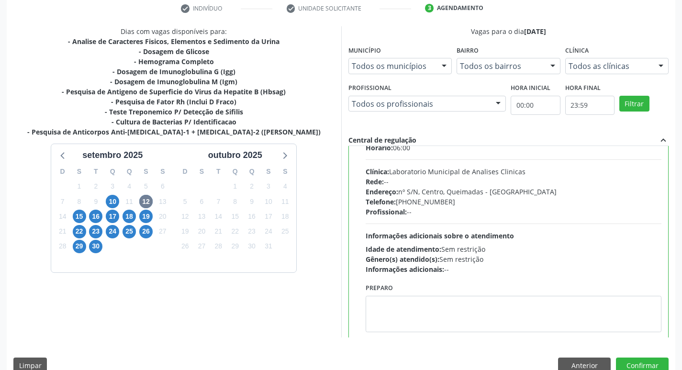
scroll to position [47, 0]
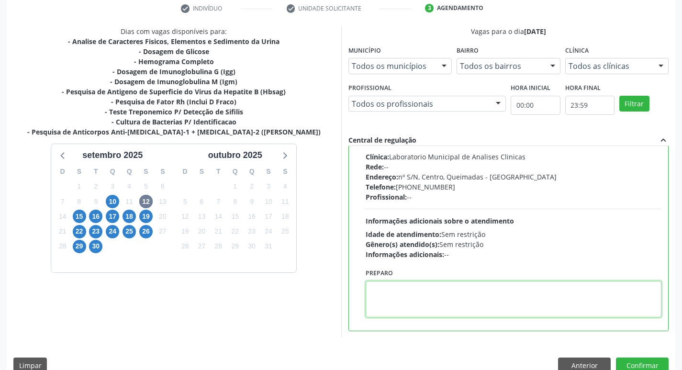
click at [424, 305] on textarea at bounding box center [514, 299] width 296 height 36
paste textarea "IR EM [GEOGRAPHIC_DATA]"
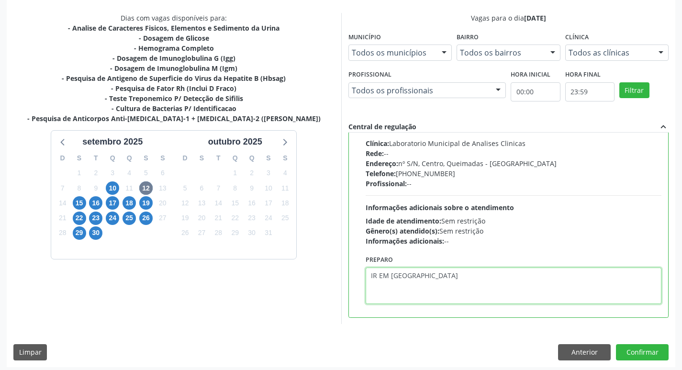
scroll to position [202, 0]
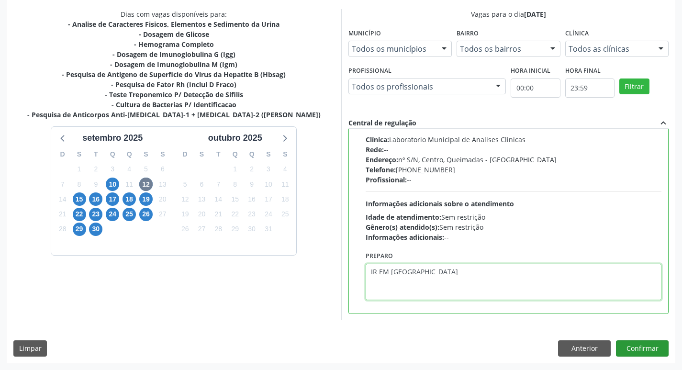
type textarea "IR EM [GEOGRAPHIC_DATA]"
click at [652, 348] on button "Confirmar" at bounding box center [642, 349] width 53 height 16
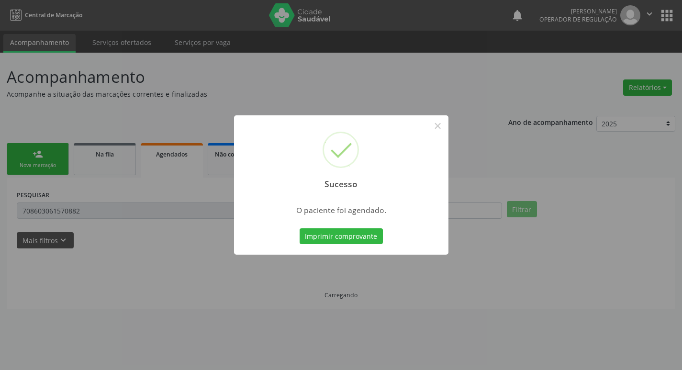
scroll to position [0, 0]
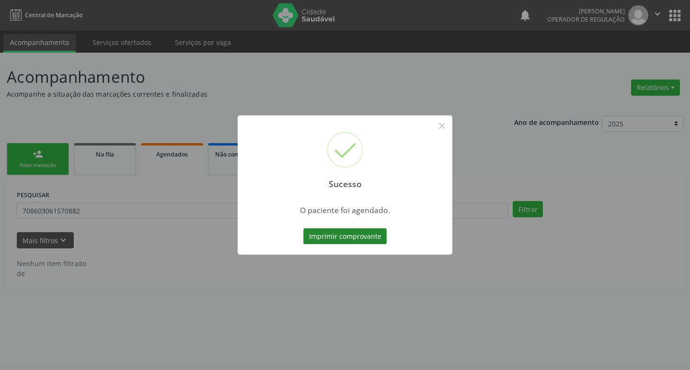
click at [352, 235] on button "Imprimir comprovante" at bounding box center [344, 236] width 83 height 16
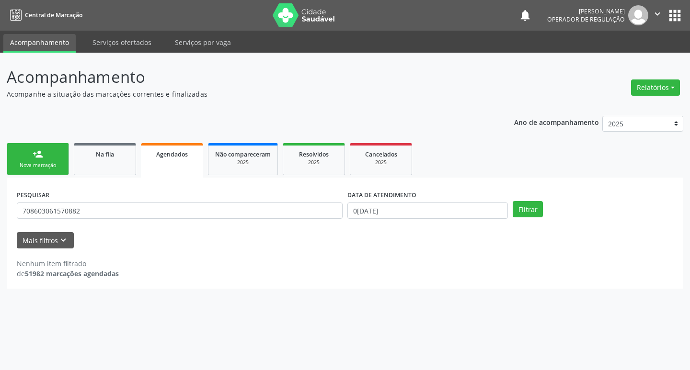
click at [46, 161] on link "person_add Nova marcação" at bounding box center [38, 159] width 62 height 32
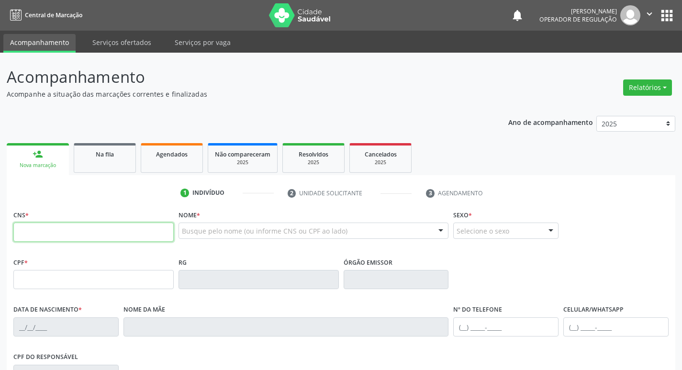
click at [57, 238] on input "text" at bounding box center [93, 232] width 160 height 19
click at [55, 239] on input "text" at bounding box center [93, 232] width 160 height 19
type input "704 5053 1103 5016"
type input "153.001.644-45"
type input "12/02/2018"
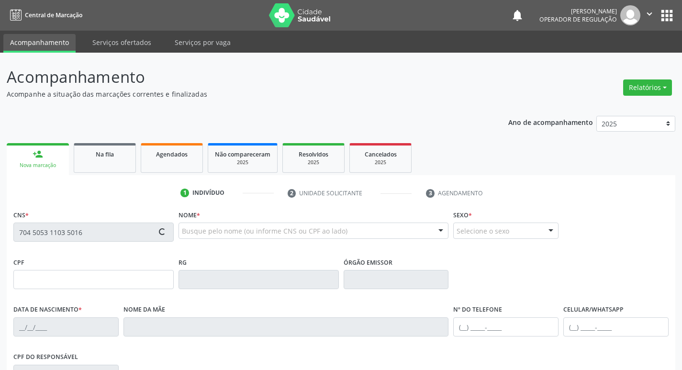
type input "Raquel Gomes da Silva"
type input "(83) 99348-1513"
type input "117.312.994-43"
type input "9"
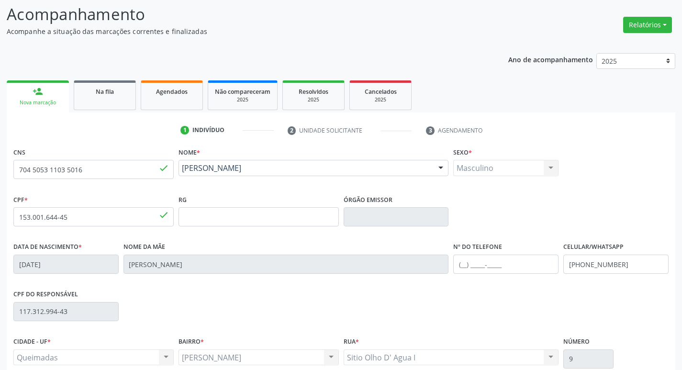
scroll to position [149, 0]
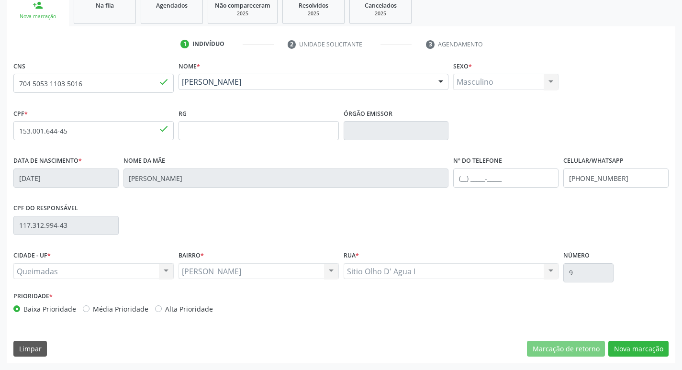
click at [646, 357] on div "CNS 704 5053 1103 5016 done Nome * João Miguel Gomes da Silva João Miguel Gomes…" at bounding box center [341, 211] width 669 height 305
click at [646, 354] on button "Nova marcação" at bounding box center [639, 349] width 60 height 16
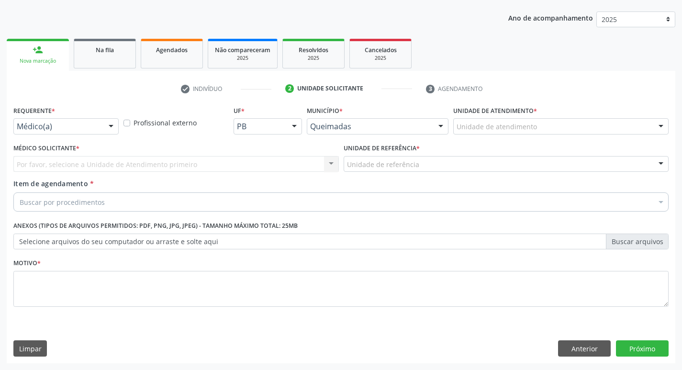
scroll to position [104, 0]
click at [60, 132] on div at bounding box center [65, 126] width 105 height 16
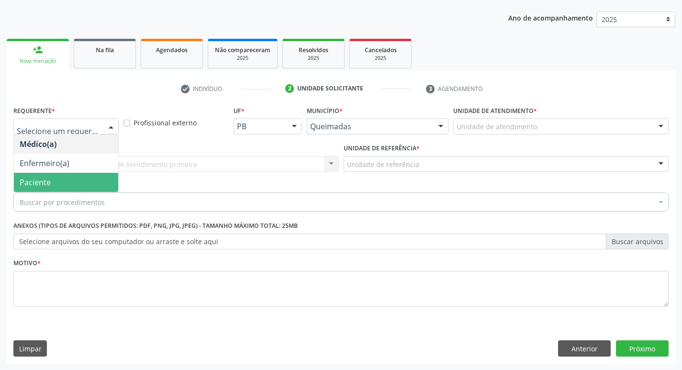
click at [49, 177] on span "Paciente" at bounding box center [35, 182] width 31 height 11
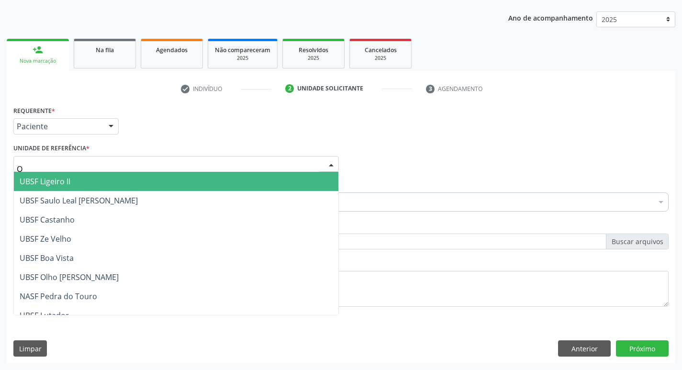
type input "OL"
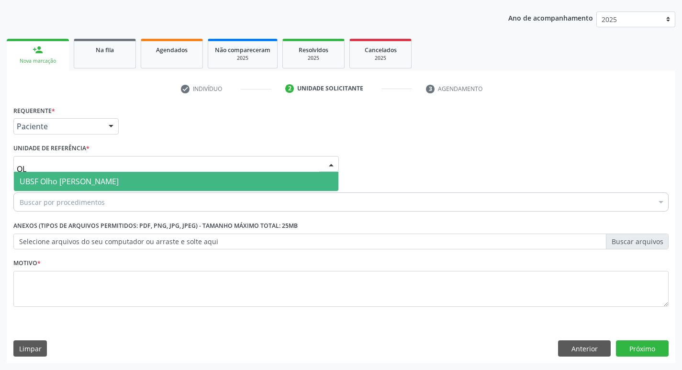
click at [63, 177] on span "UBSF Olho [PERSON_NAME]" at bounding box center [69, 181] width 99 height 11
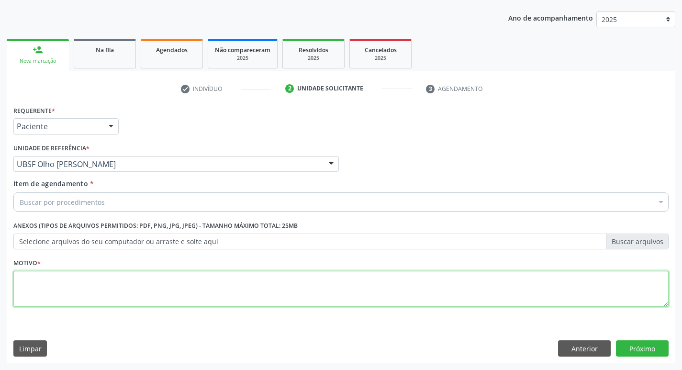
click at [51, 288] on textarea at bounding box center [341, 289] width 656 height 36
type textarea "AVALIACAO"
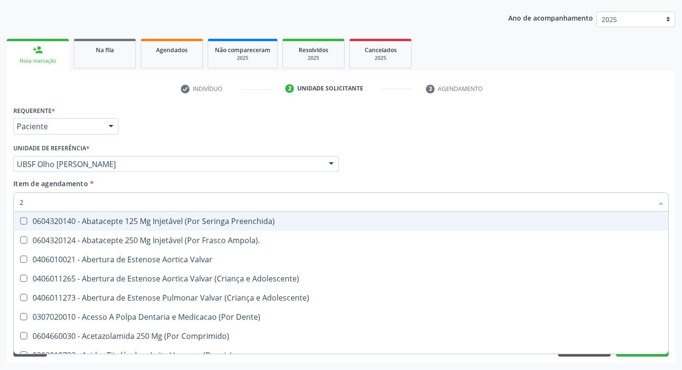
type input "20204003"
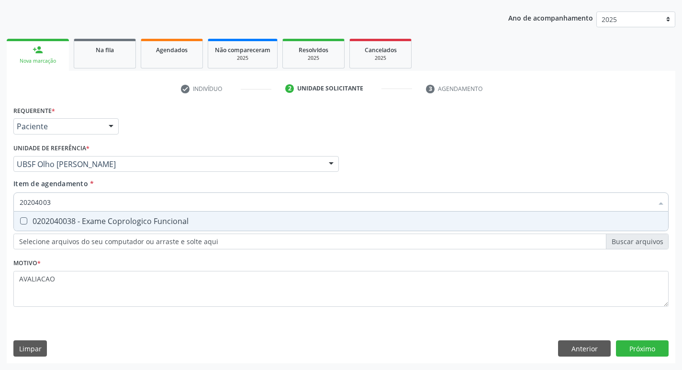
click at [157, 225] on div "0202040038 - Exame Coprologico Funcional" at bounding box center [341, 221] width 643 height 8
checkbox Funcional "true"
click at [645, 349] on div "Requerente * Paciente Médico(a) Enfermeiro(a) Paciente Nenhum resultado encontr…" at bounding box center [341, 233] width 669 height 260
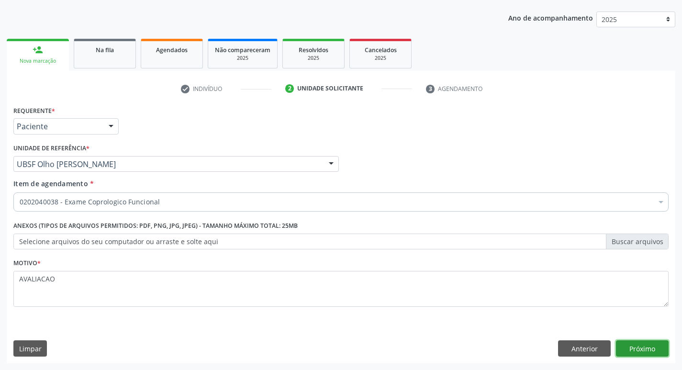
scroll to position [0, 0]
click at [647, 349] on button "Próximo" at bounding box center [642, 349] width 53 height 16
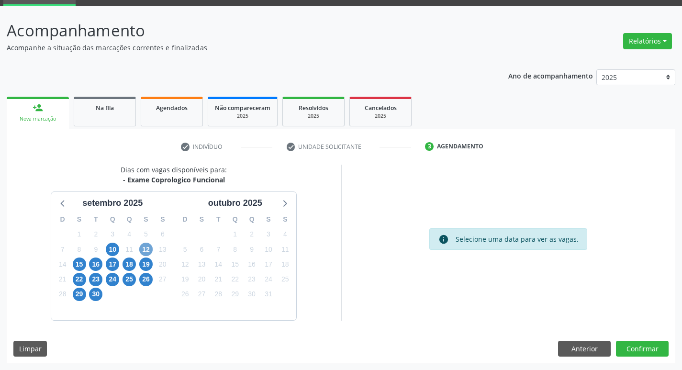
click at [147, 248] on span "12" at bounding box center [145, 249] width 13 height 13
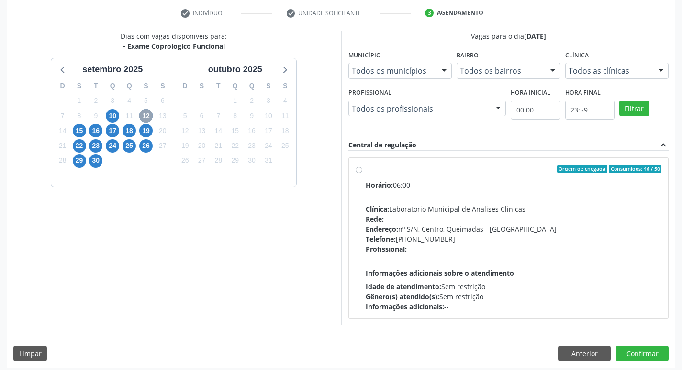
scroll to position [185, 0]
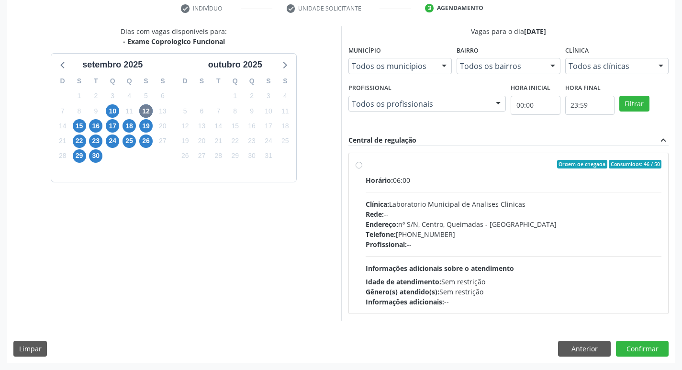
click at [494, 234] on div "Telefone: (83) 33921344" at bounding box center [514, 234] width 296 height 10
click at [363, 169] on input "Ordem de chegada Consumidos: 46 / 50 Horário: 06:00 Clínica: Laboratorio Munici…" at bounding box center [359, 164] width 7 height 9
radio input "true"
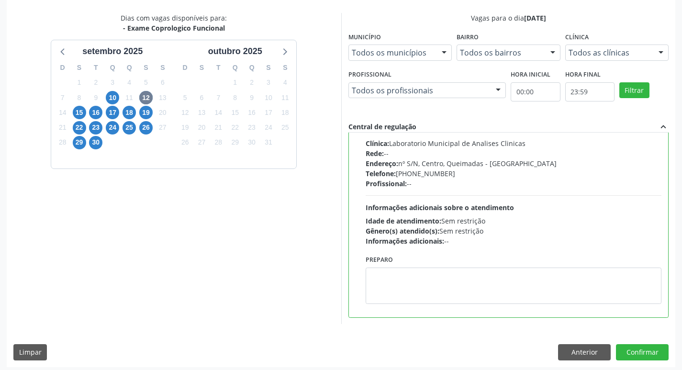
scroll to position [202, 0]
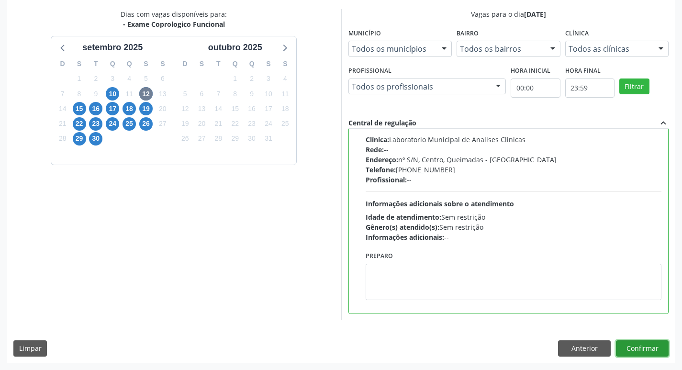
click at [635, 352] on button "Confirmar" at bounding box center [642, 349] width 53 height 16
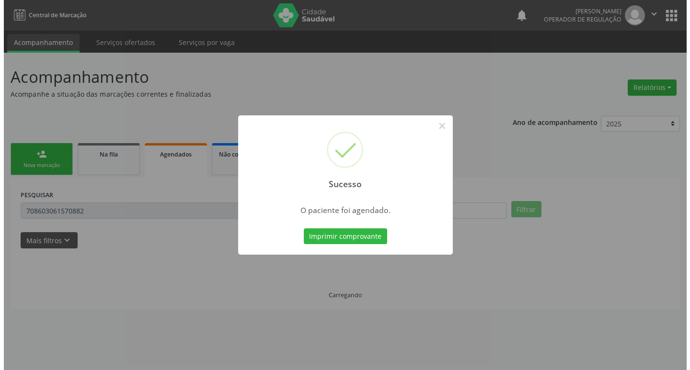
scroll to position [0, 0]
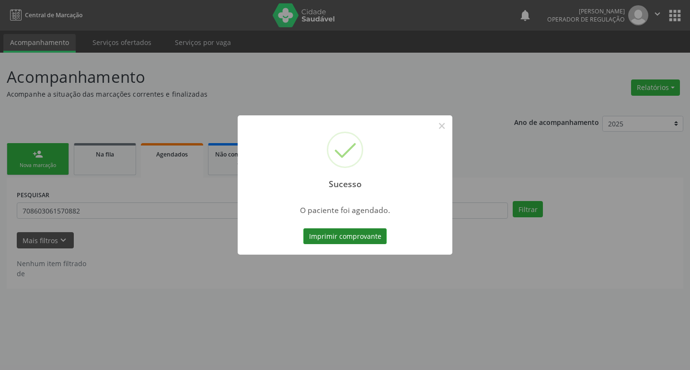
click at [350, 241] on button "Imprimir comprovante" at bounding box center [344, 236] width 83 height 16
